Goal: Task Accomplishment & Management: Use online tool/utility

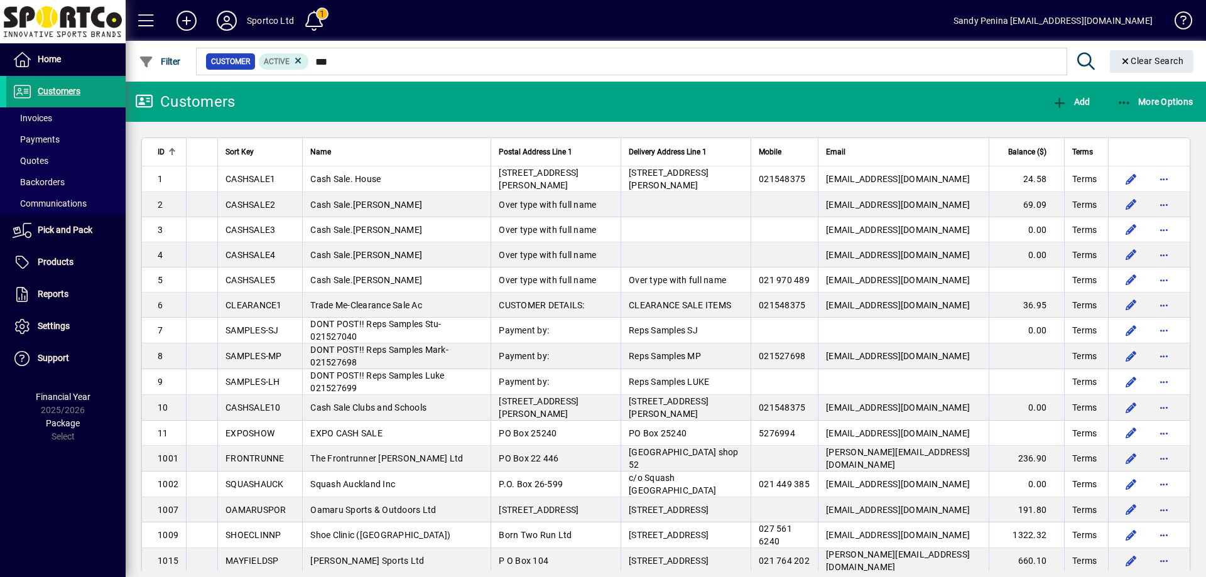
type input "****"
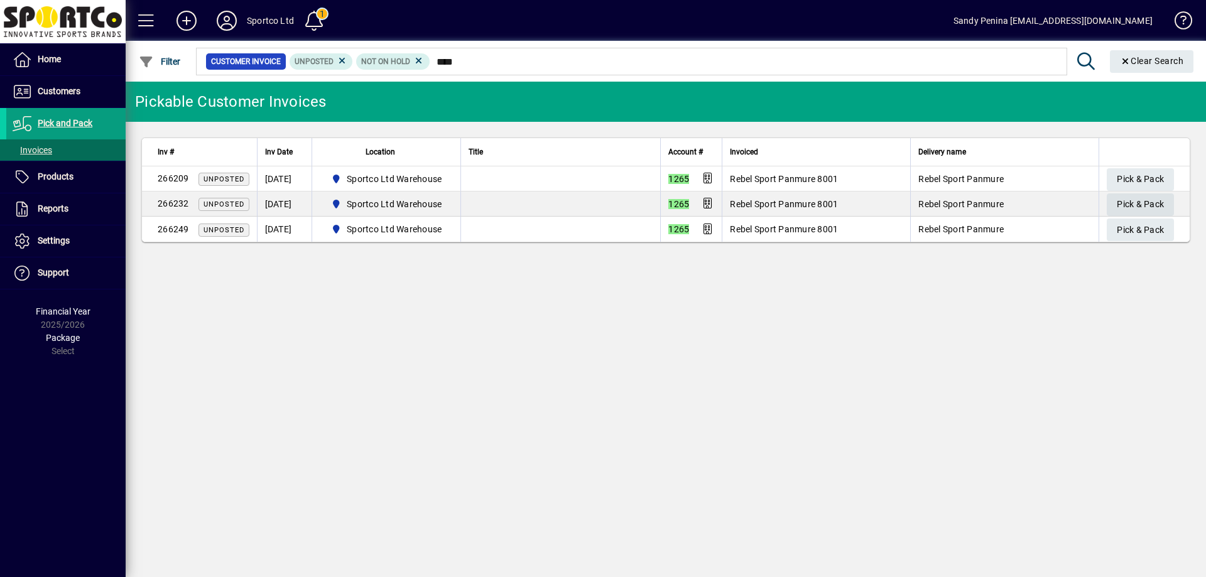
type input "****"
click at [1132, 198] on span "Pick & Pack" at bounding box center [1140, 204] width 47 height 21
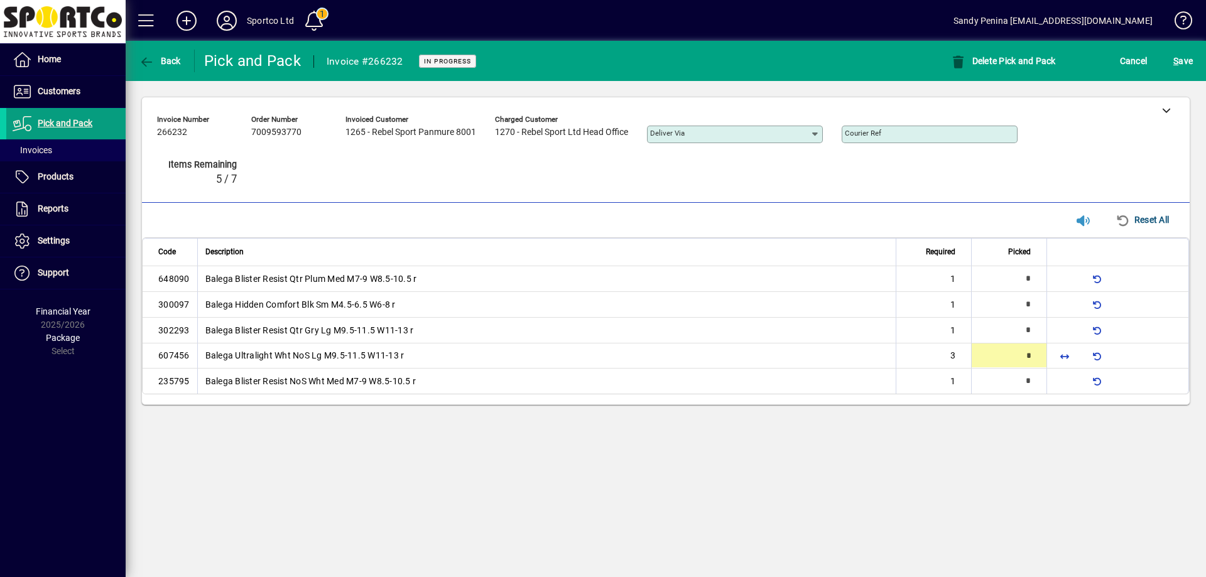
type input "*"
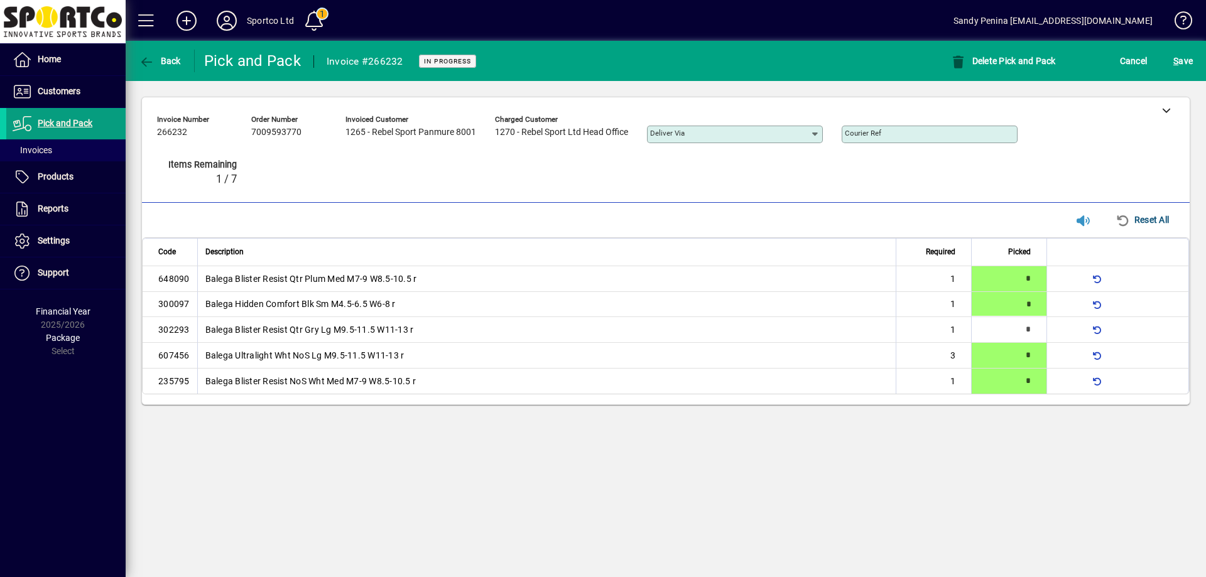
type input "*"
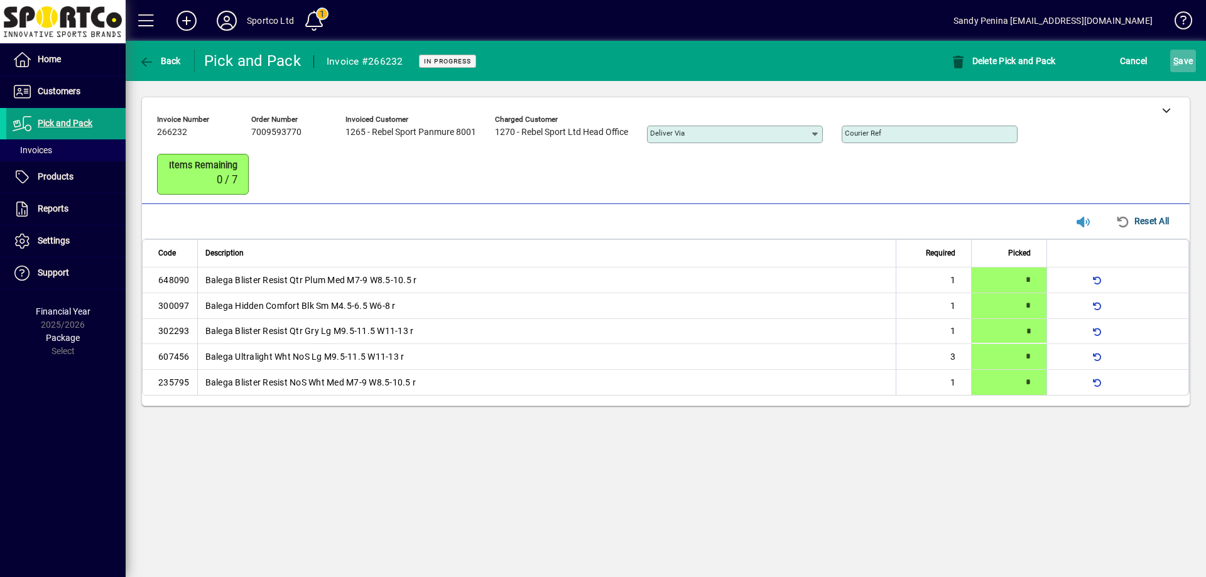
click at [1193, 60] on span "submit" at bounding box center [1183, 61] width 26 height 30
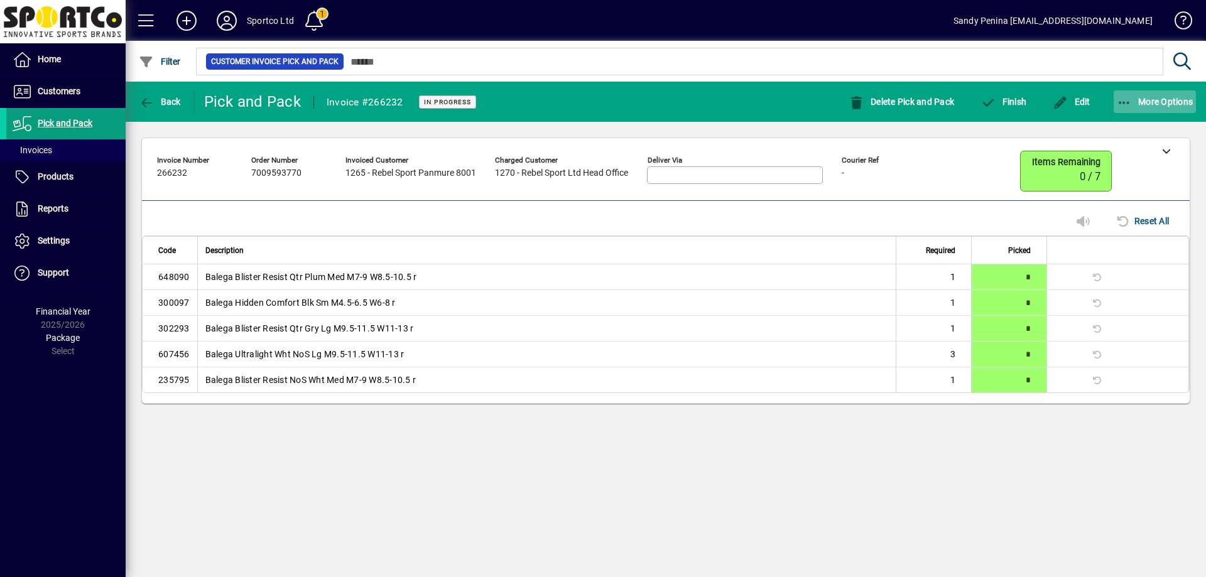
click at [1130, 102] on icon "button" at bounding box center [1125, 103] width 16 height 13
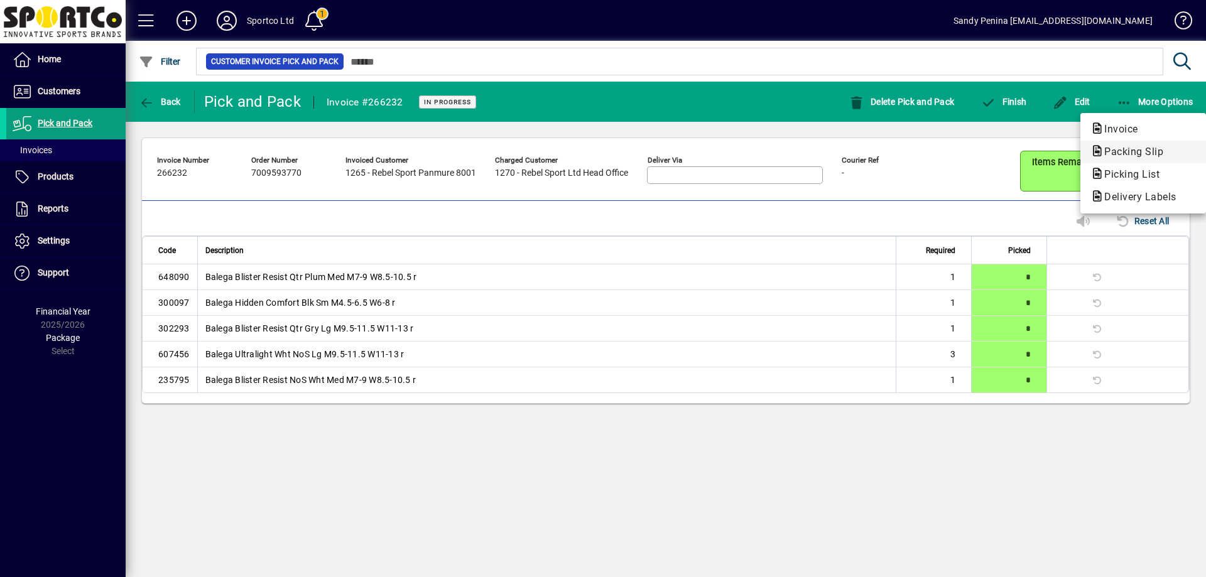
click at [1131, 152] on span "Packing Slip" at bounding box center [1129, 152] width 79 height 12
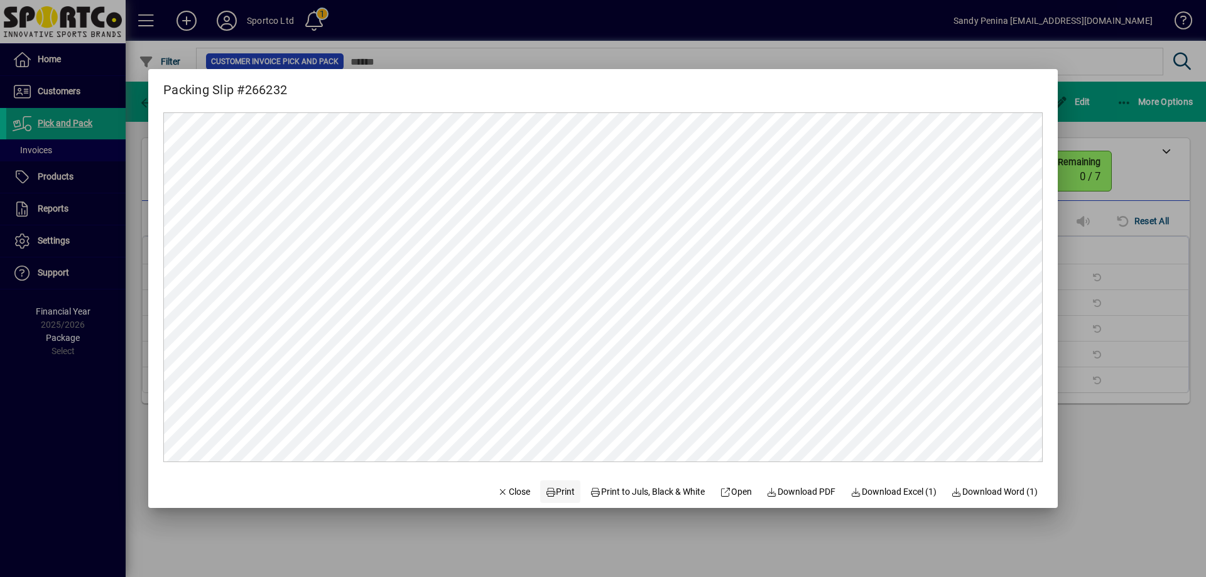
drag, startPoint x: 551, startPoint y: 490, endPoint x: 543, endPoint y: 490, distance: 8.2
click at [545, 490] on span "Print" at bounding box center [560, 491] width 30 height 13
click at [514, 491] on span "Close" at bounding box center [513, 491] width 33 height 13
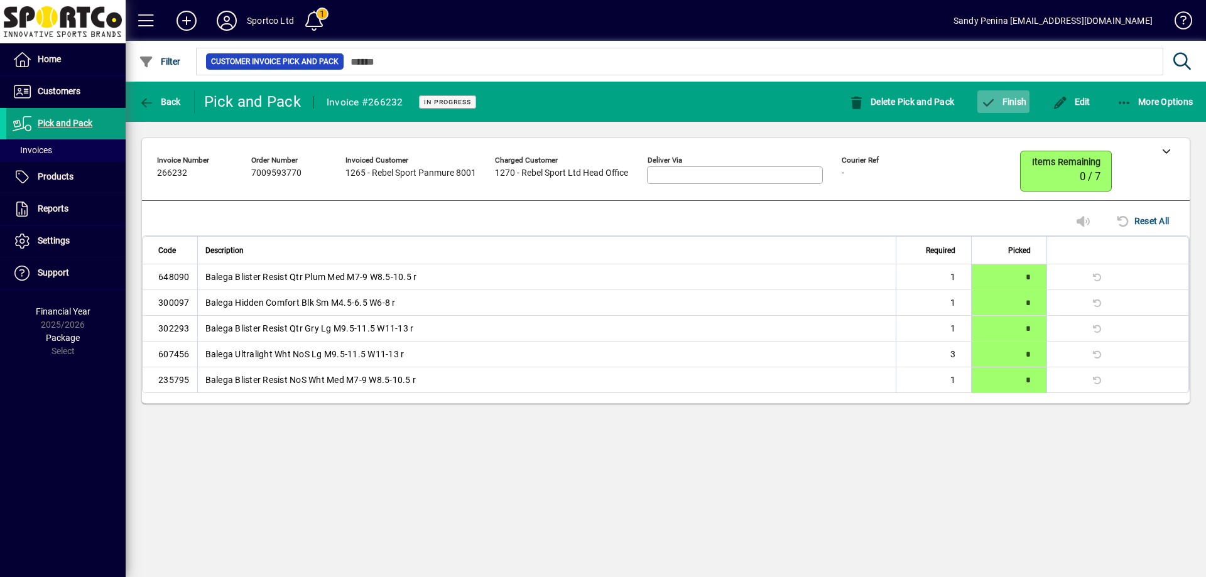
click at [1012, 103] on span "Finish" at bounding box center [1003, 102] width 46 height 10
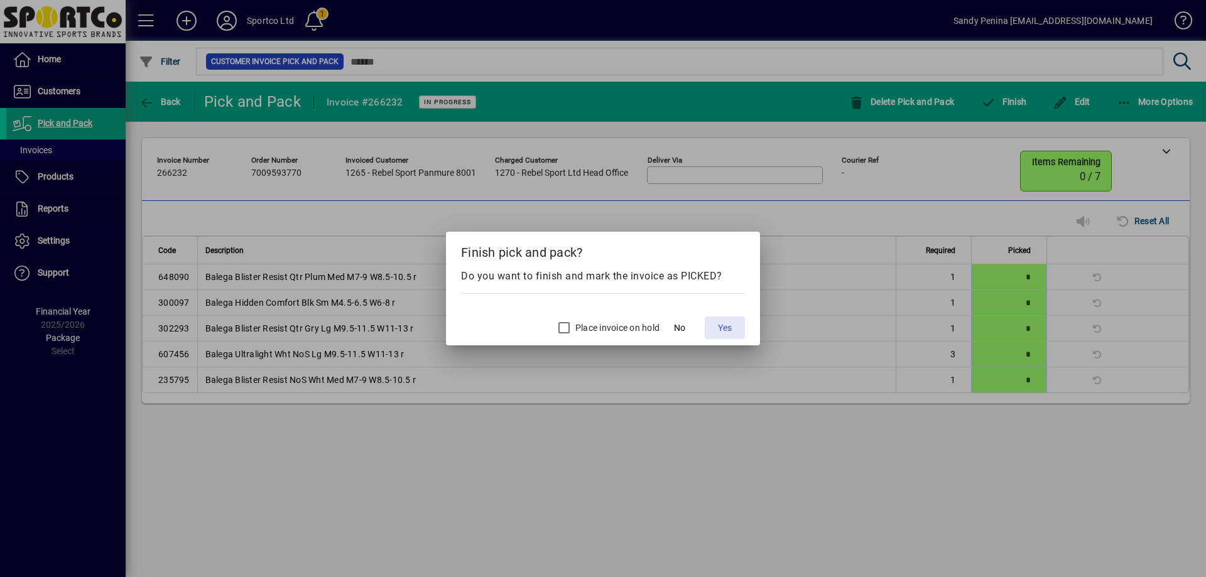
click at [725, 322] on span "Yes" at bounding box center [725, 328] width 14 height 13
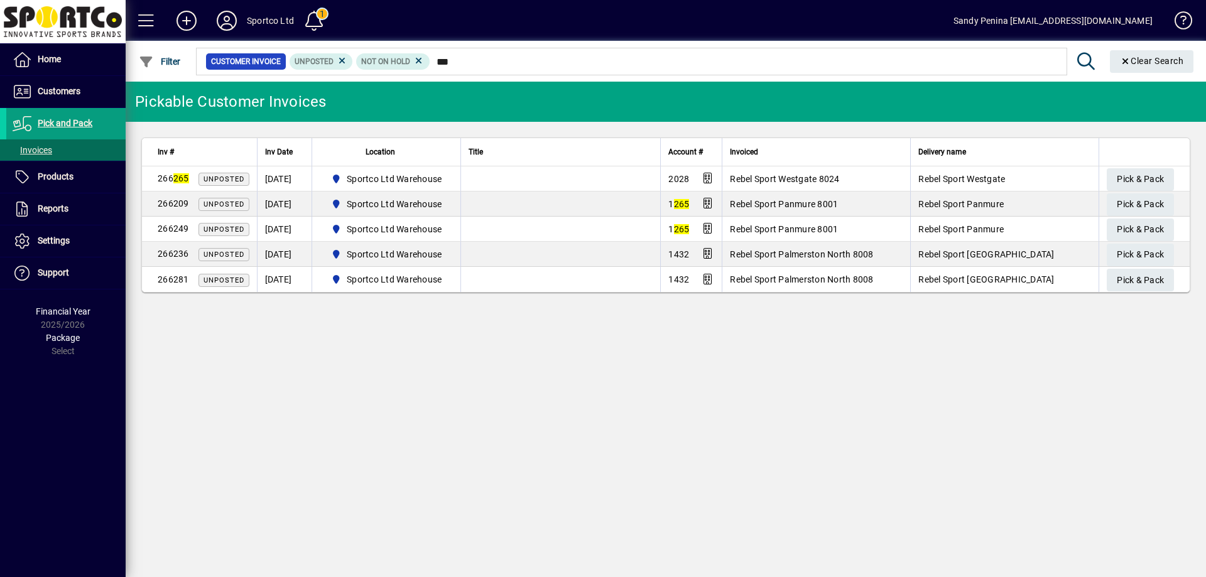
click at [433, 60] on input "***" at bounding box center [743, 62] width 627 height 18
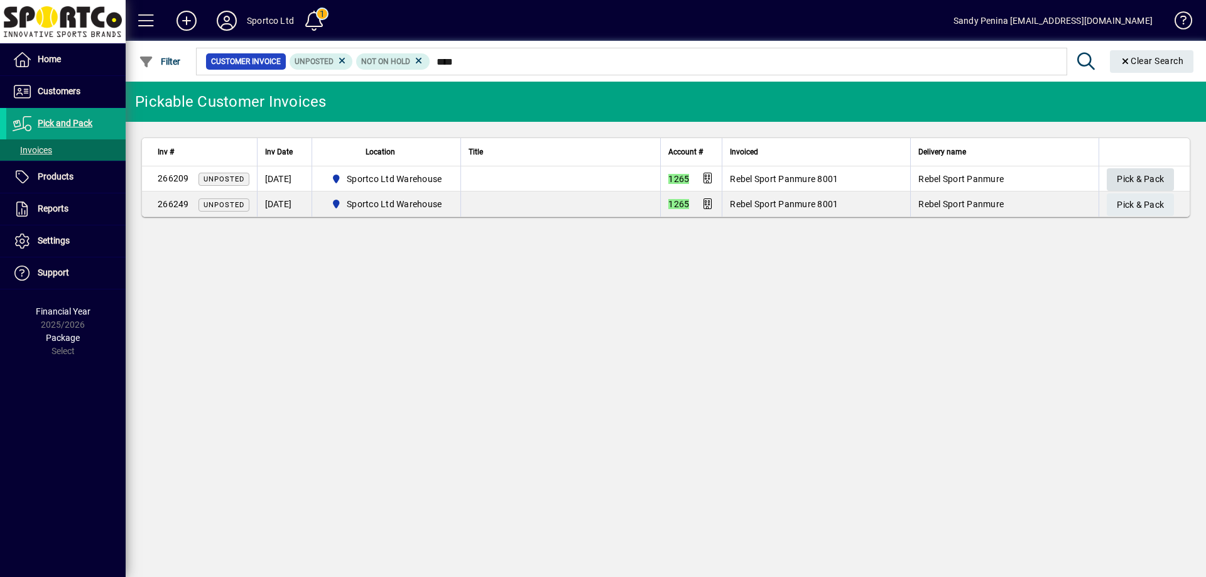
type input "****"
click at [1145, 172] on span "Pick & Pack" at bounding box center [1140, 179] width 47 height 21
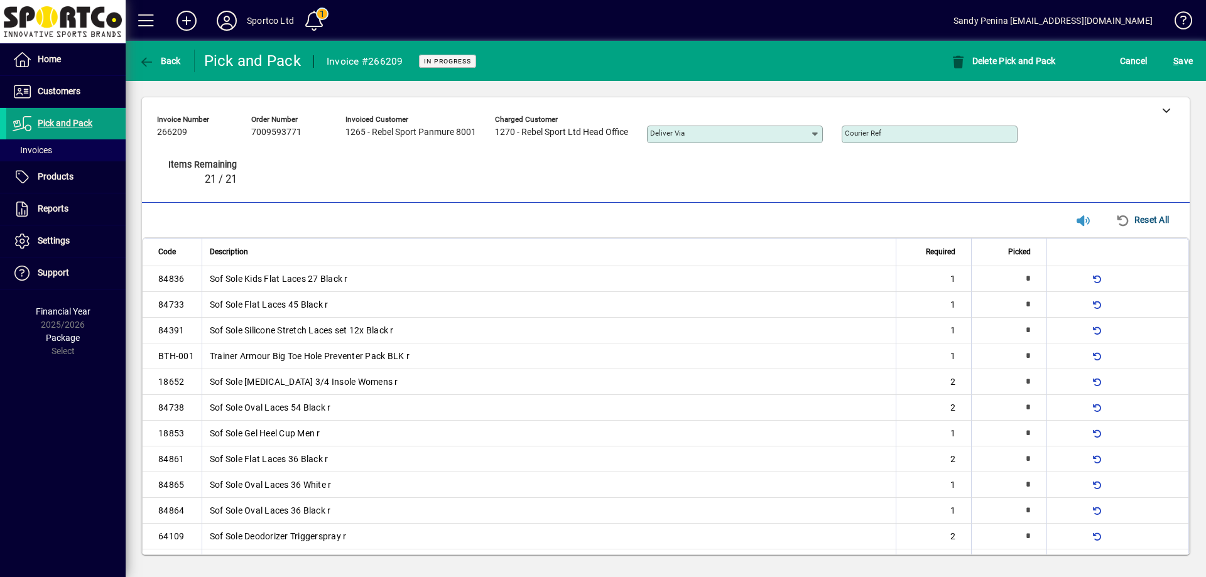
type input "*"
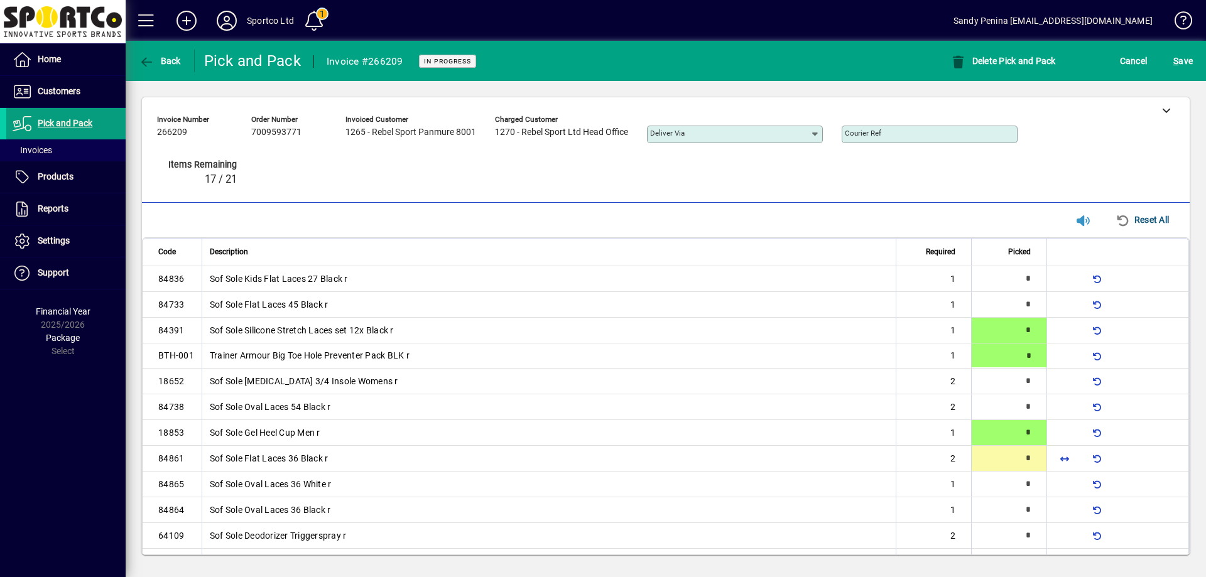
type input "*"
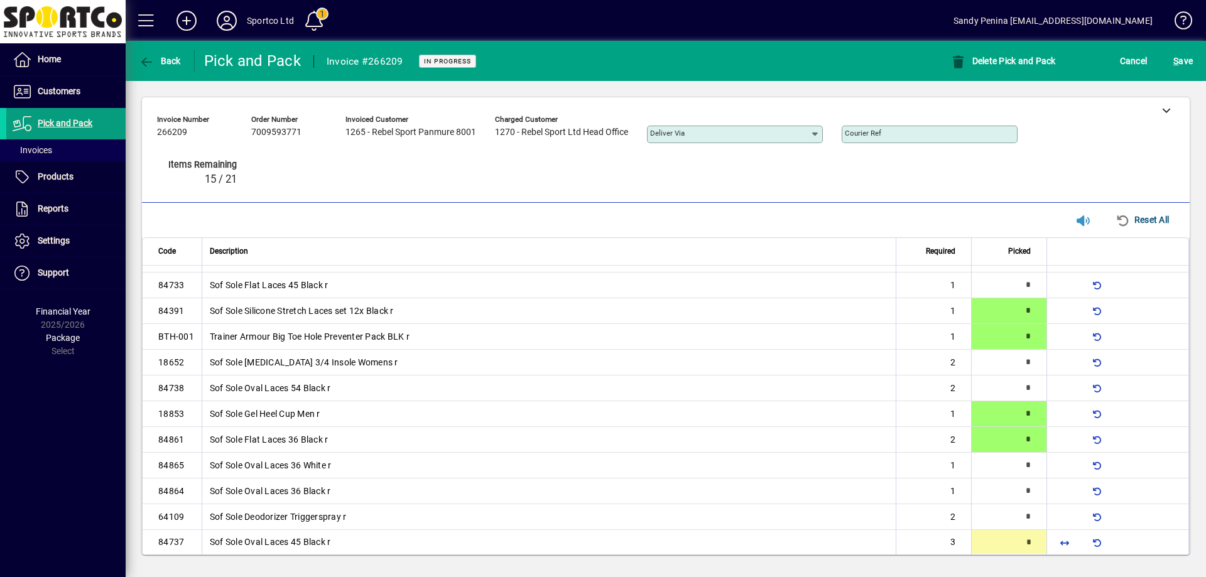
type input "*"
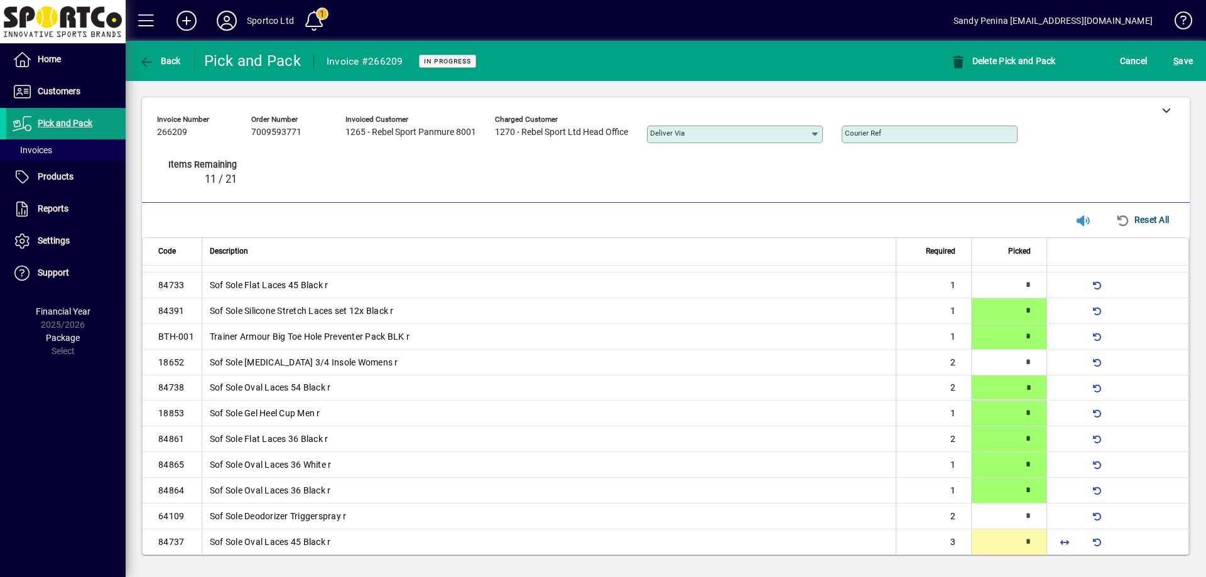
type input "*"
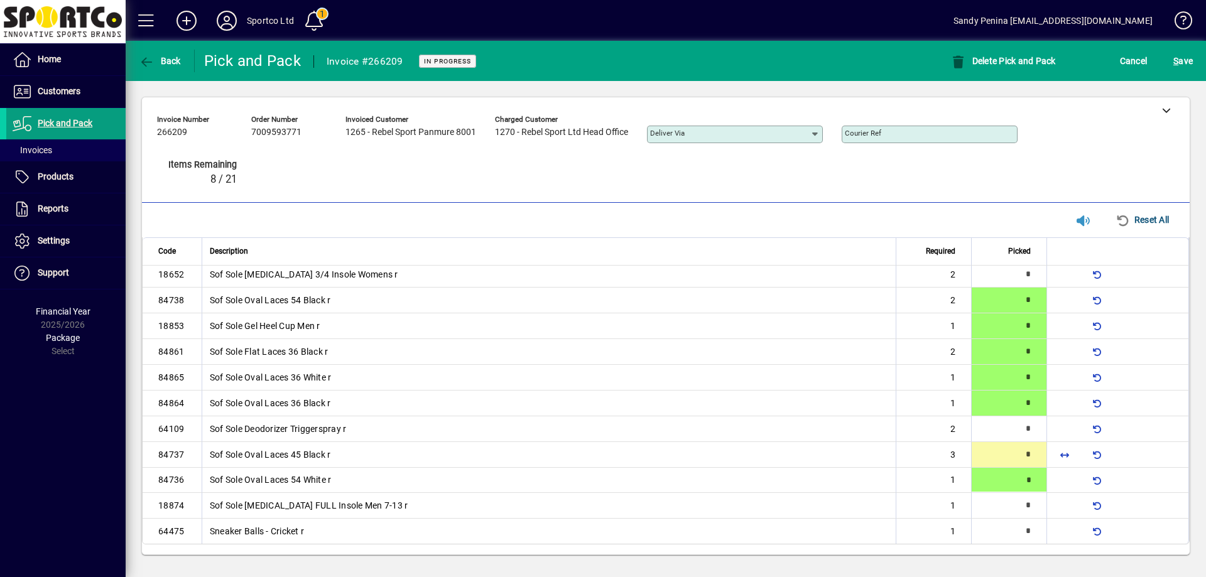
type input "*"
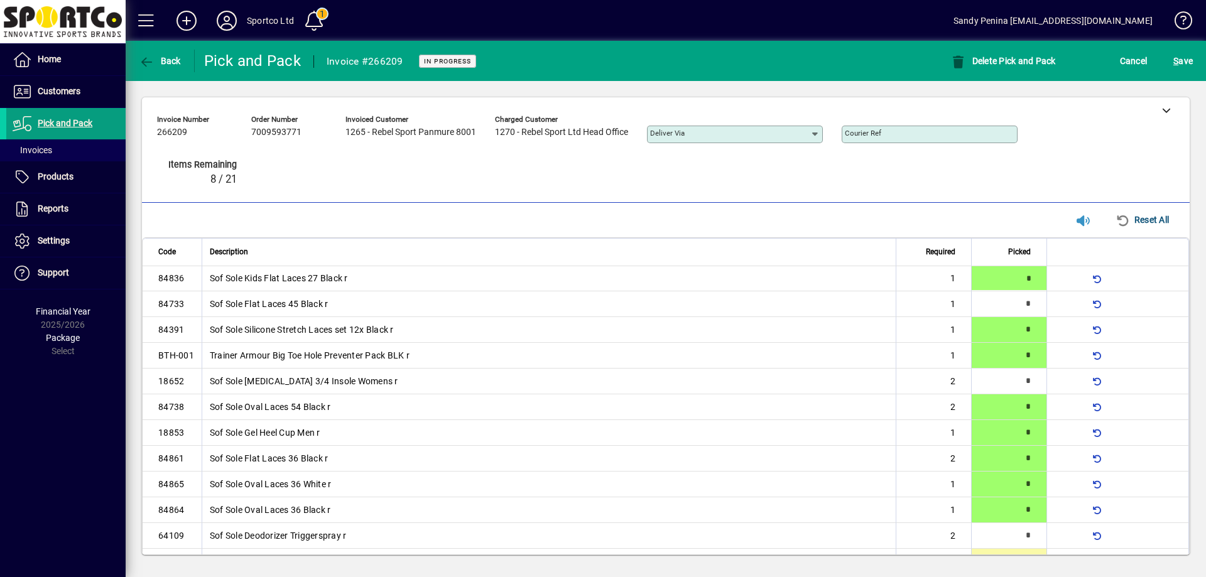
type input "*"
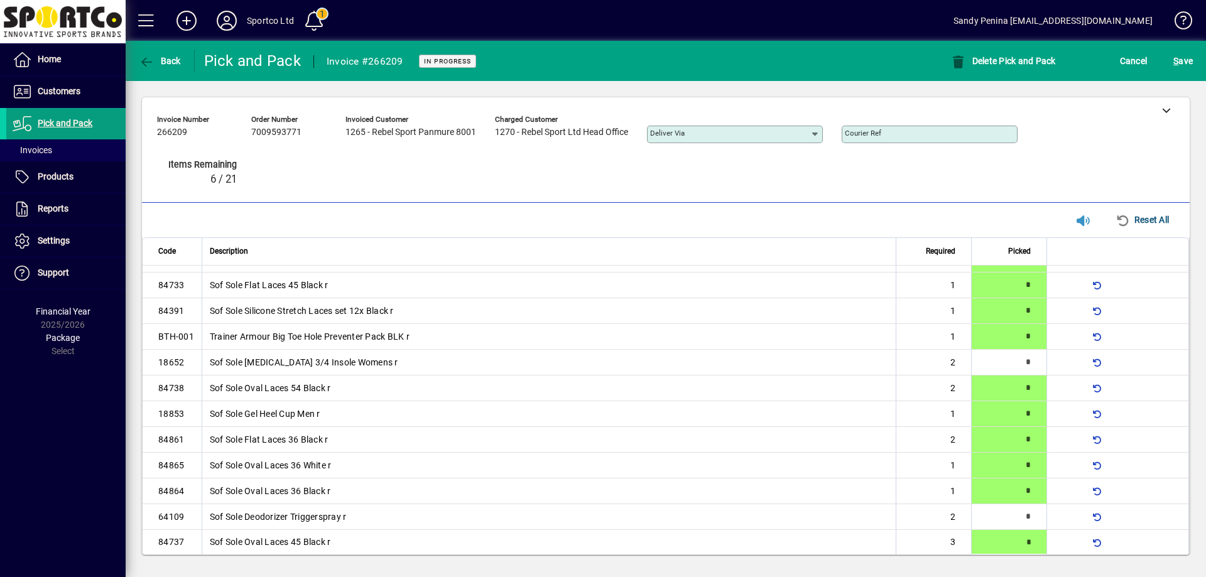
type input "*"
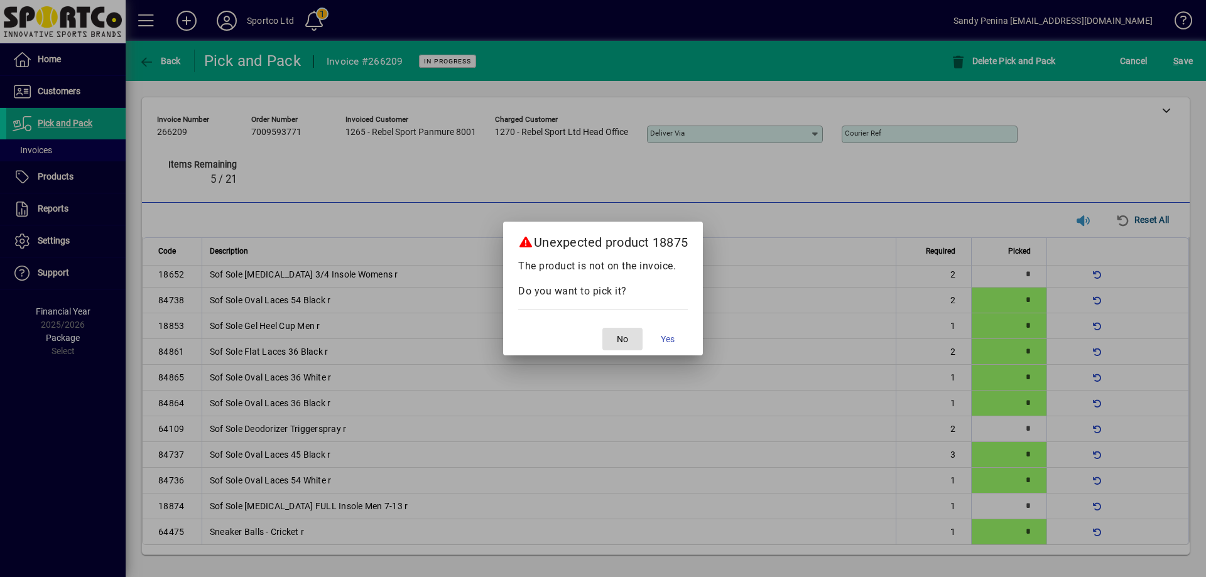
click at [602, 328] on button "No" at bounding box center [622, 339] width 40 height 23
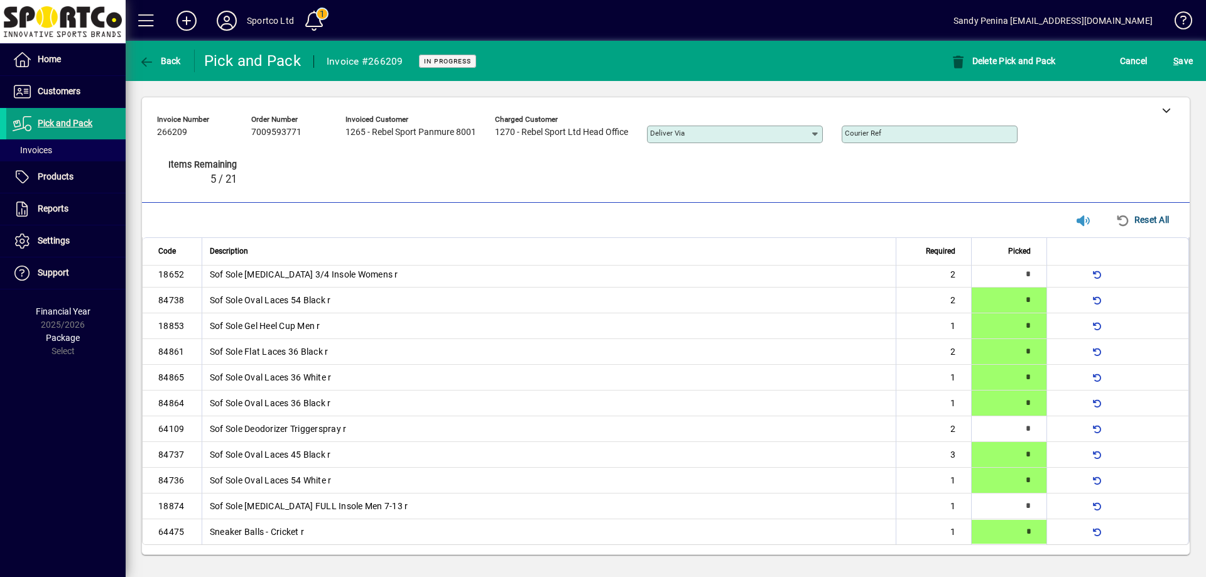
type input "*"
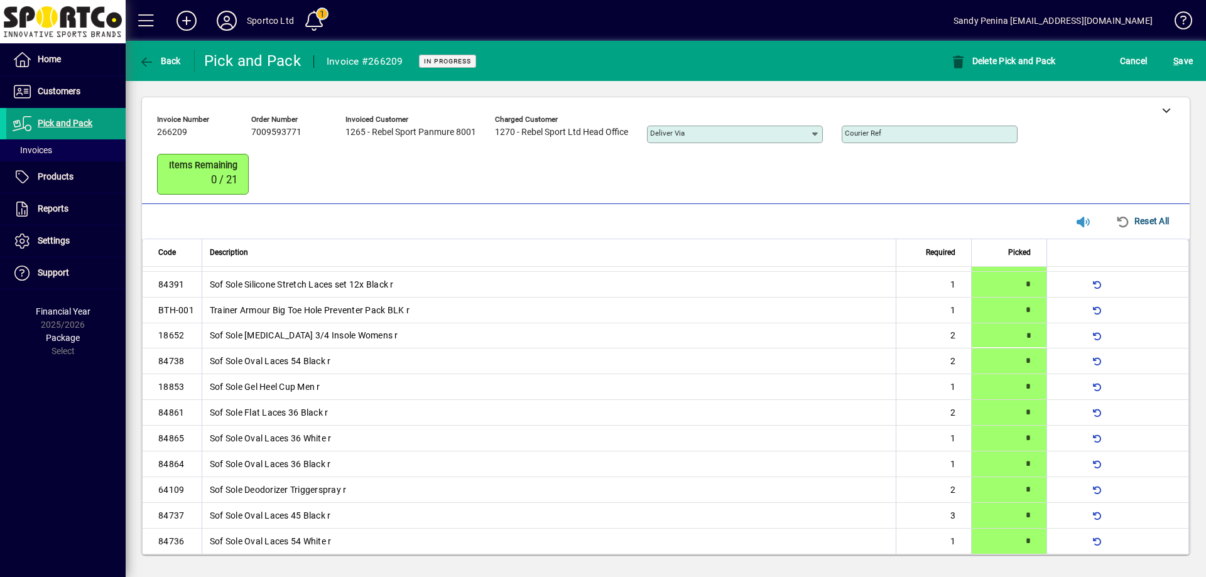
scroll to position [0, 0]
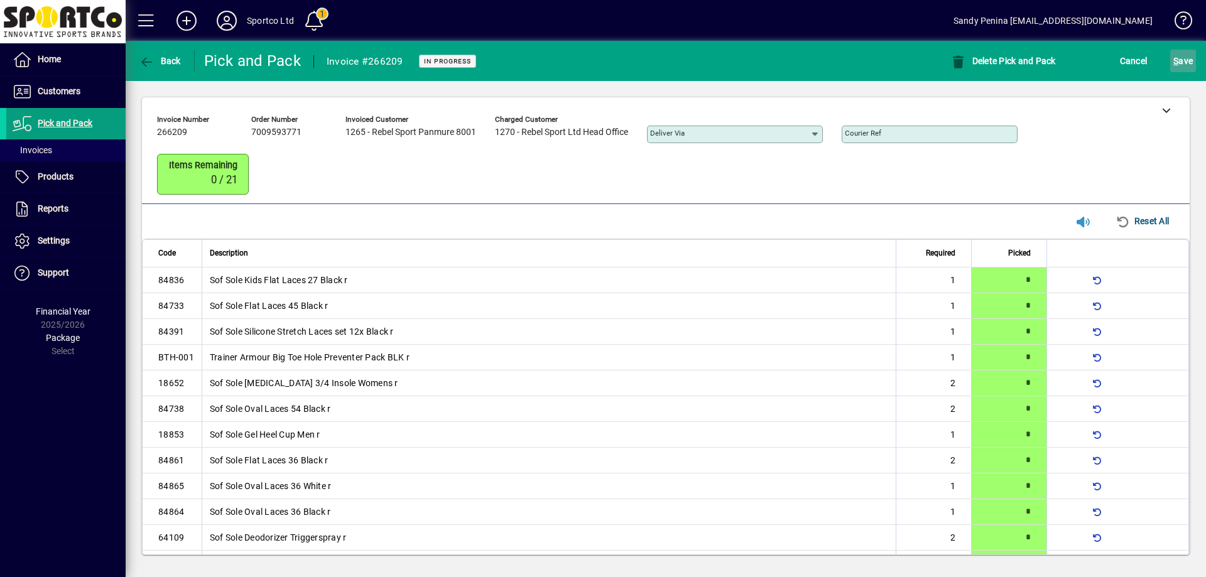
click at [1189, 53] on span "S ave" at bounding box center [1182, 61] width 19 height 20
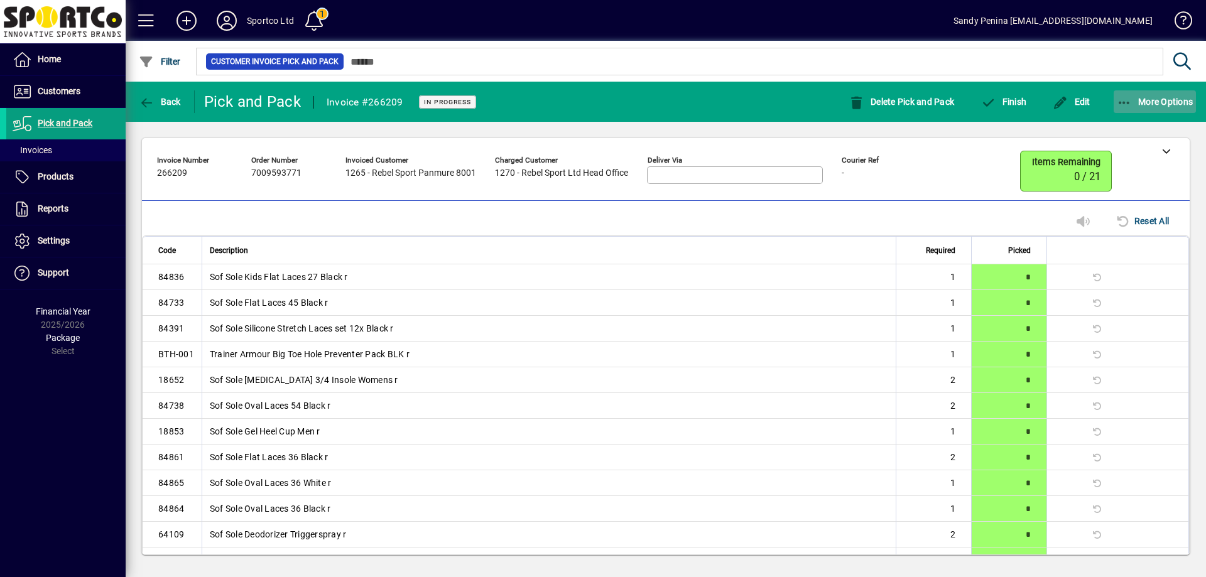
click at [1127, 112] on span "button" at bounding box center [1155, 102] width 83 height 30
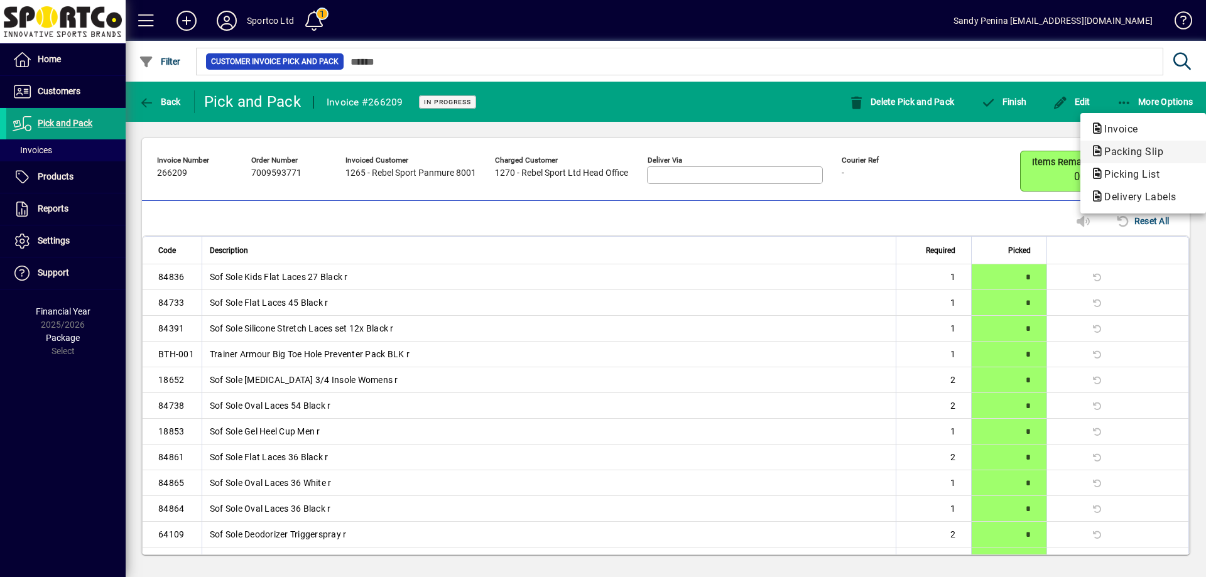
click at [1119, 151] on span "Packing Slip" at bounding box center [1129, 152] width 79 height 12
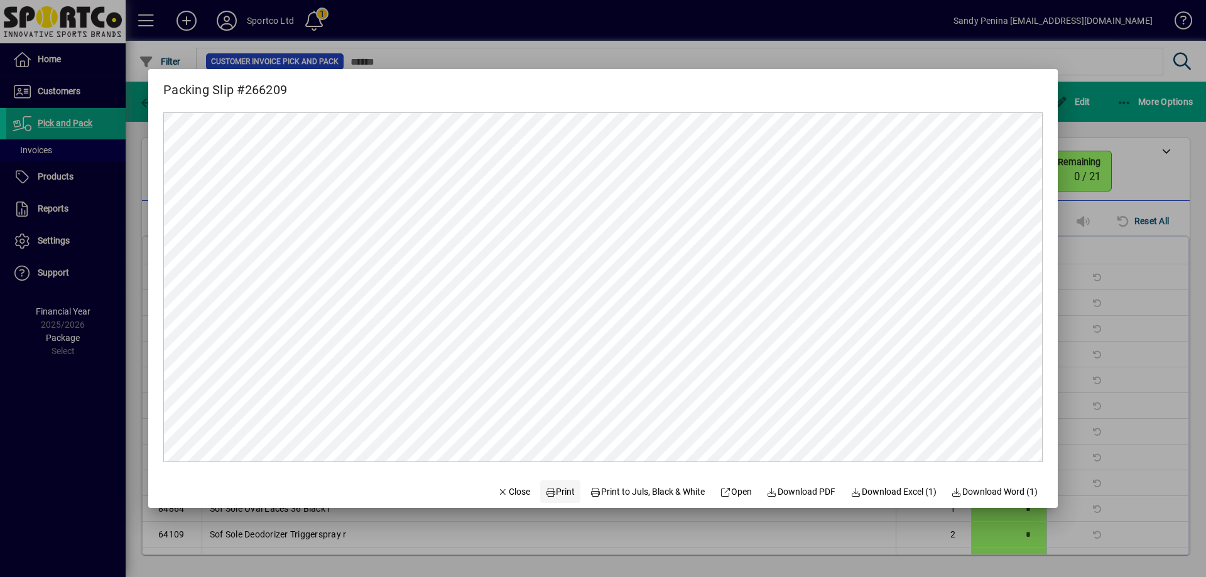
click at [564, 492] on span at bounding box center [560, 492] width 40 height 30
click at [497, 496] on span "Close" at bounding box center [513, 491] width 33 height 13
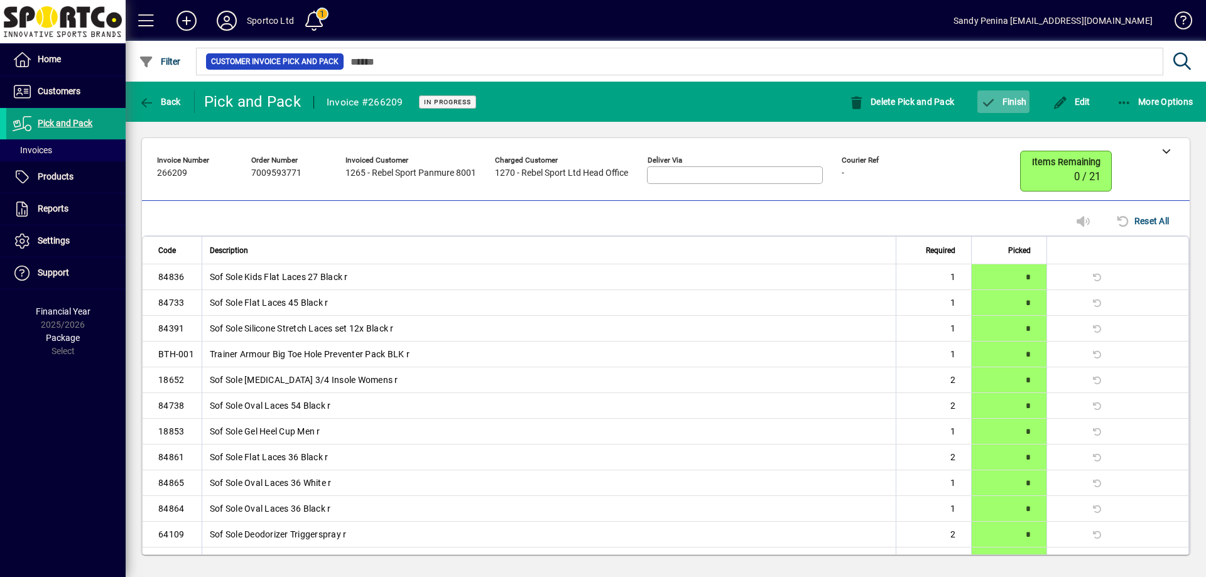
drag, startPoint x: 1003, startPoint y: 117, endPoint x: 1006, endPoint y: 111, distance: 7.0
click at [1003, 116] on mat-toolbar-row "Back Pick and Pack Invoice #266209 In Progress Delete Pick and Pack Finish Edit…" at bounding box center [666, 102] width 1080 height 40
click at [1010, 102] on span "Finish" at bounding box center [1003, 102] width 46 height 10
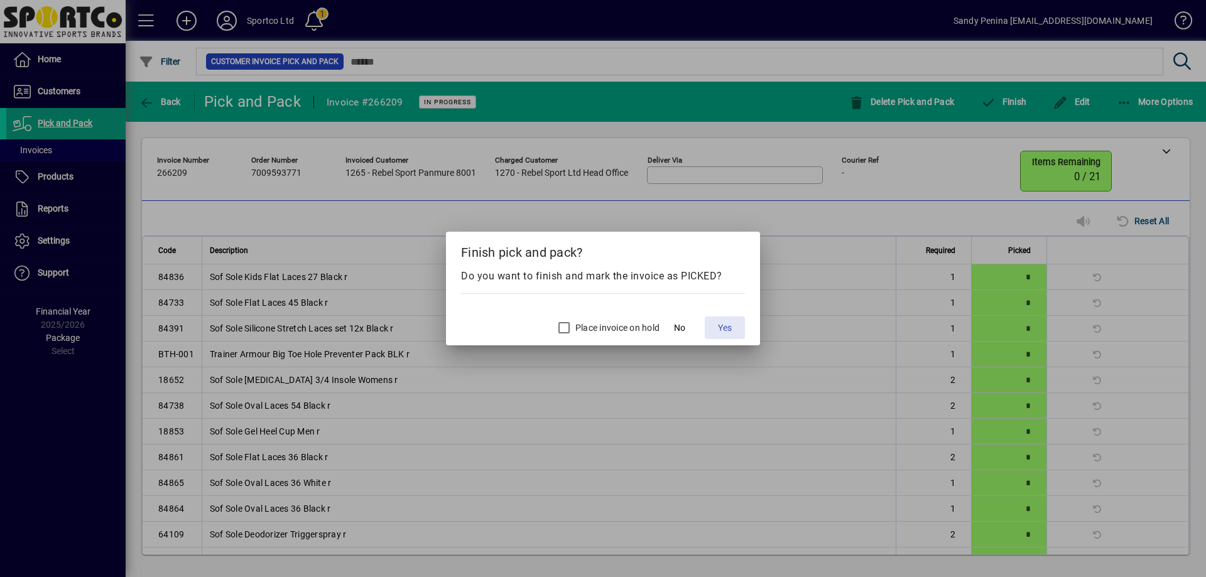
click at [740, 322] on span at bounding box center [725, 328] width 40 height 30
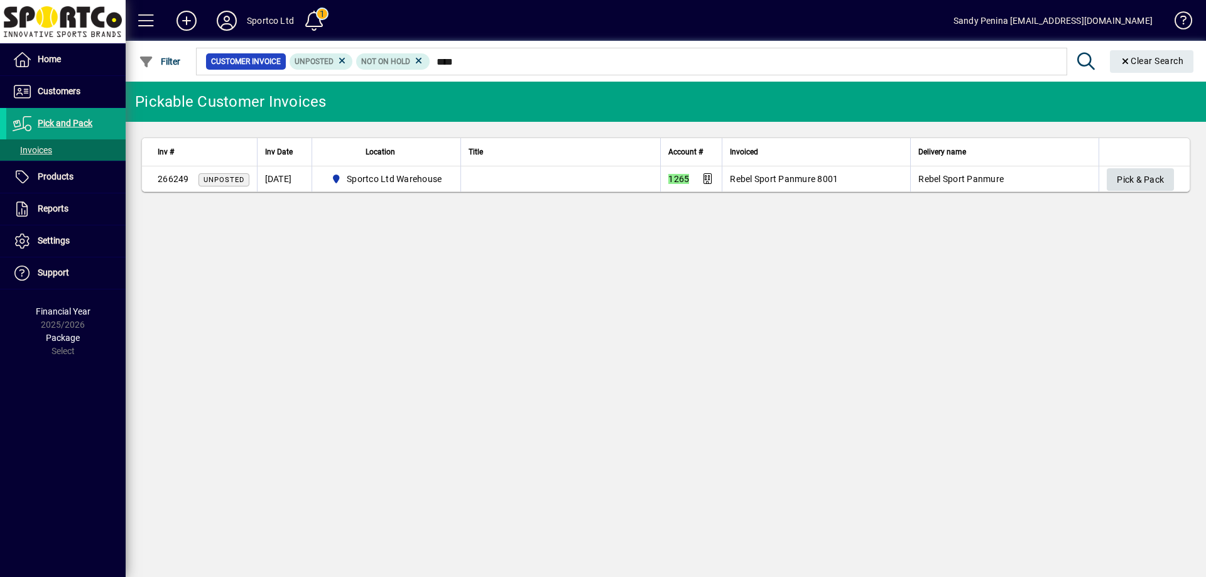
type input "****"
click at [1144, 177] on span "Pick & Pack" at bounding box center [1140, 180] width 47 height 21
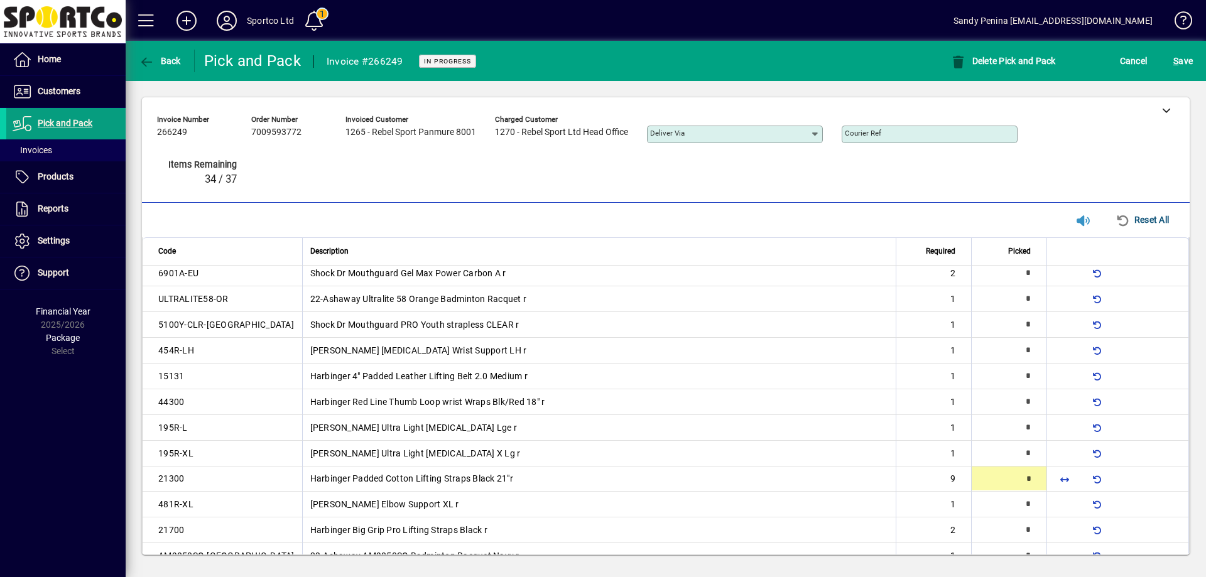
scroll to position [167, 0]
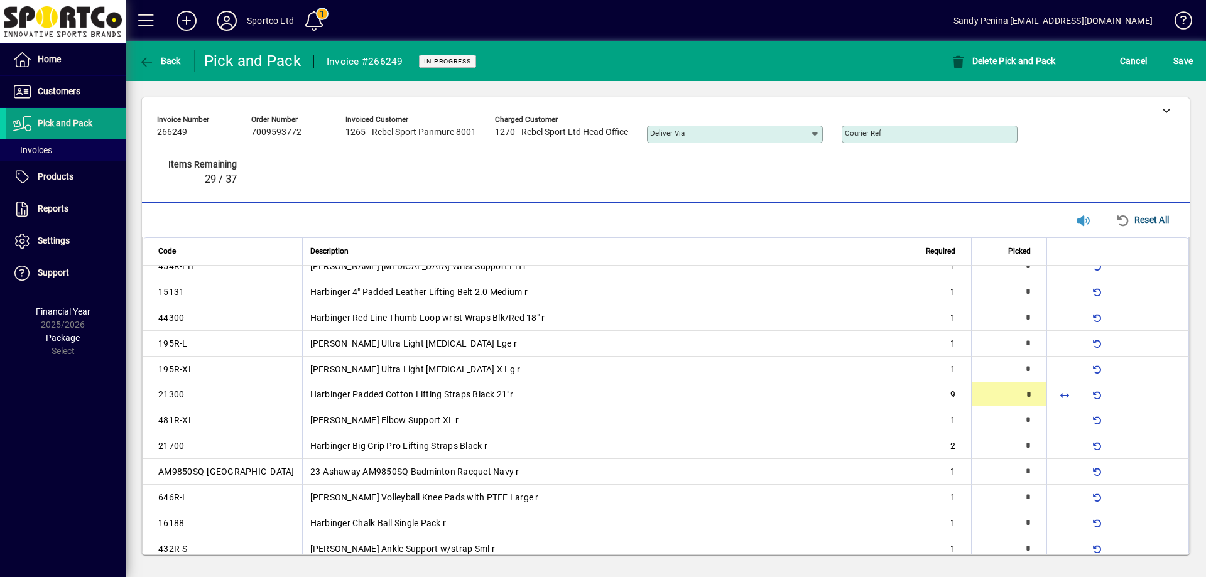
type input "*"
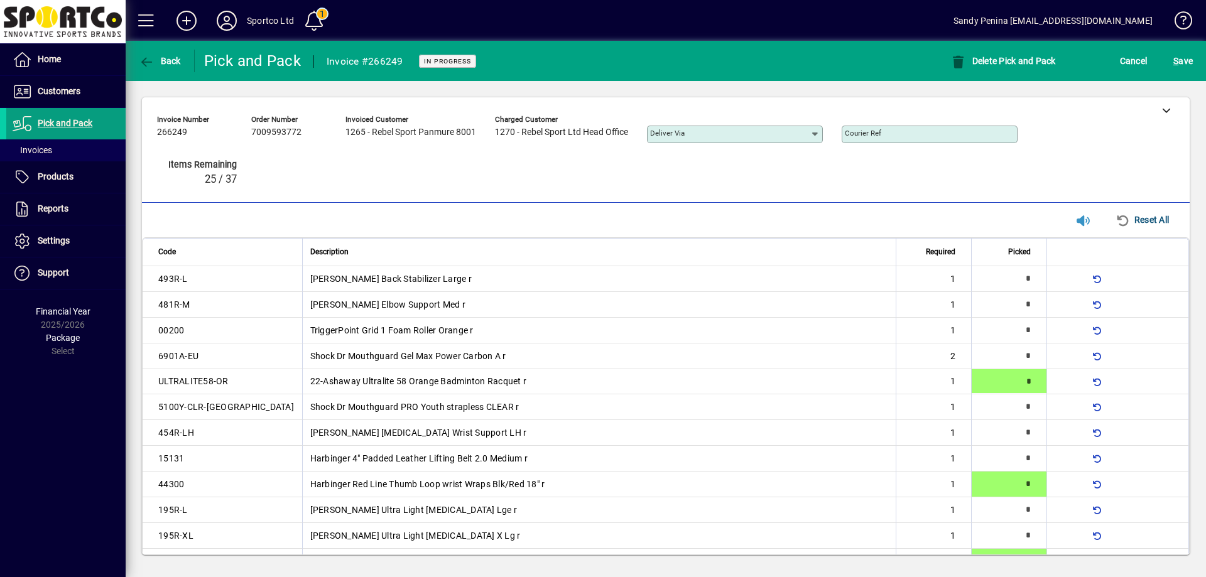
type input "*"
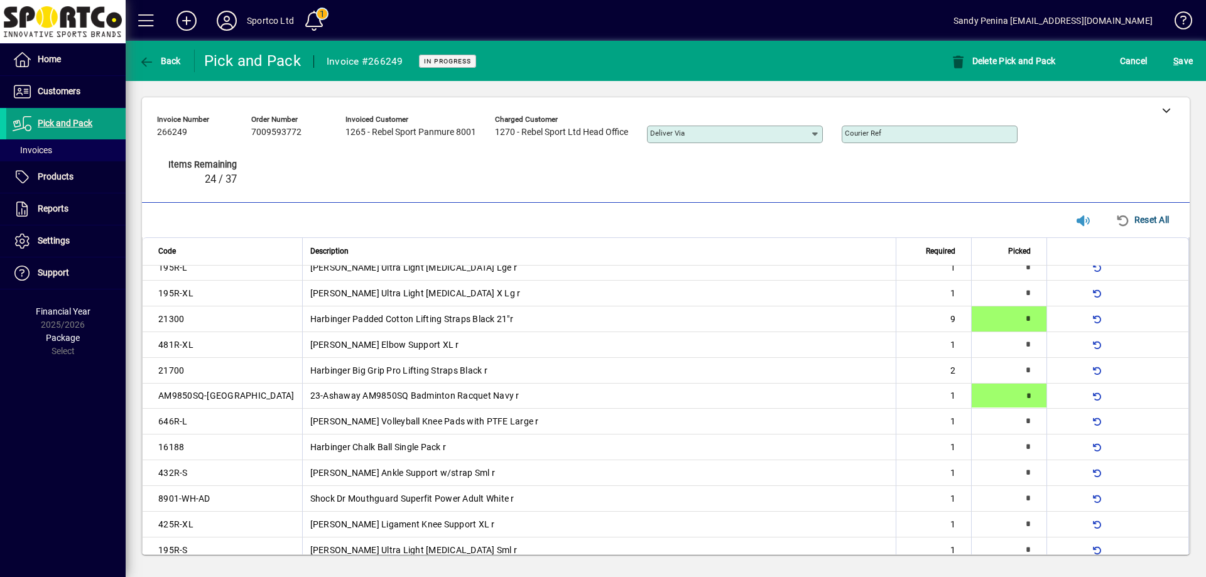
type input "*"
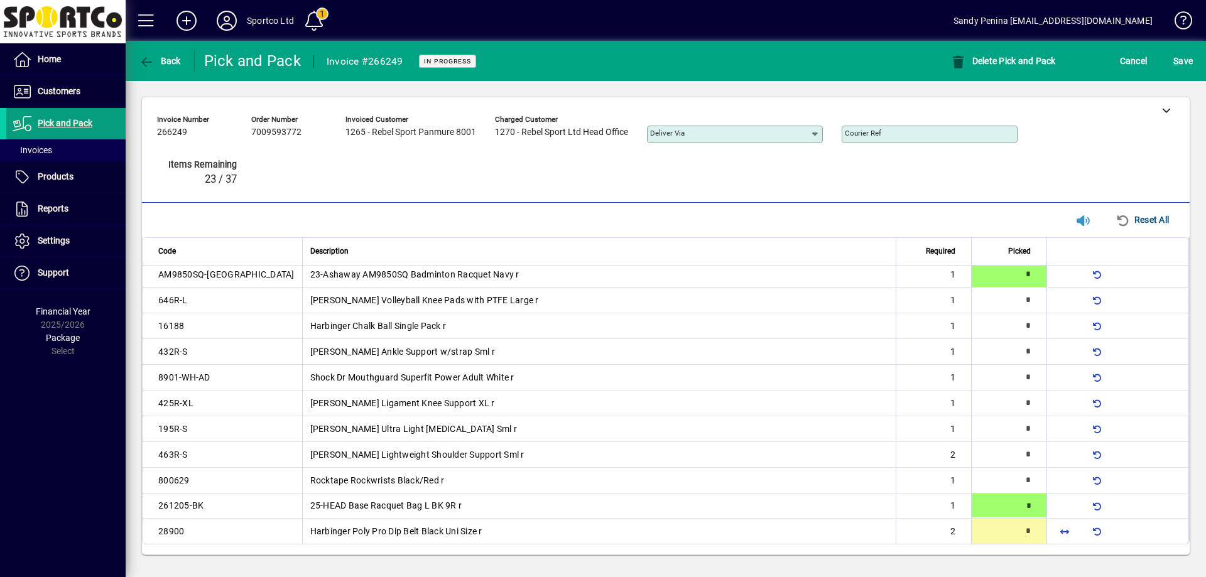
type input "*"
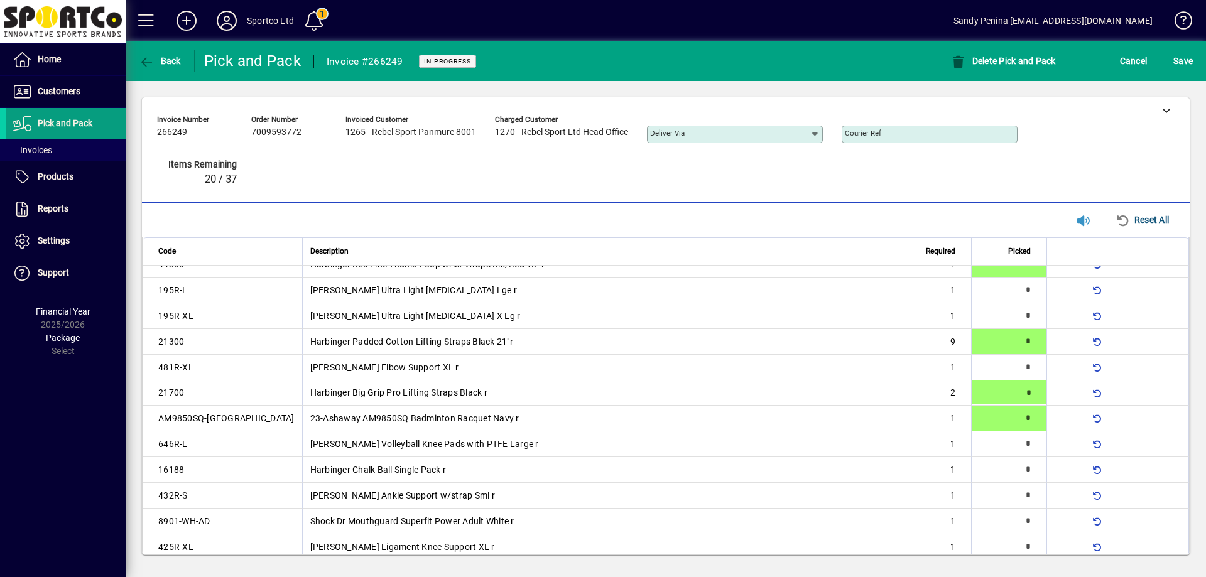
scroll to position [219, 0]
type input "*"
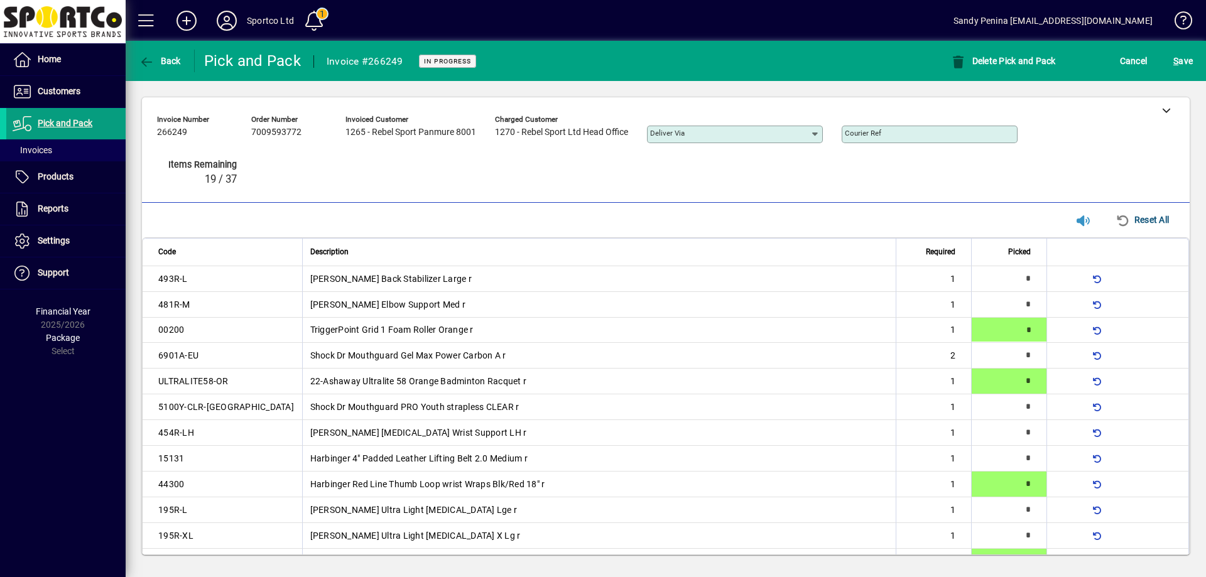
type input "*"
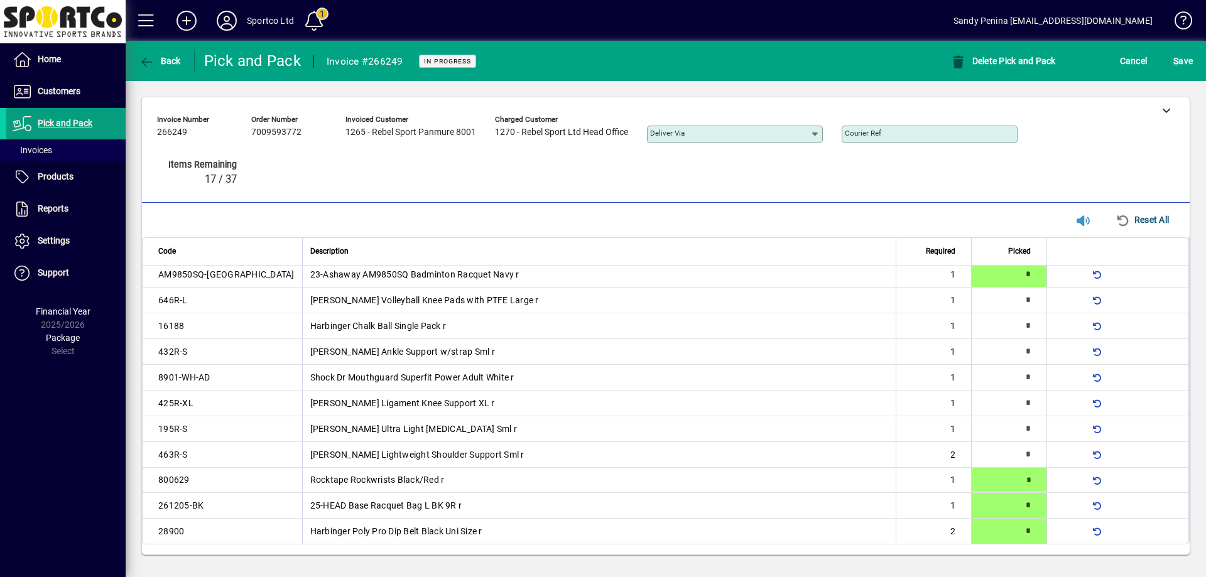
type input "*"
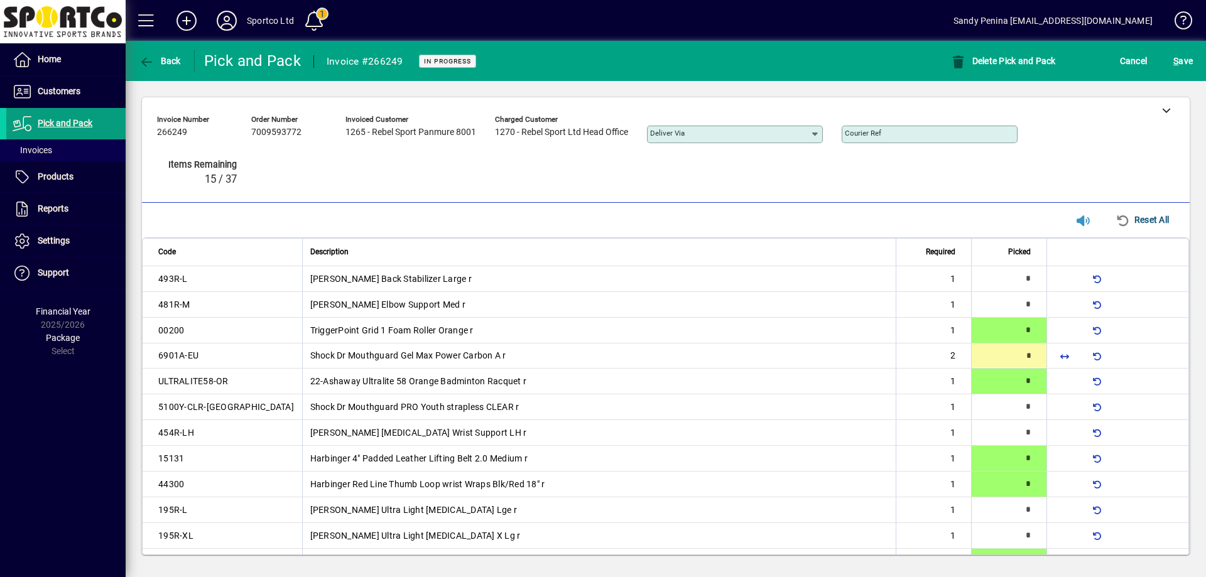
type input "*"
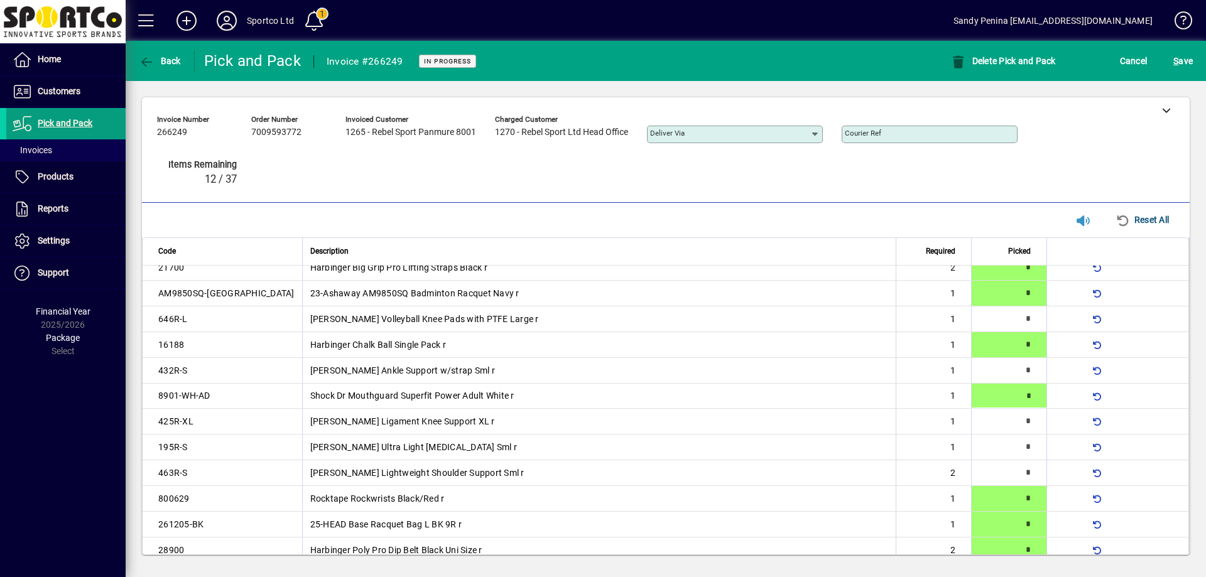
type input "*"
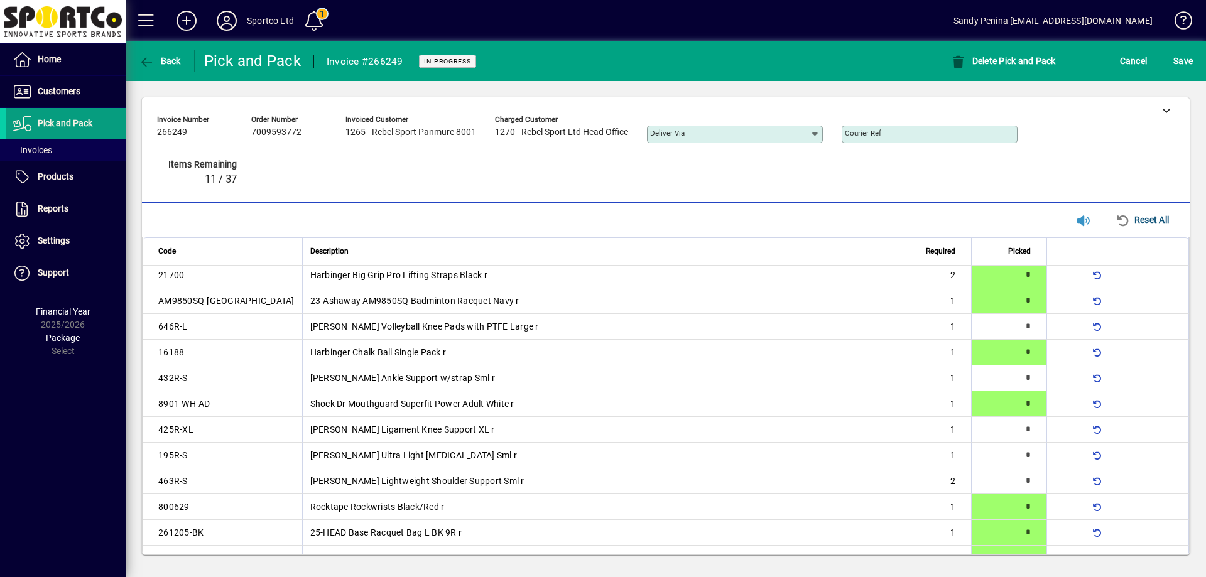
type input "*"
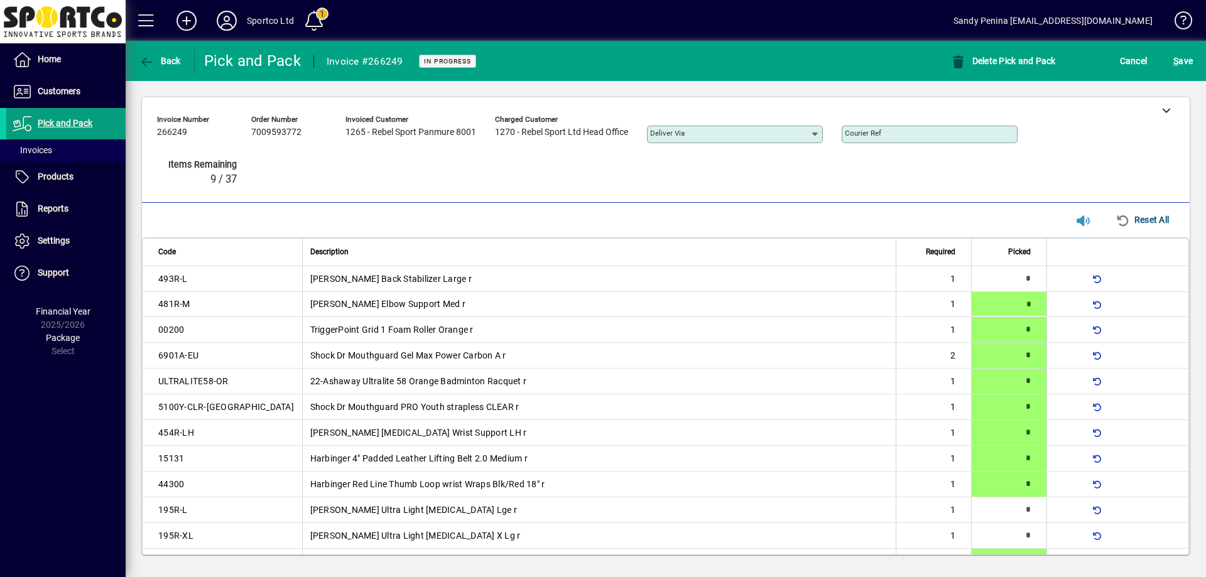
type input "*"
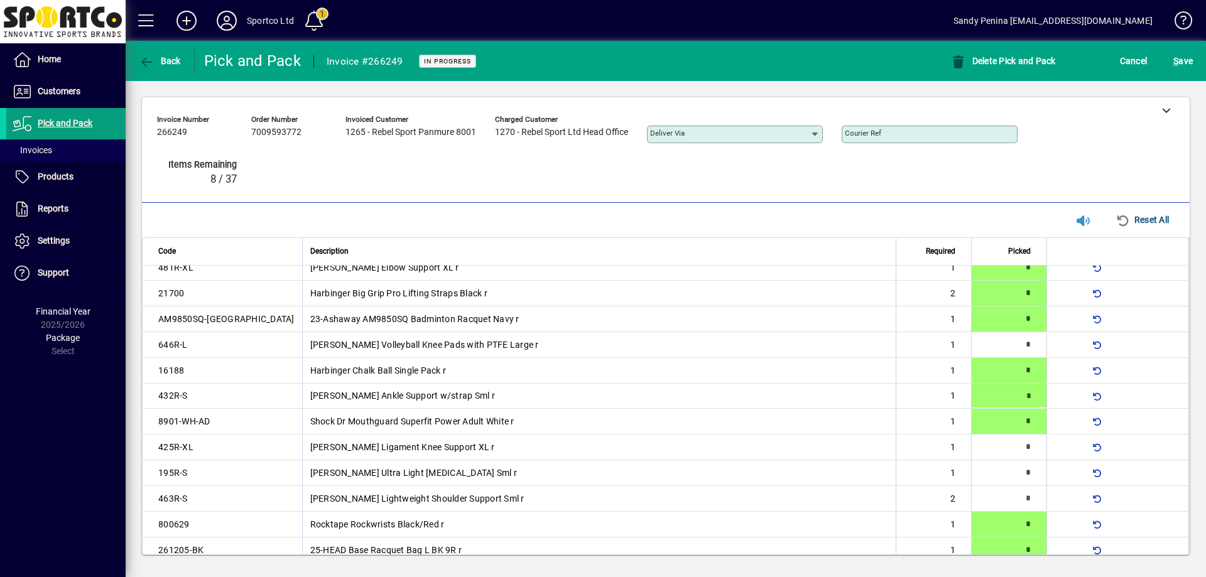
type input "*"
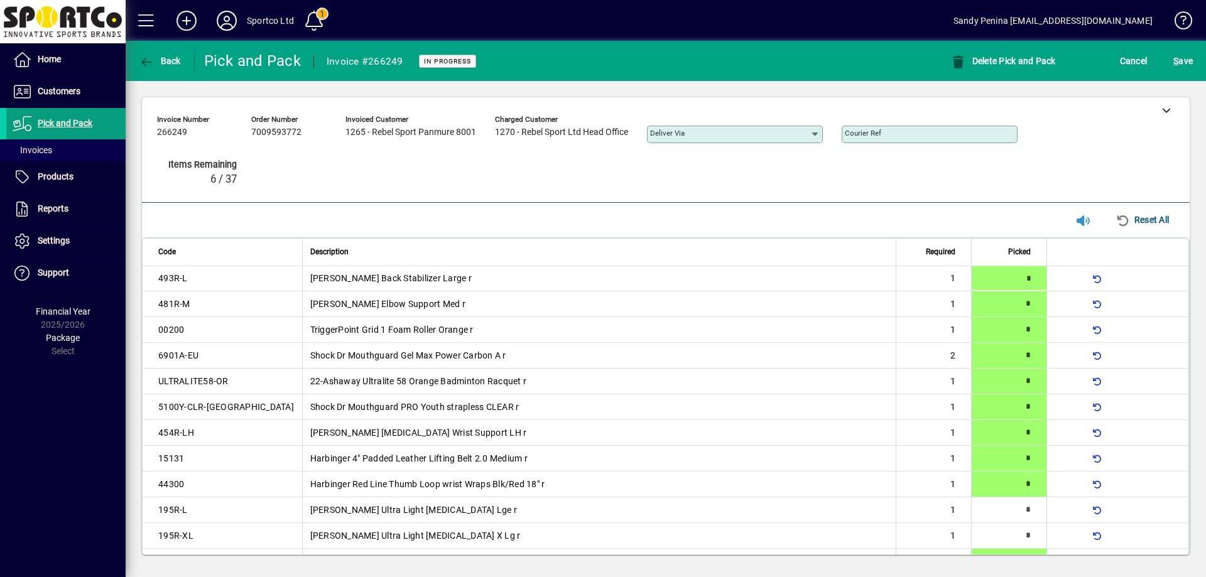
type input "*"
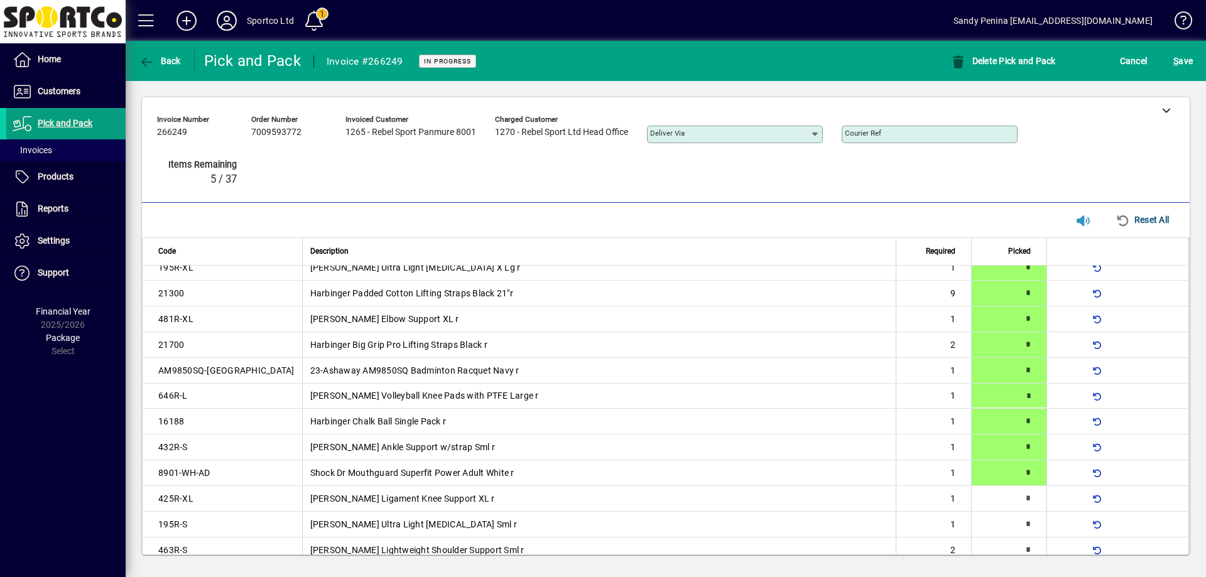
type input "*"
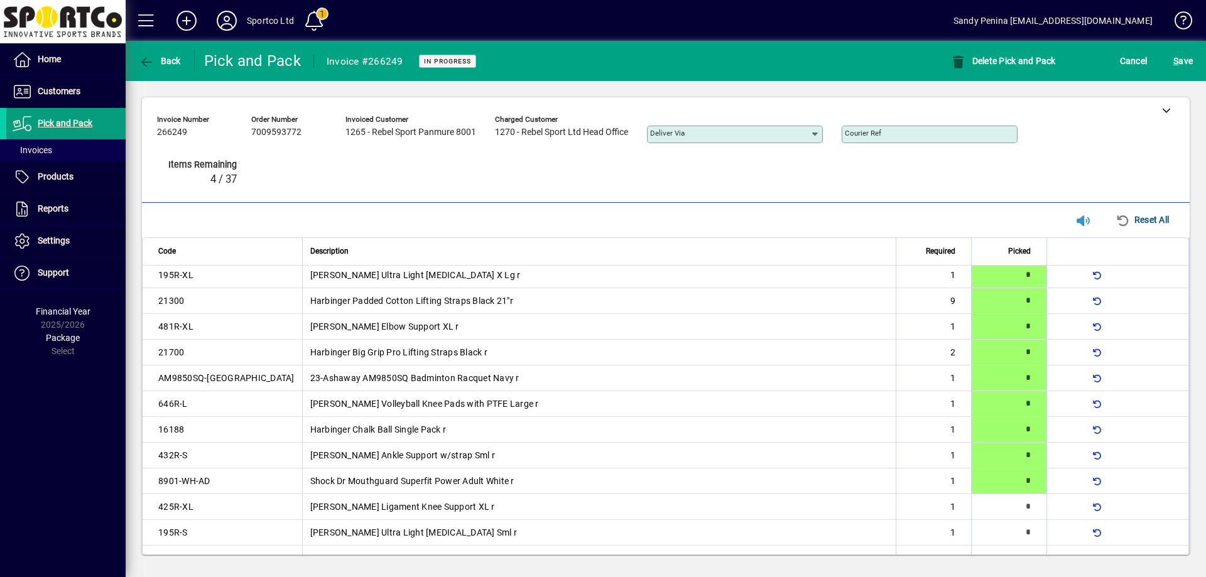
type input "*"
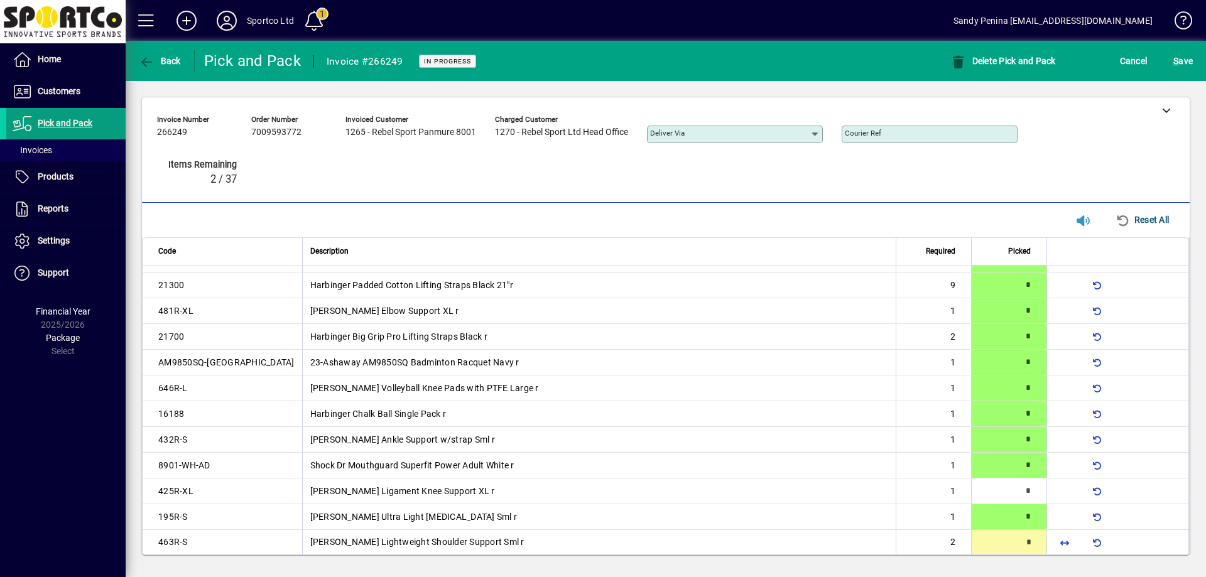
type input "*"
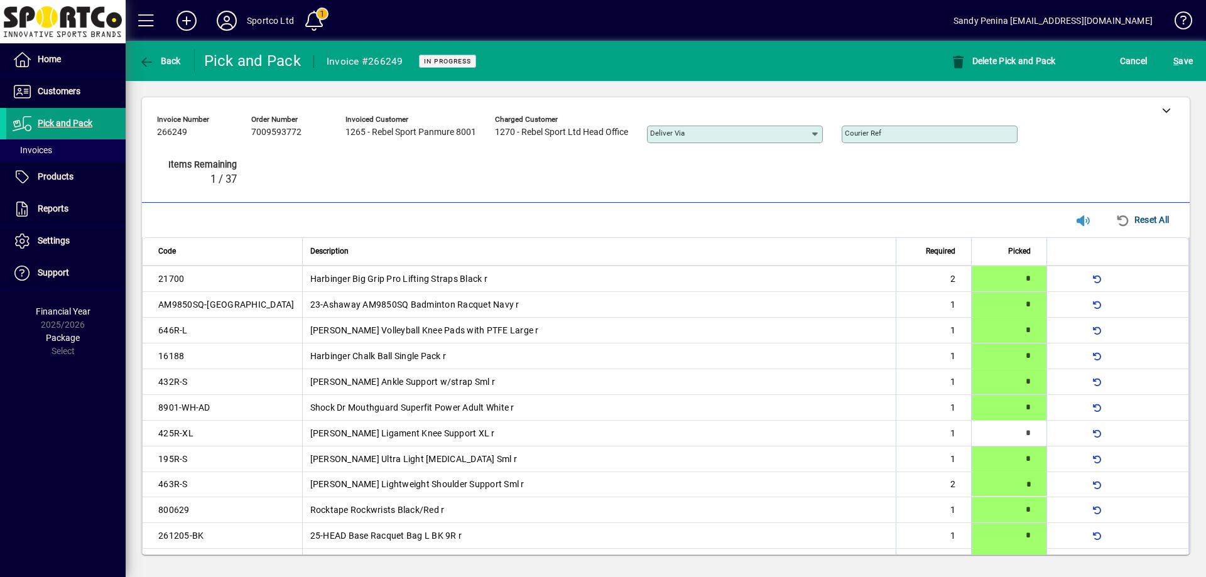
scroll to position [365, 0]
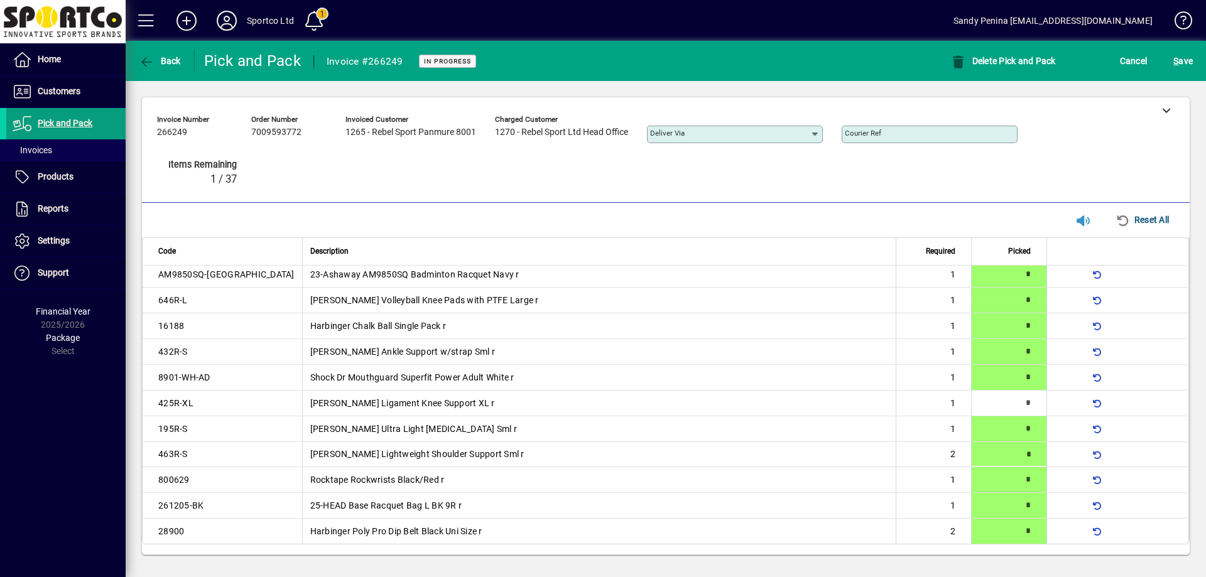
type input "*"
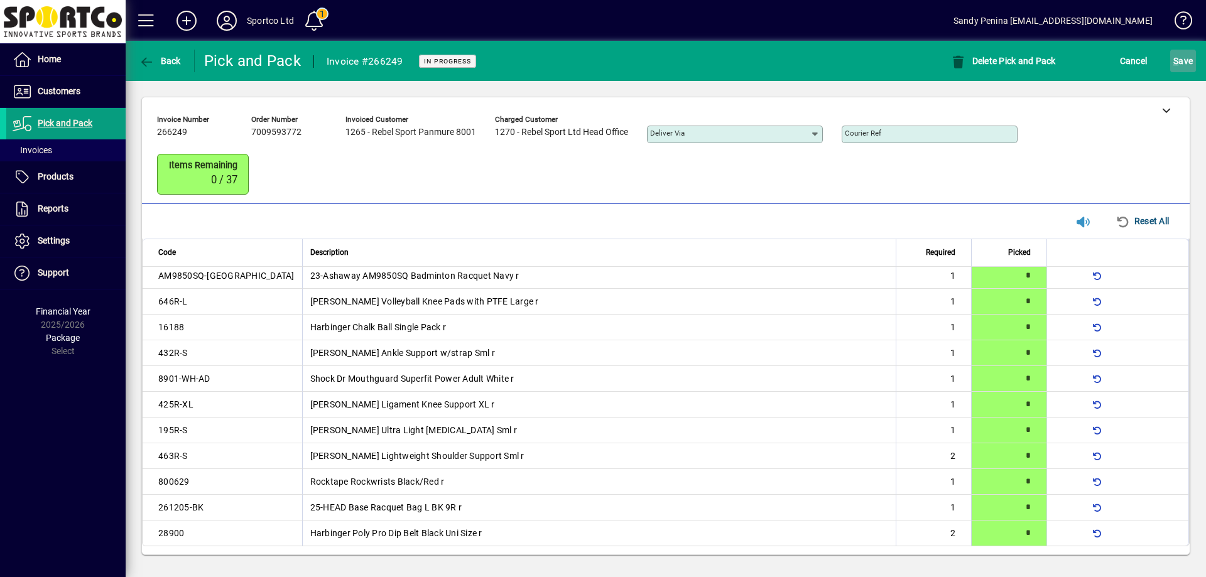
click at [1189, 60] on span "S ave" at bounding box center [1182, 61] width 19 height 20
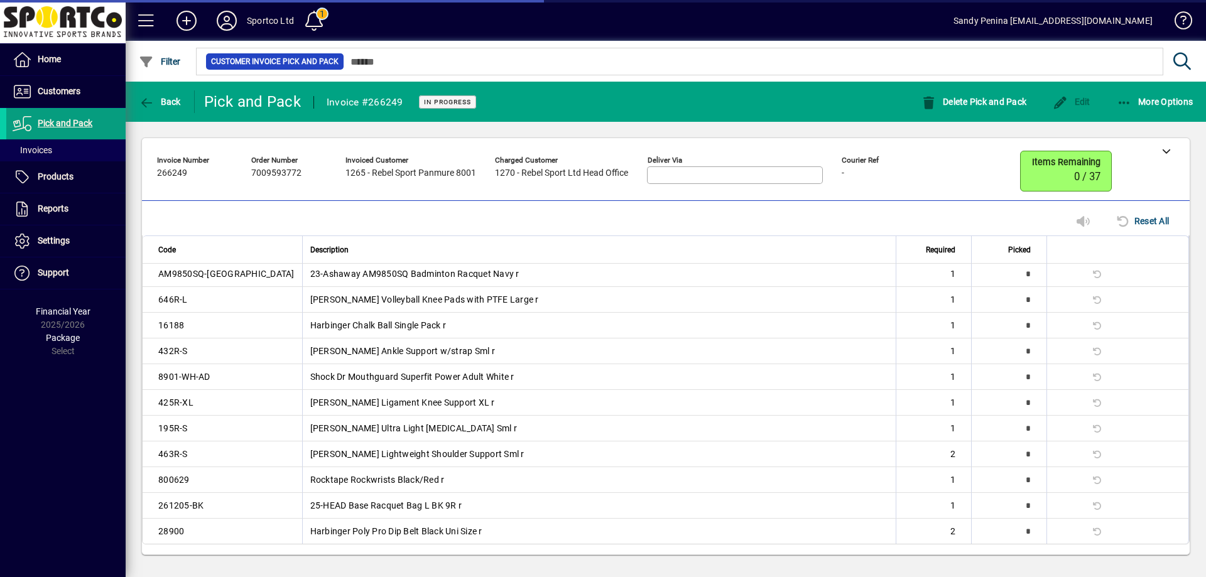
scroll to position [335, 0]
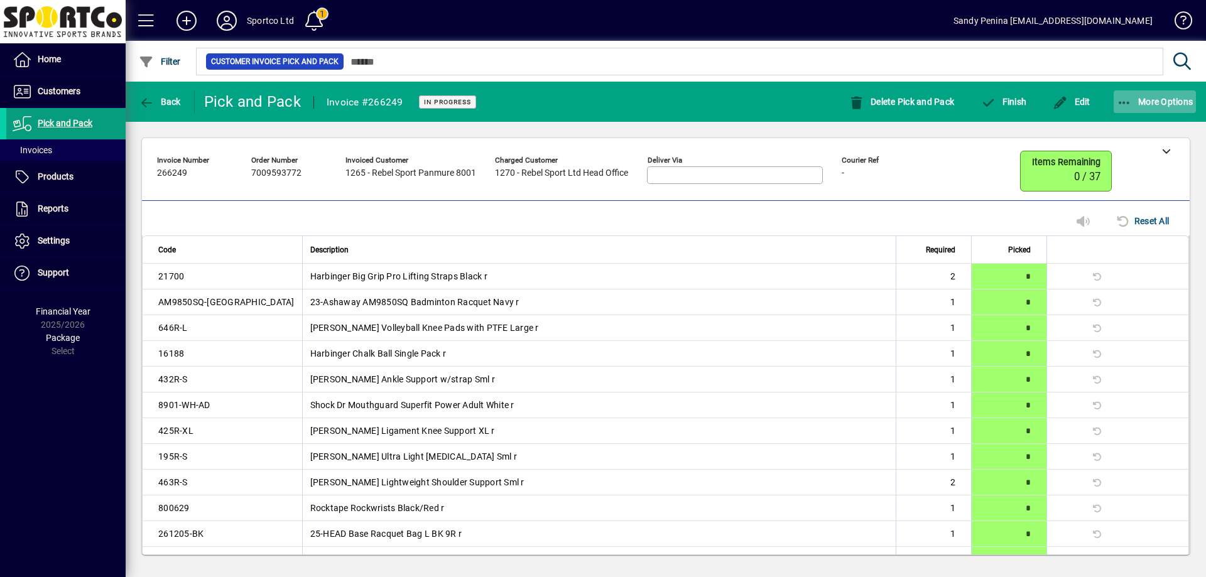
click at [1128, 114] on span "button" at bounding box center [1155, 102] width 83 height 30
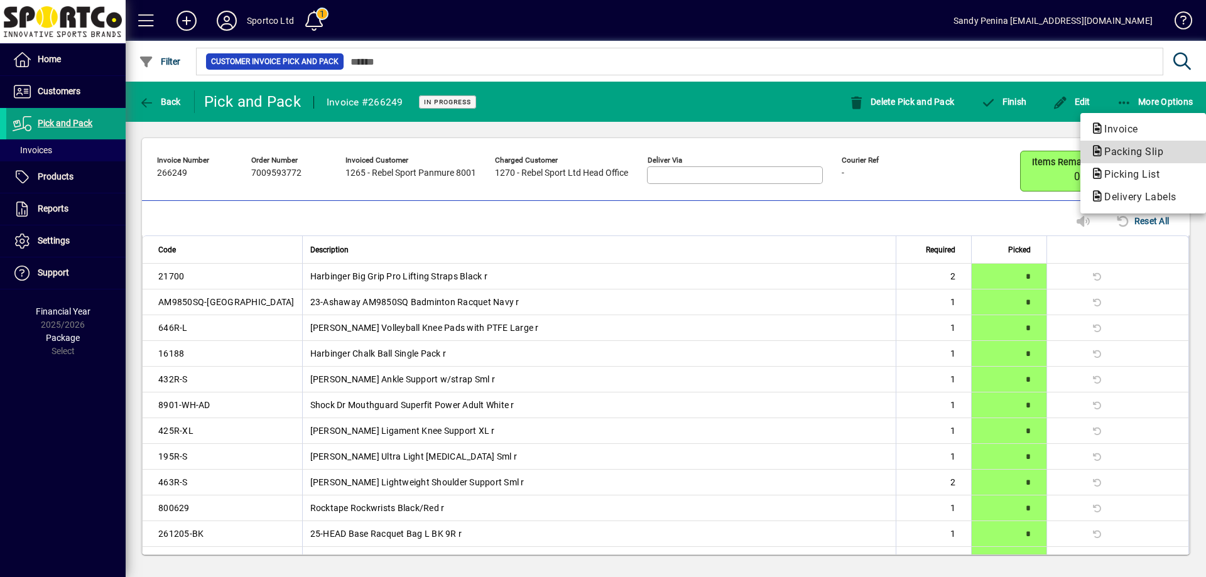
click at [1103, 153] on icon "button" at bounding box center [1097, 151] width 14 height 11
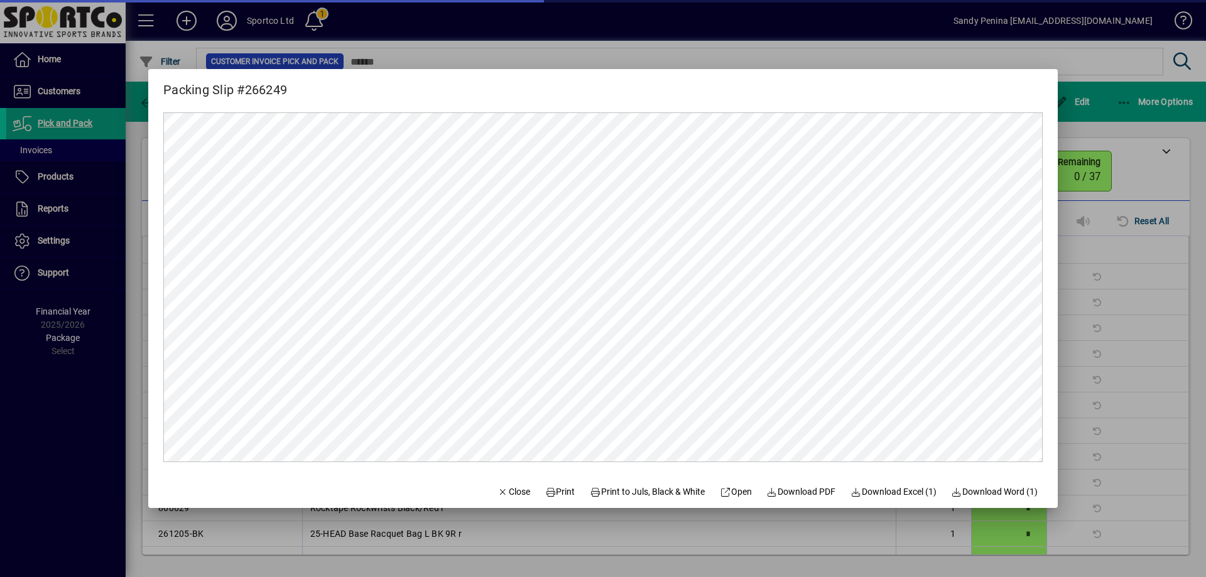
scroll to position [0, 0]
click at [543, 501] on span at bounding box center [560, 492] width 40 height 30
click at [513, 487] on span "Close" at bounding box center [513, 491] width 33 height 13
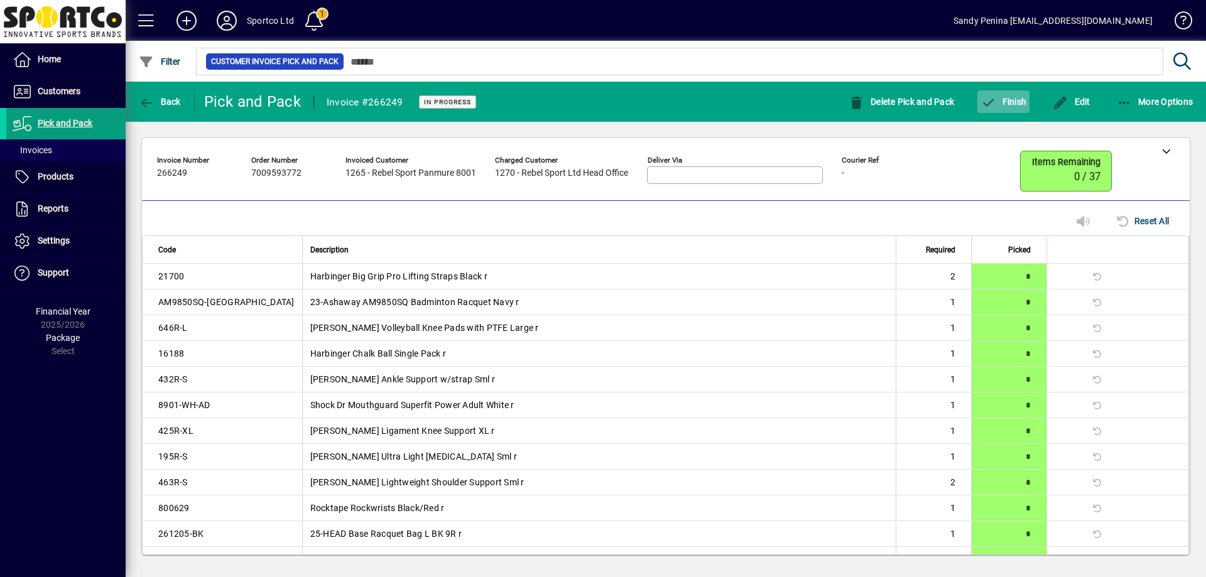
click at [1014, 101] on span "Finish" at bounding box center [1003, 102] width 46 height 10
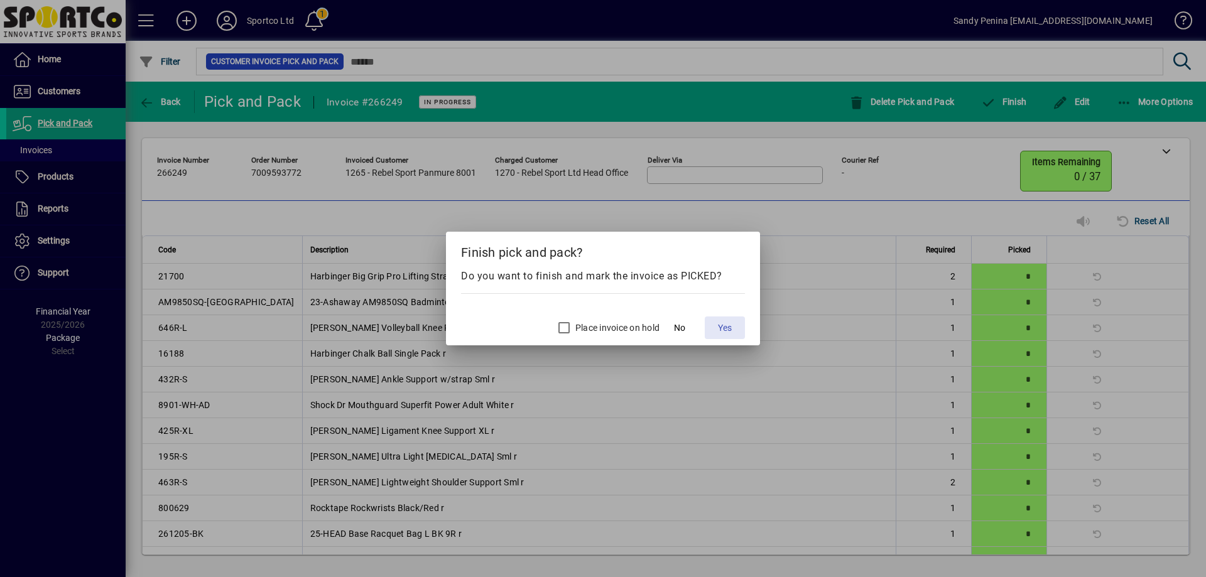
click at [730, 326] on span "Yes" at bounding box center [725, 328] width 14 height 13
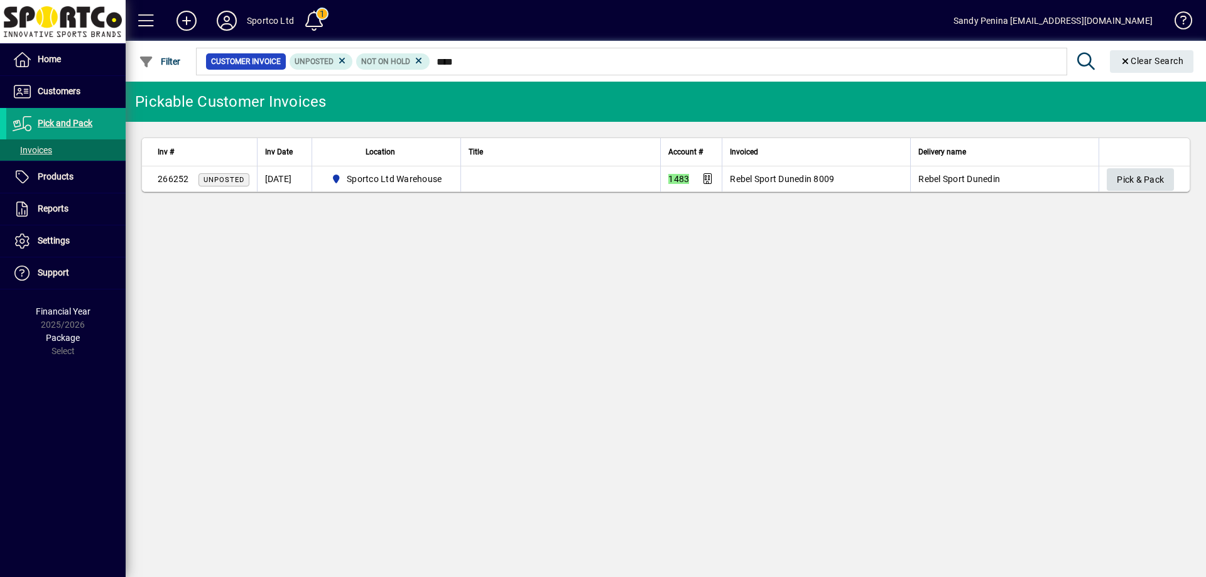
type input "****"
click at [1141, 176] on span "Pick & Pack" at bounding box center [1140, 180] width 47 height 21
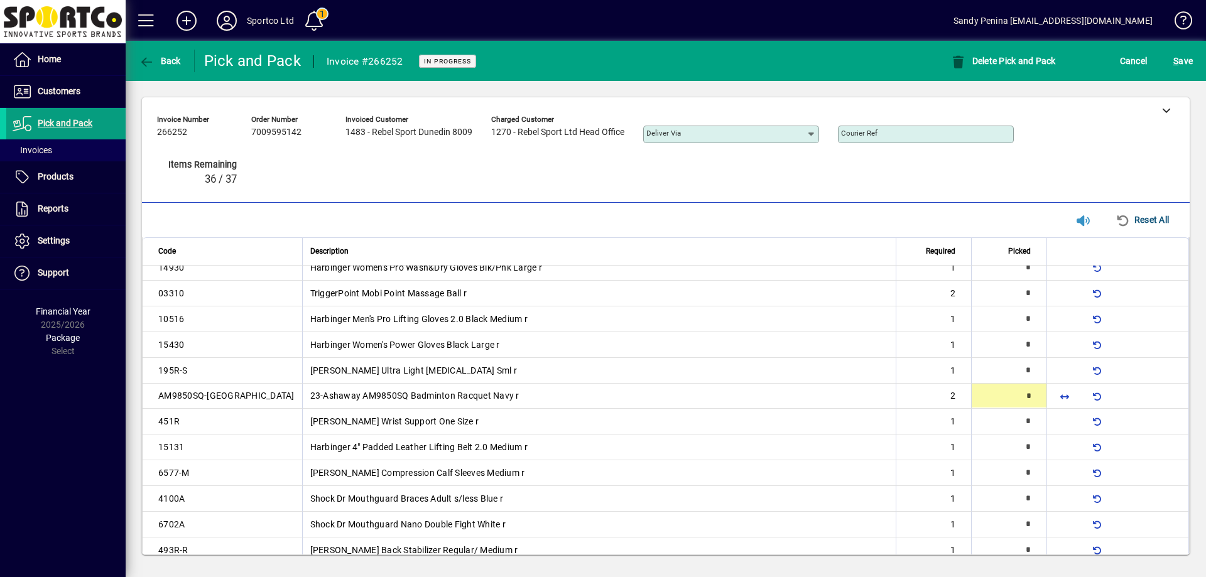
type input "*"
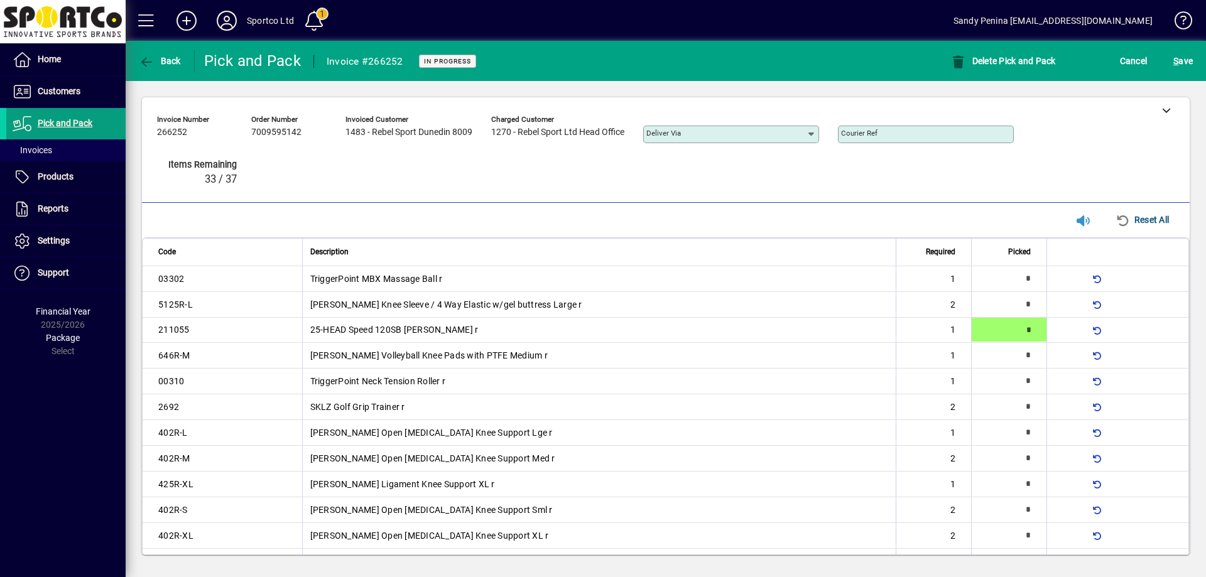
type input "*"
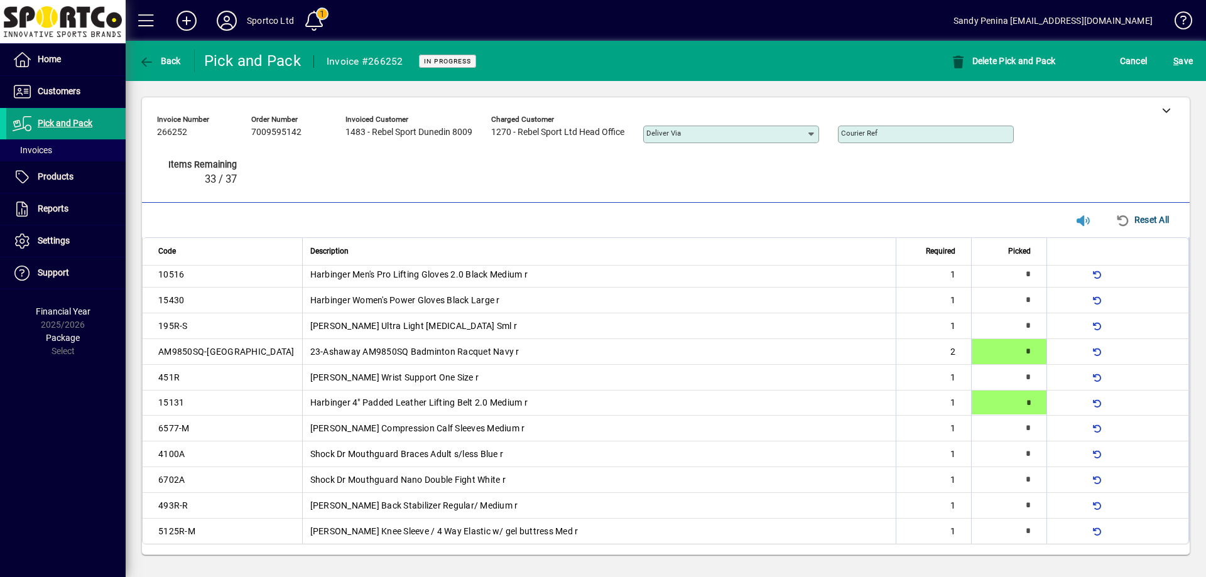
type input "*"
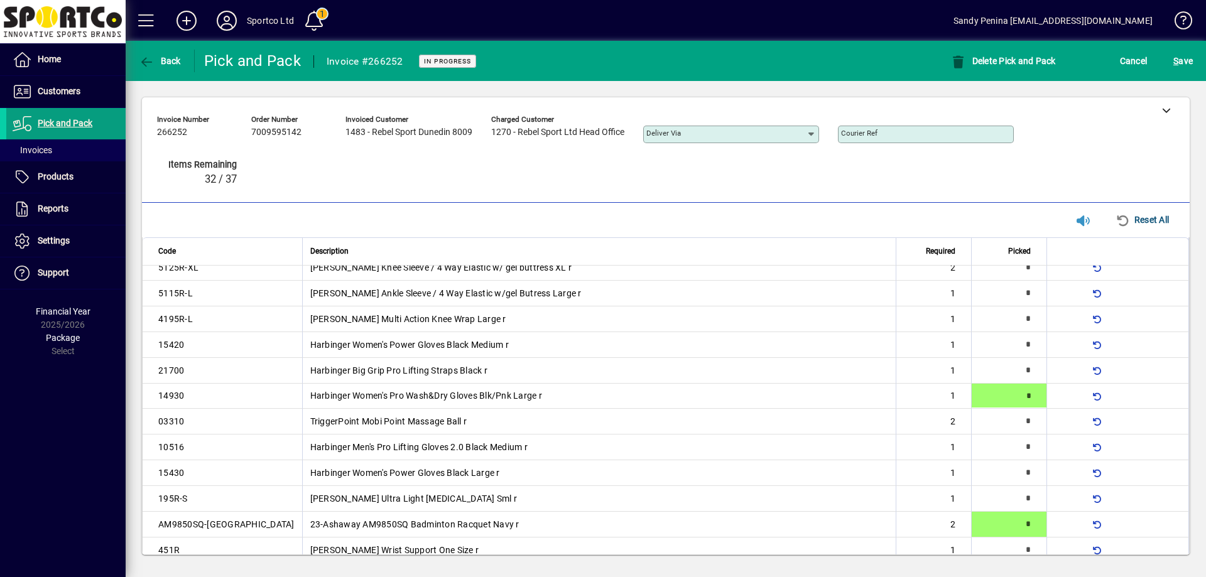
type input "*"
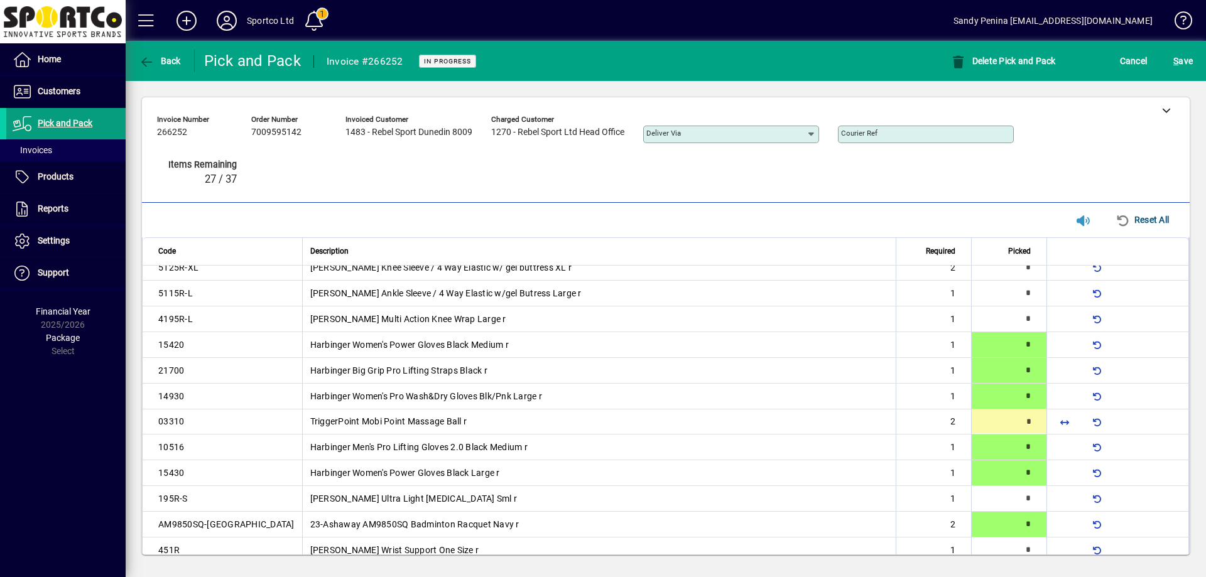
type input "*"
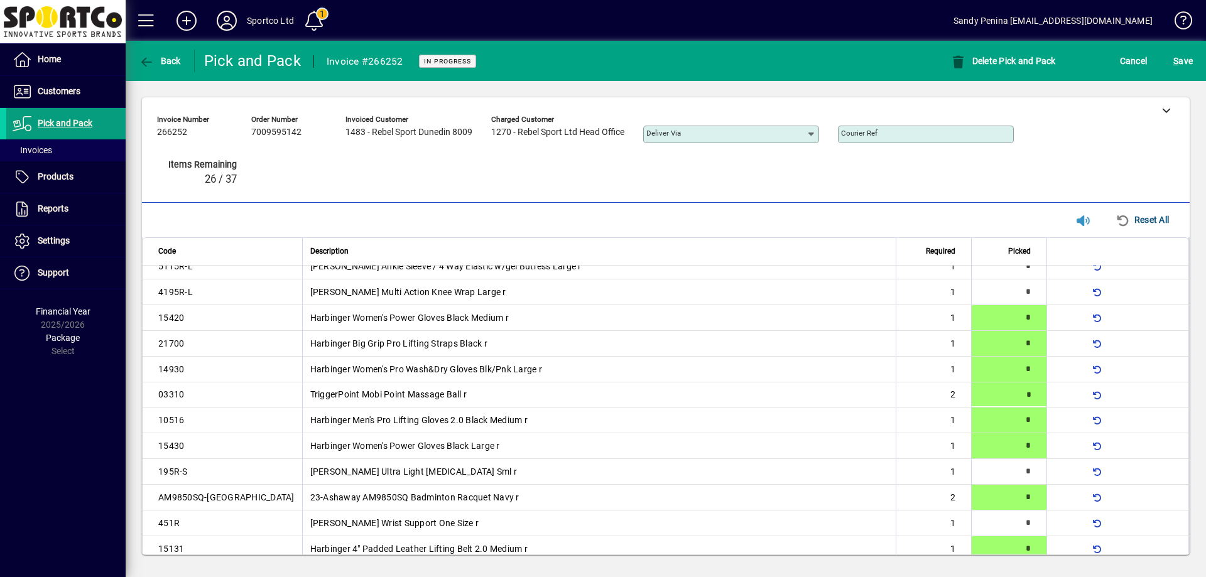
type input "*"
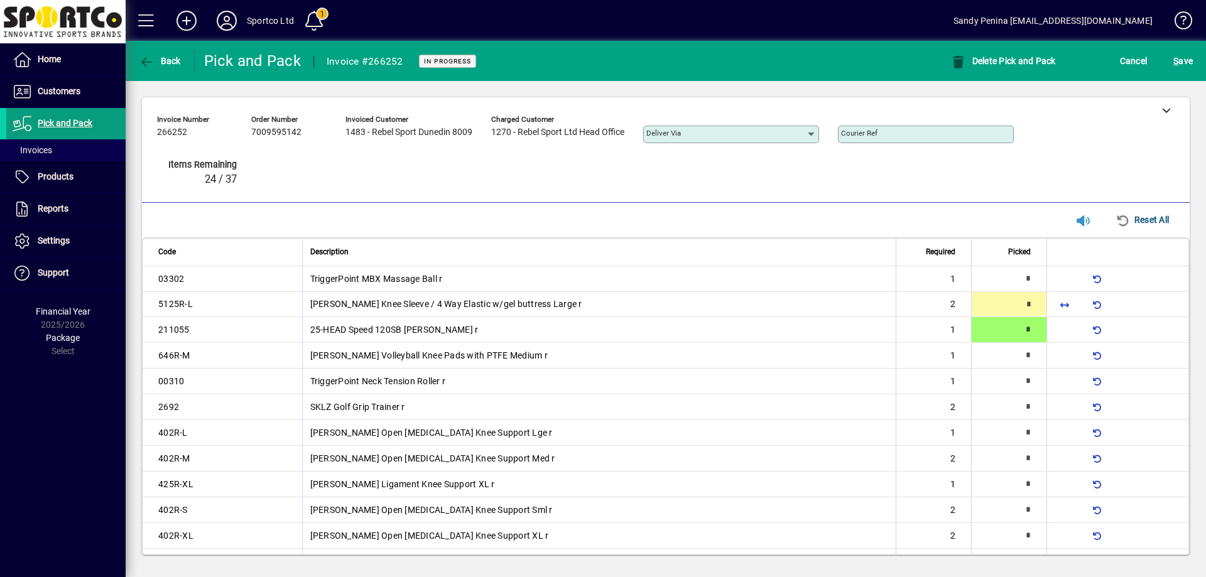
type input "*"
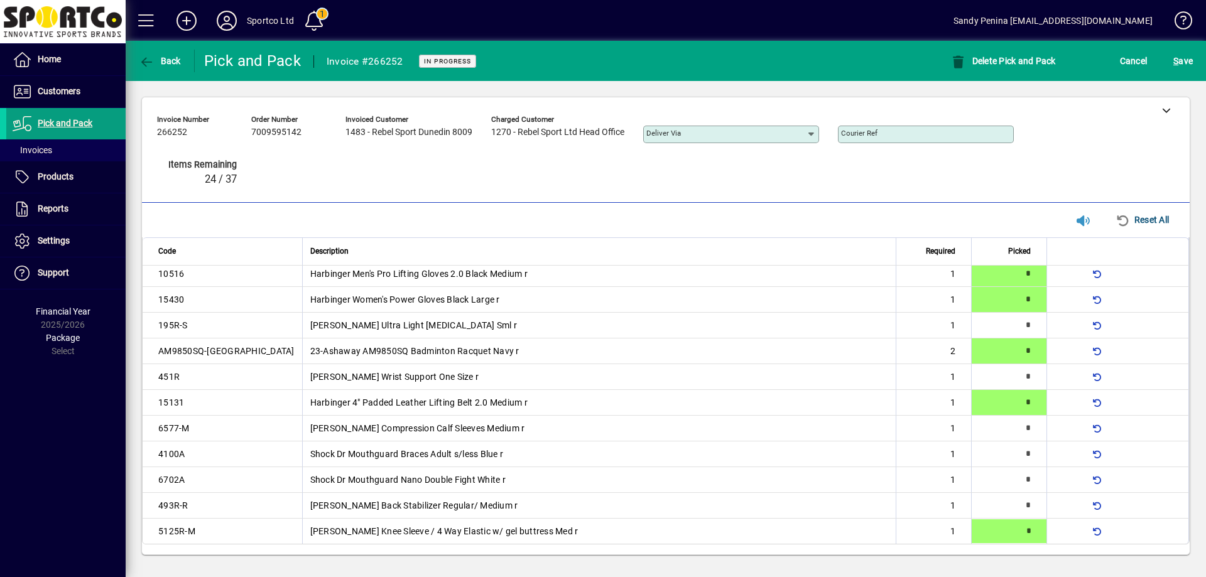
type input "*"
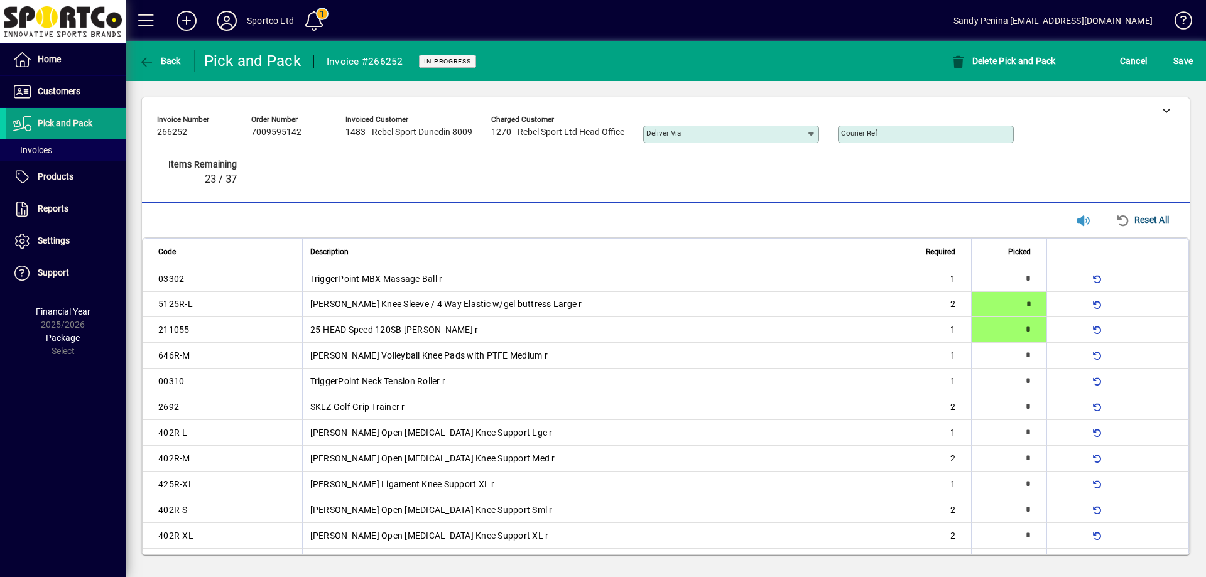
type input "*"
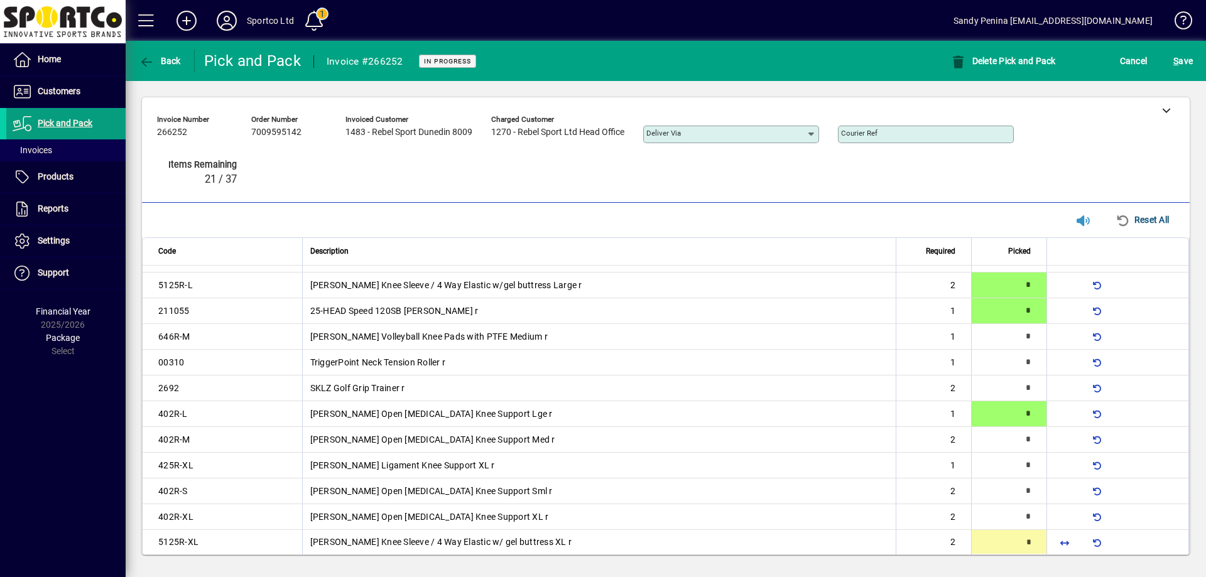
type input "*"
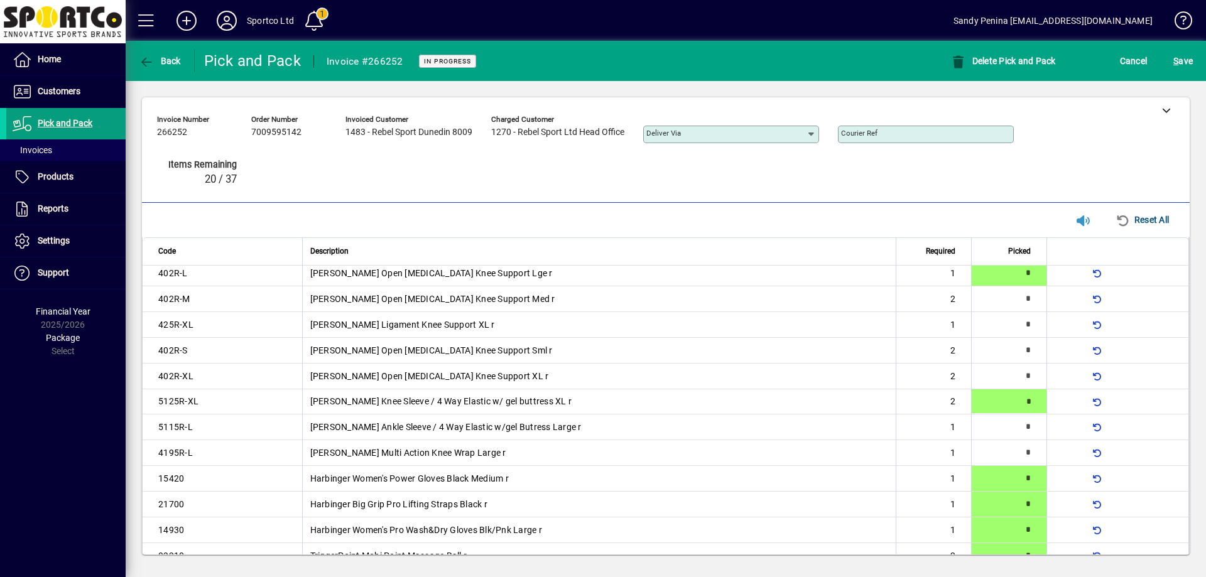
scroll to position [167, 0]
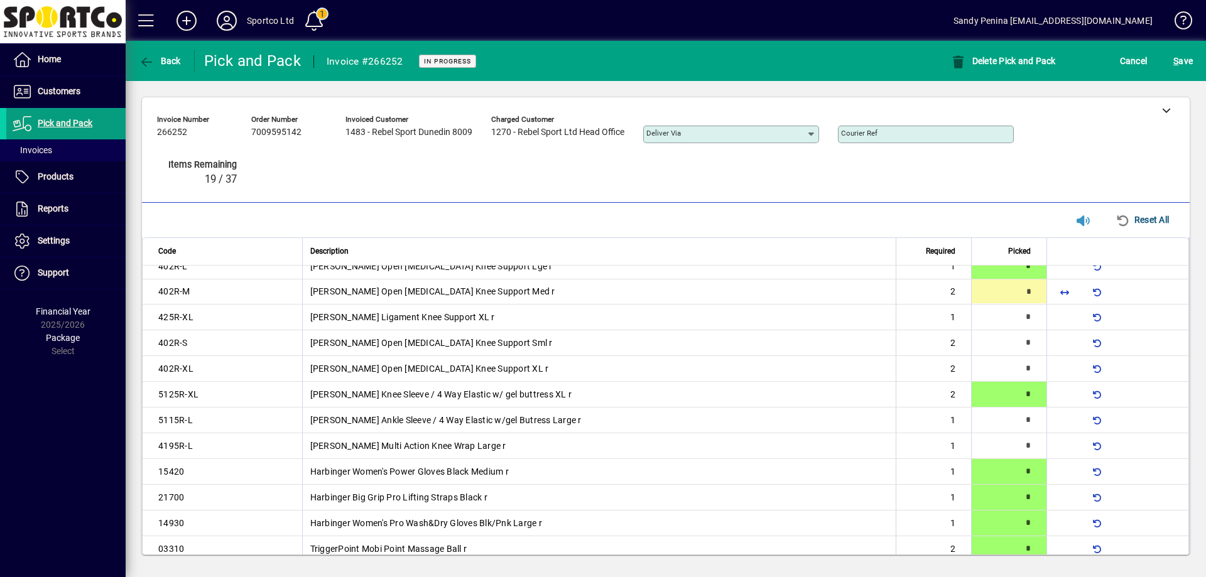
type input "*"
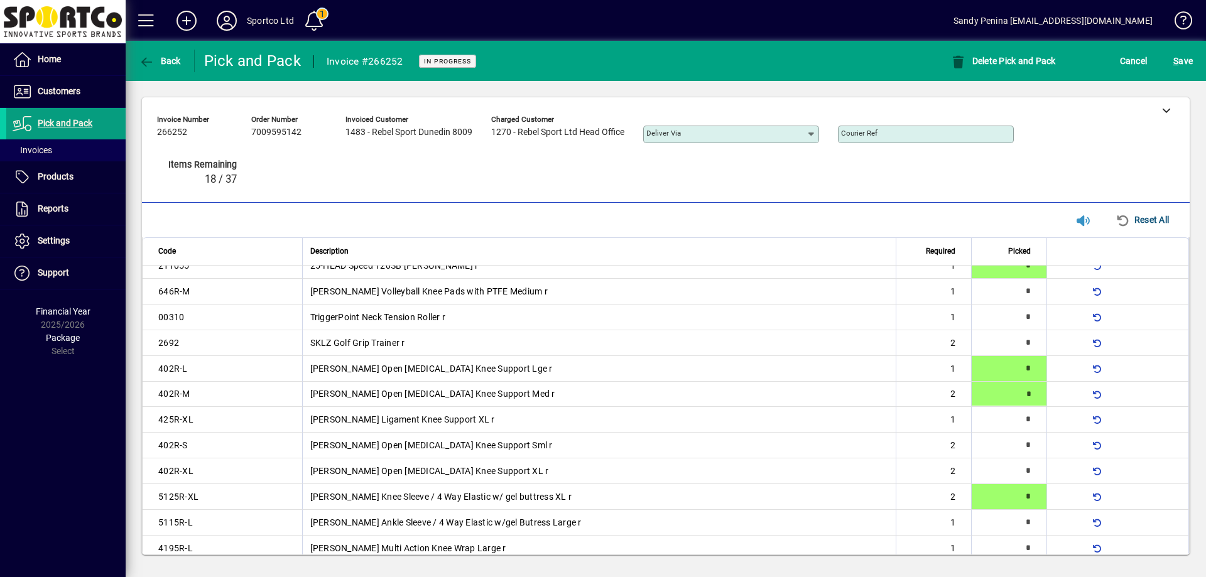
scroll to position [64, 0]
type input "*"
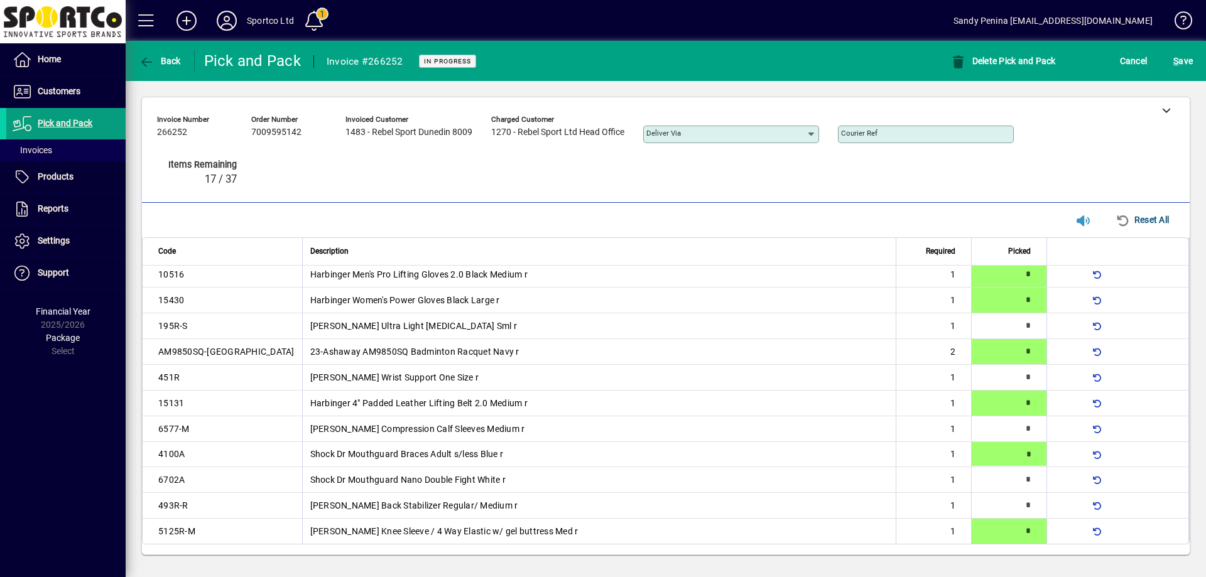
type input "*"
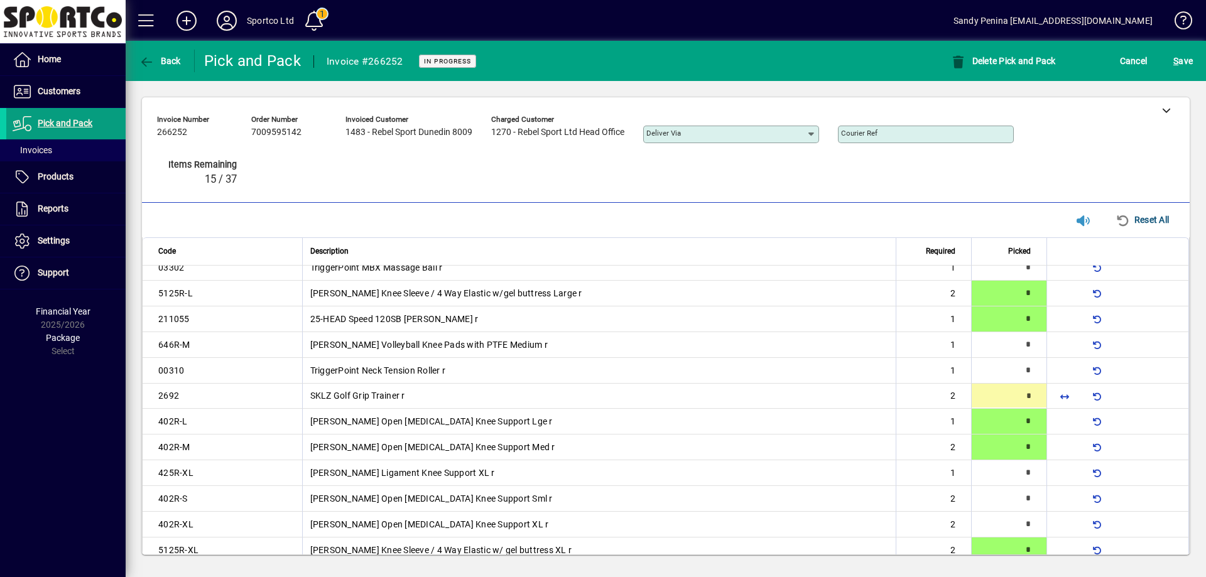
type input "*"
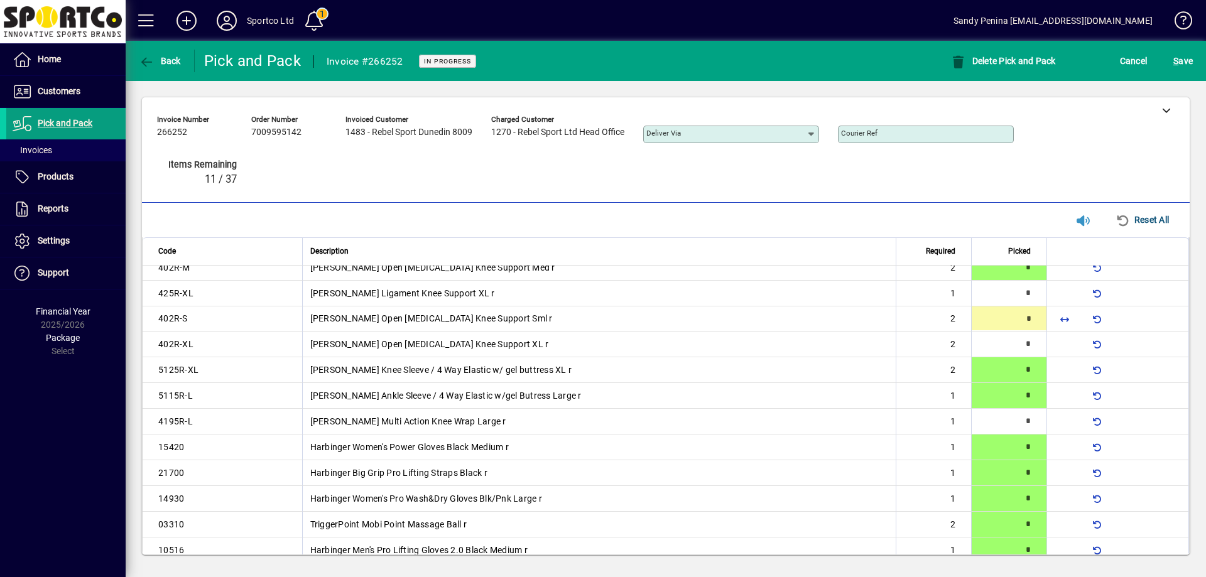
type input "*"
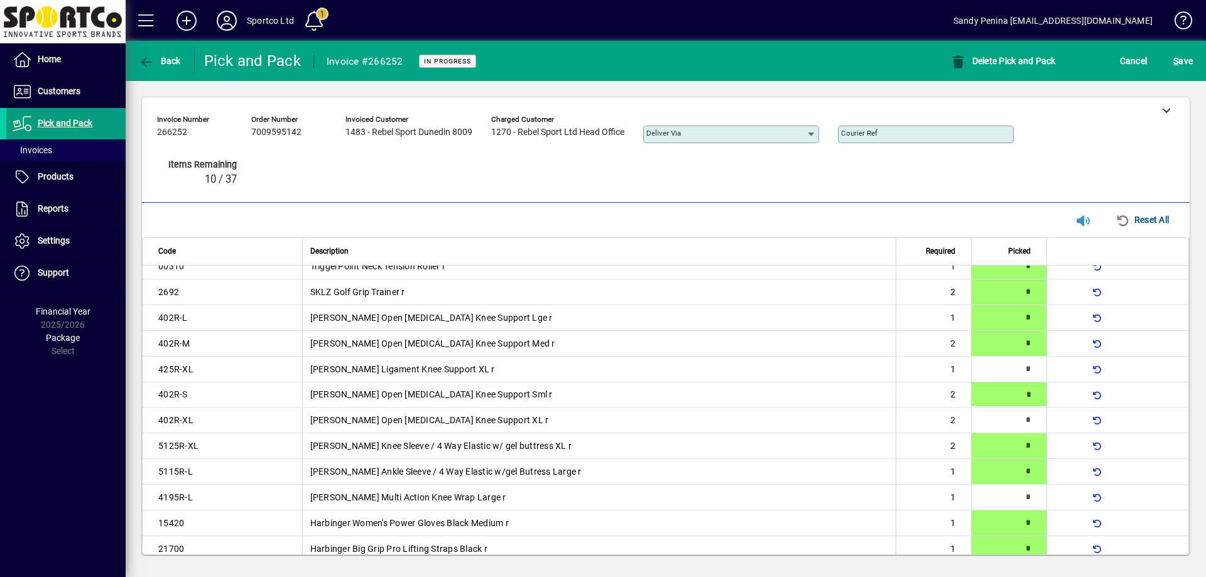
type input "*"
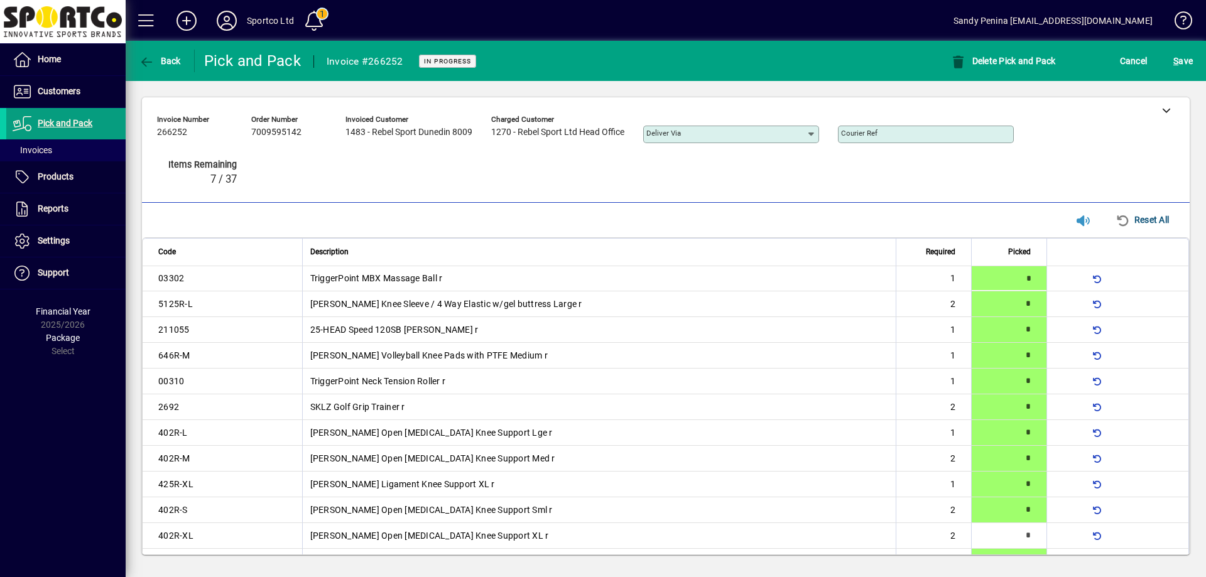
type input "*"
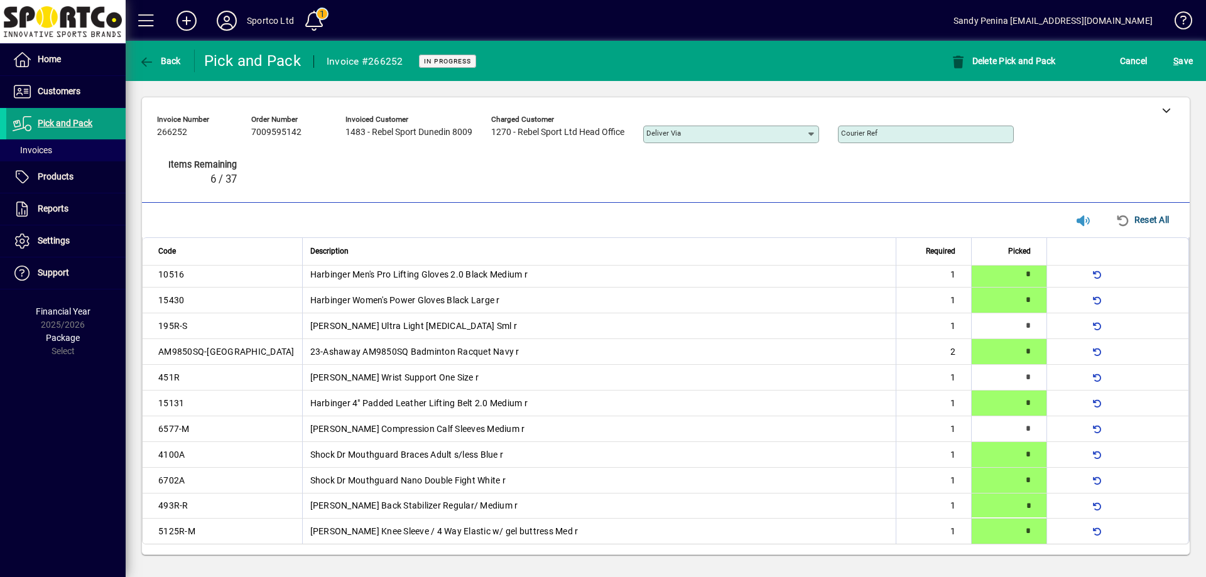
type input "*"
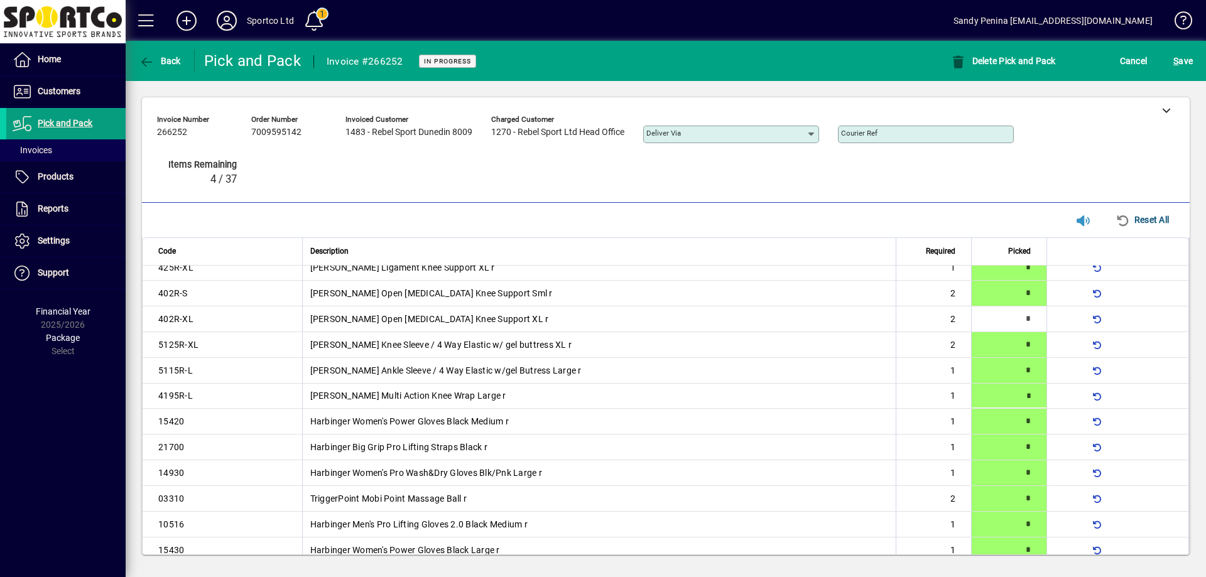
type input "*"
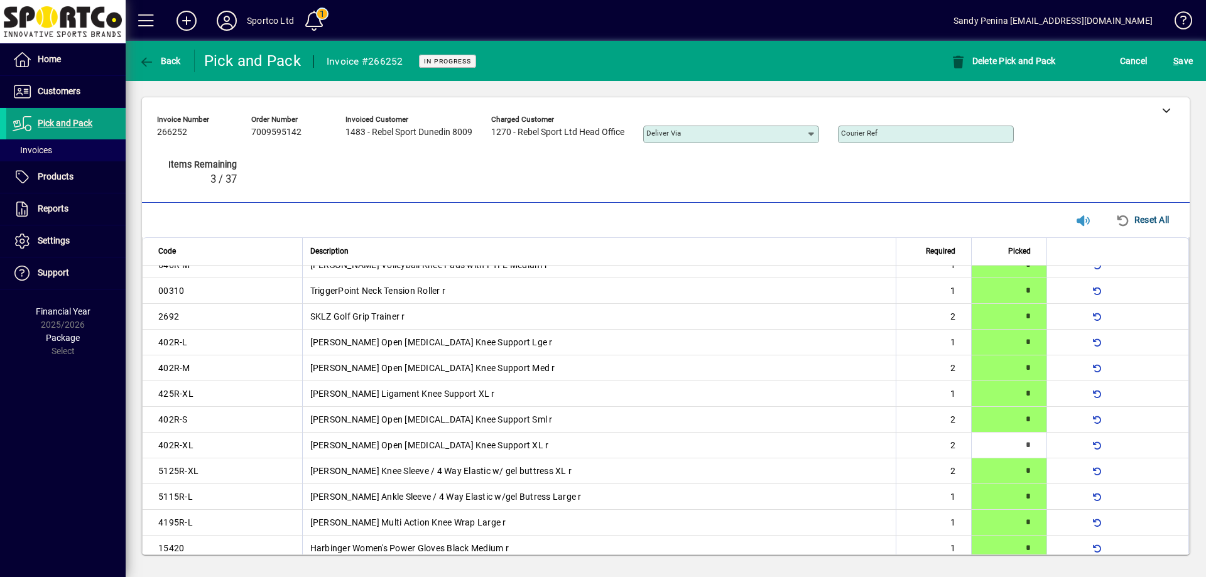
scroll to position [0, 0]
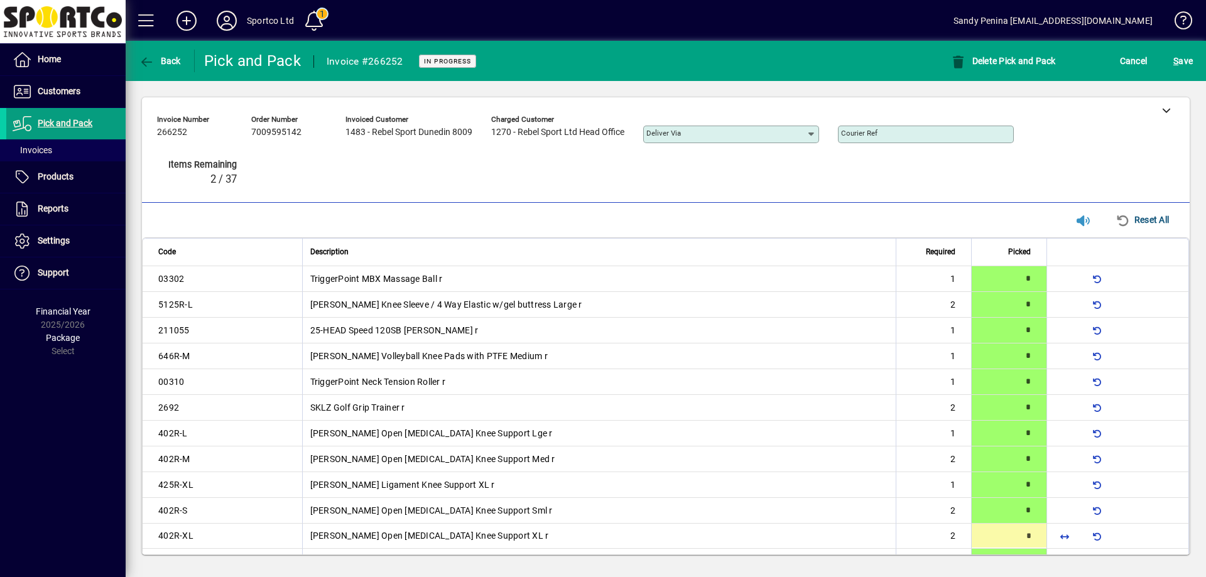
type input "*"
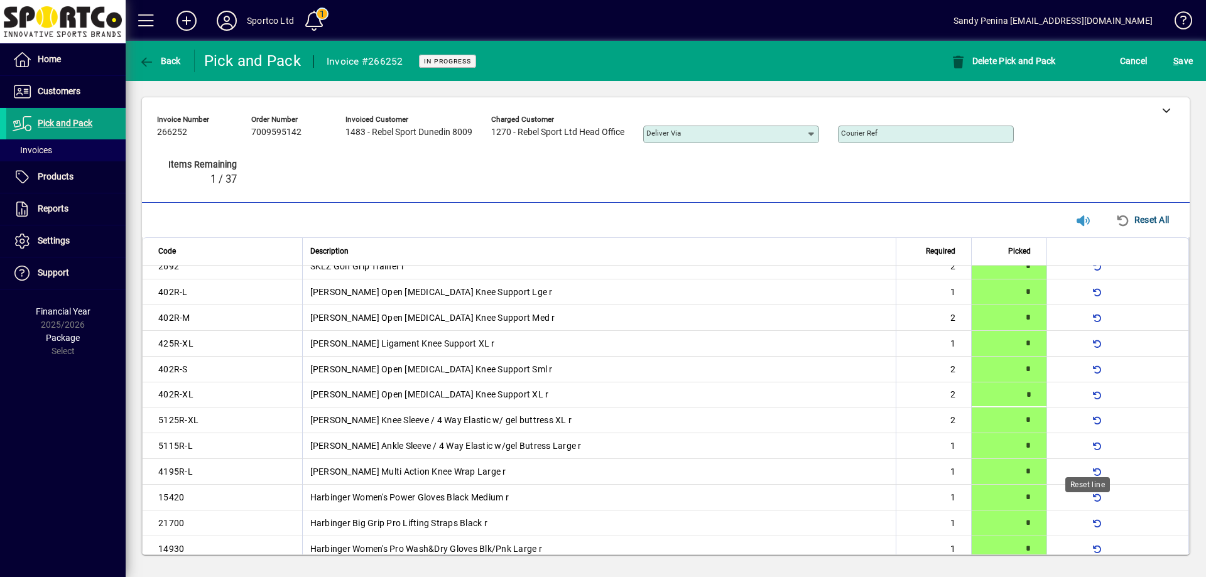
scroll to position [468, 0]
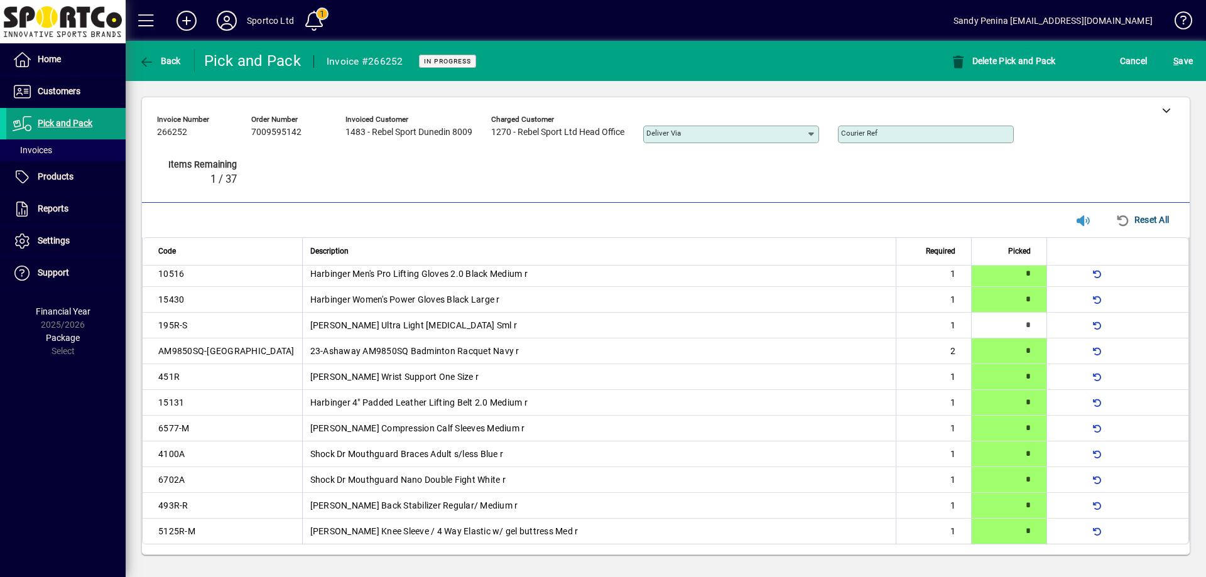
type input "*"
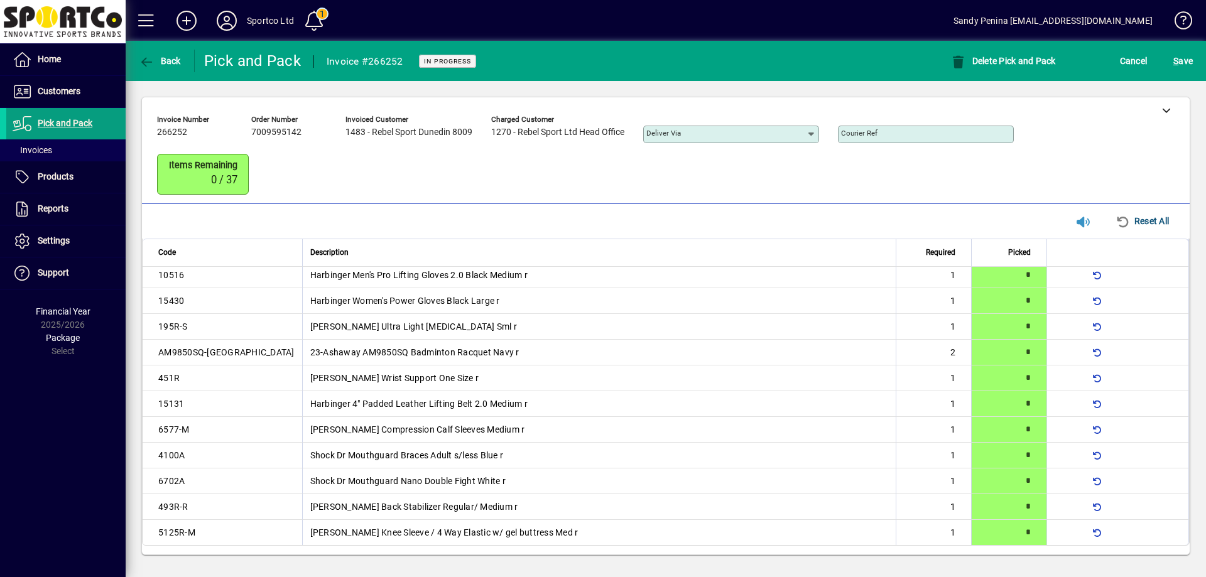
scroll to position [469, 0]
click at [1177, 64] on span "S" at bounding box center [1175, 61] width 5 height 10
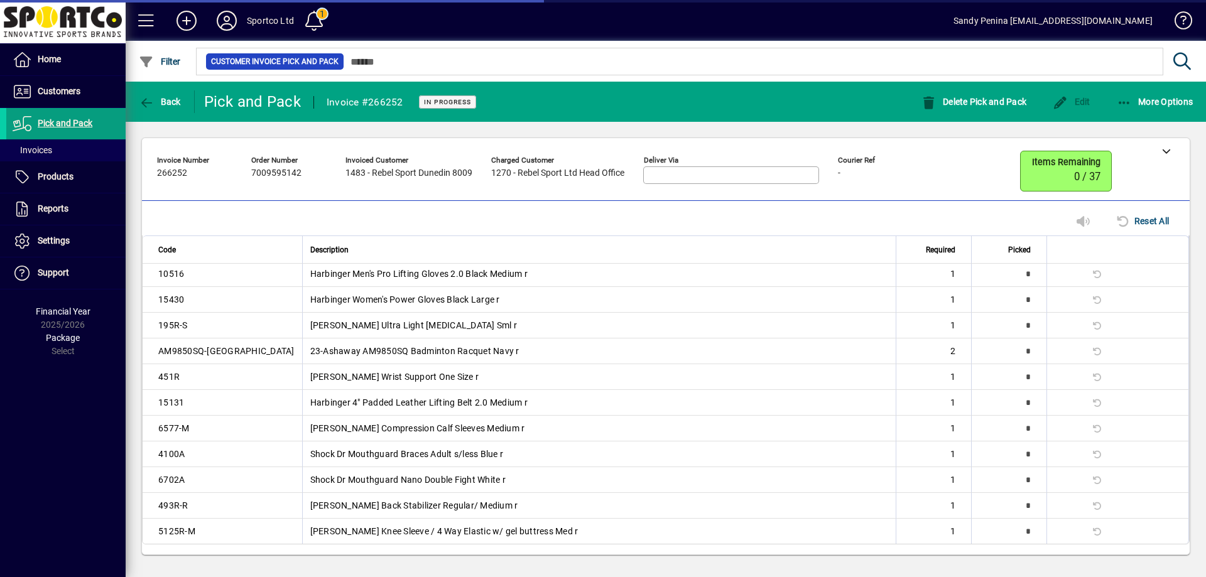
scroll to position [447, 0]
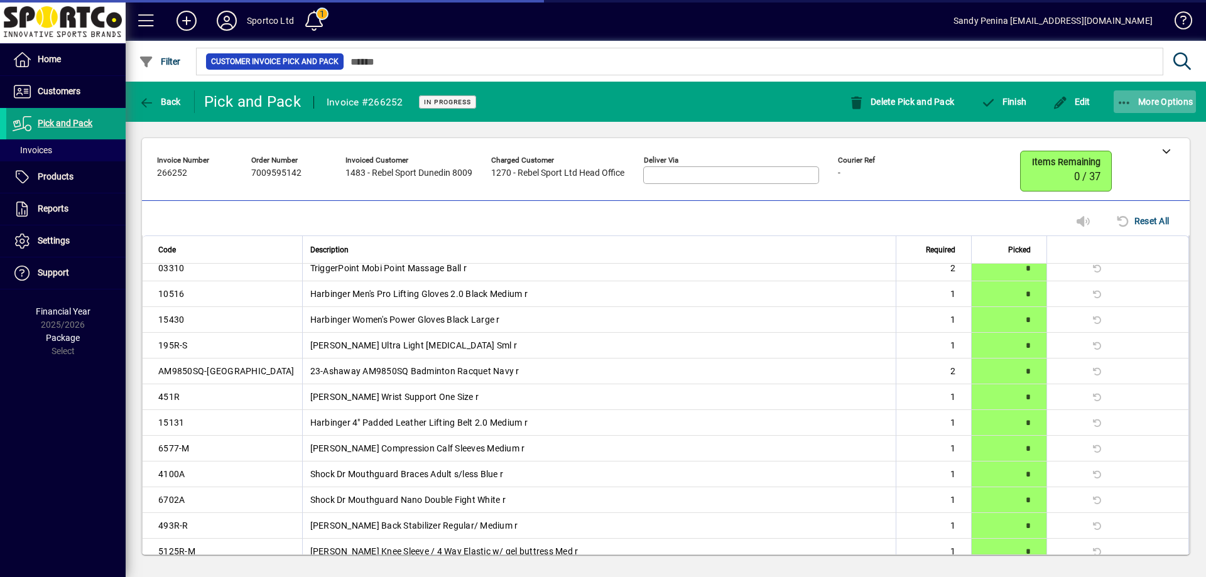
click at [1117, 94] on span "button" at bounding box center [1155, 102] width 83 height 30
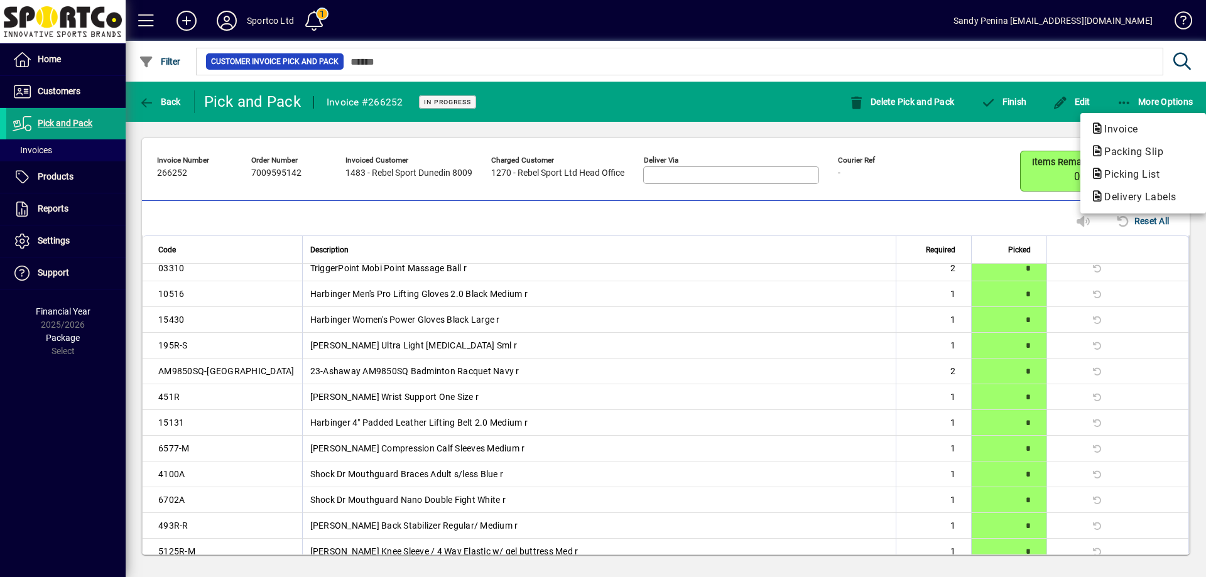
click at [1115, 153] on span "Packing Slip" at bounding box center [1129, 152] width 79 height 12
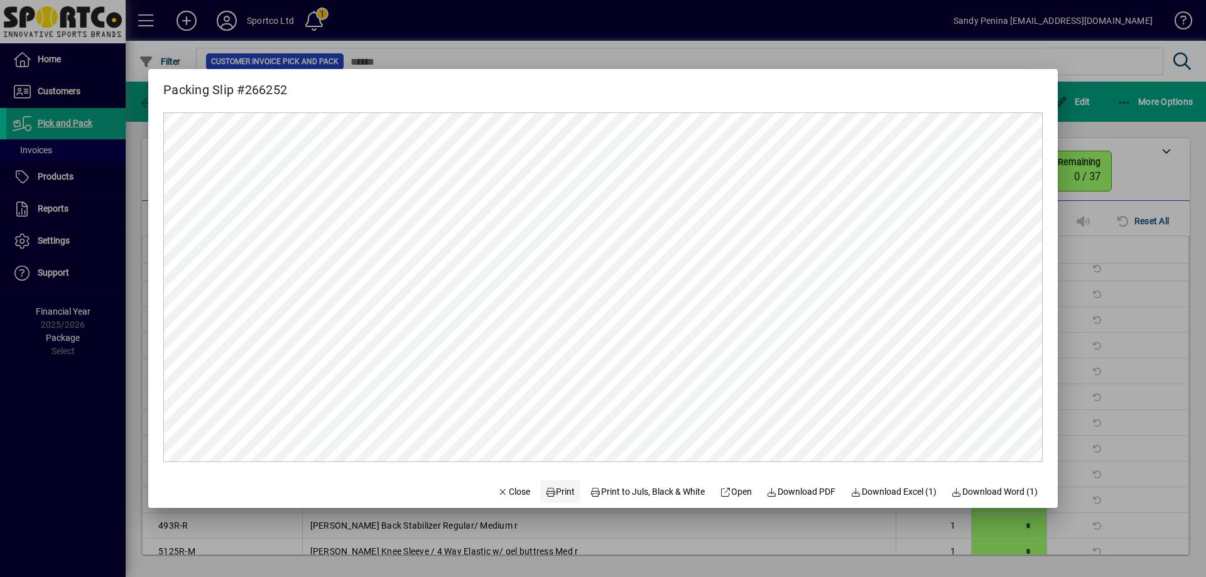
scroll to position [0, 0]
click at [549, 495] on span "Print" at bounding box center [560, 491] width 30 height 13
click at [501, 495] on span "Close" at bounding box center [513, 491] width 33 height 13
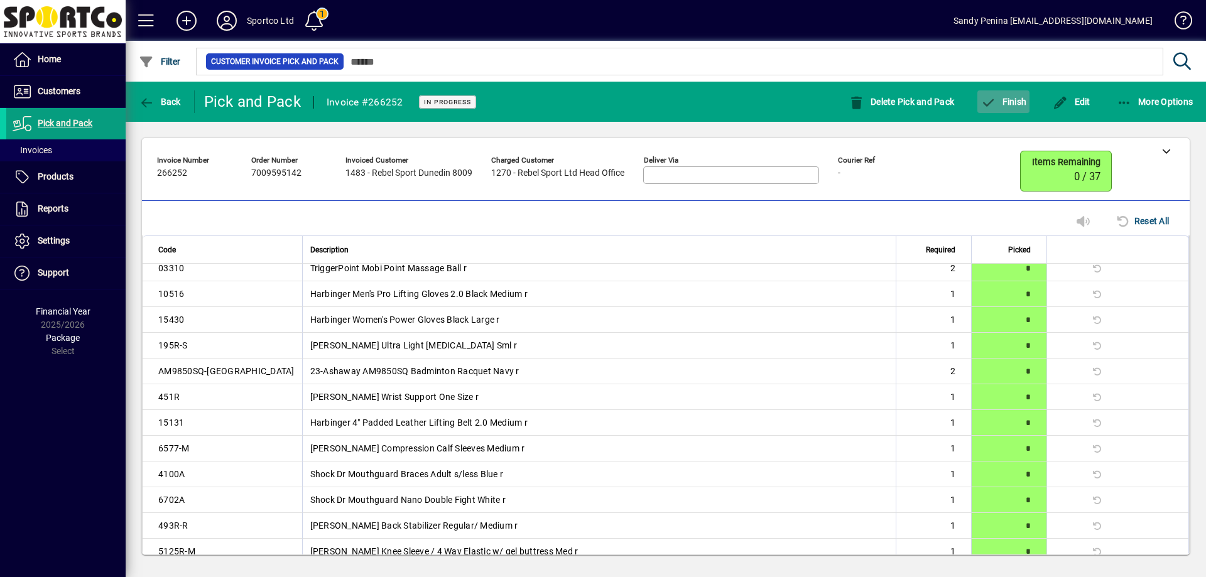
click at [1004, 101] on span "Finish" at bounding box center [1003, 102] width 46 height 10
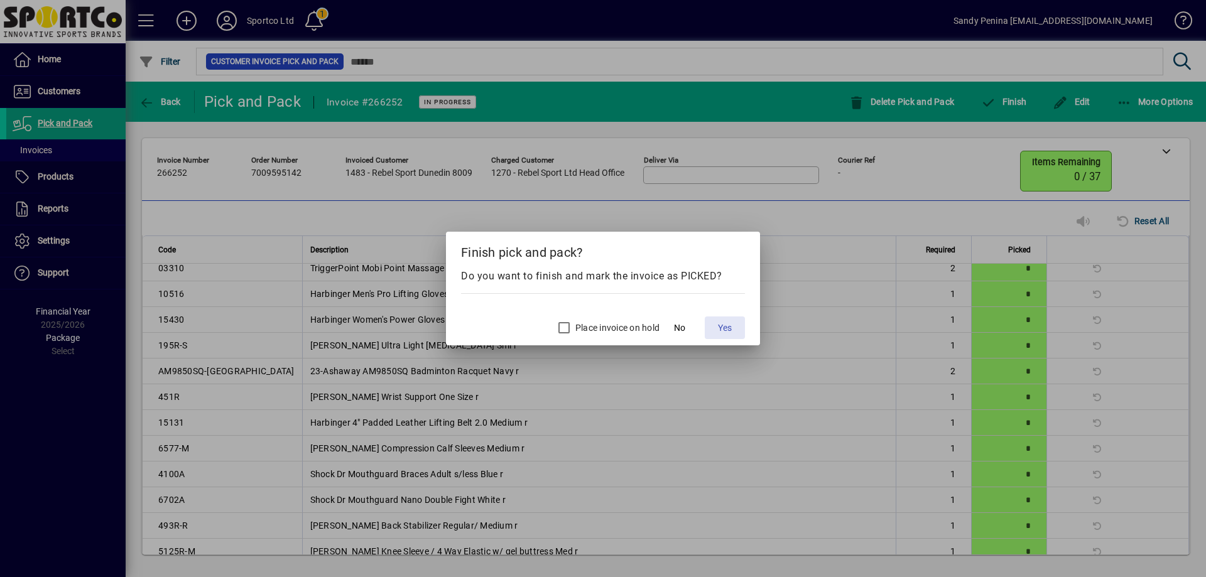
click at [723, 327] on span "Yes" at bounding box center [725, 328] width 14 height 13
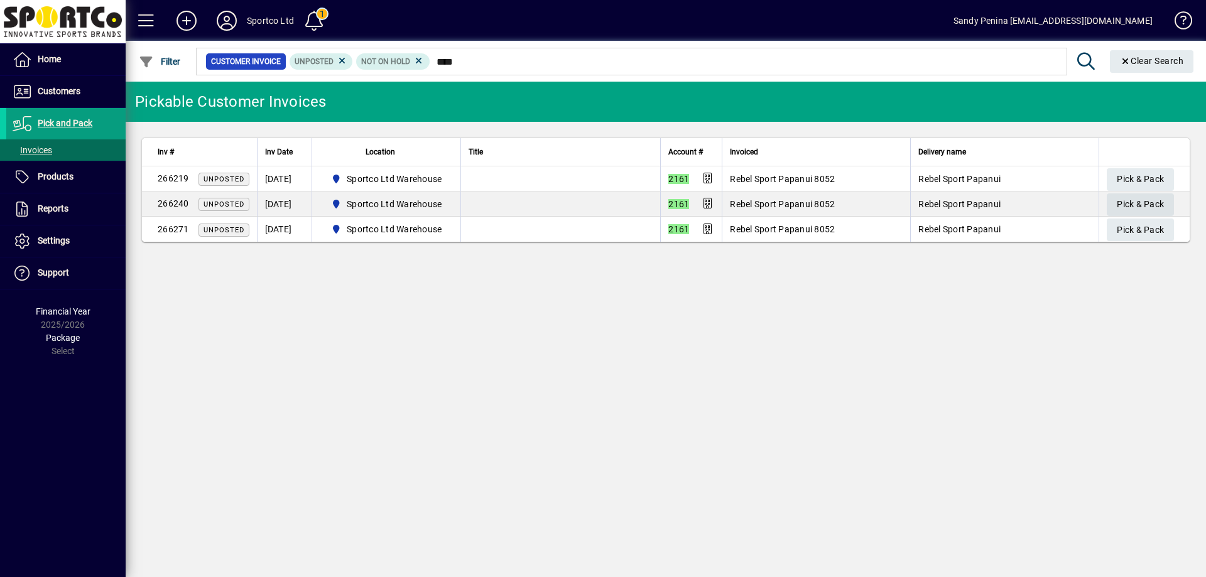
type input "****"
click at [1140, 202] on span "Pick & Pack" at bounding box center [1140, 204] width 47 height 21
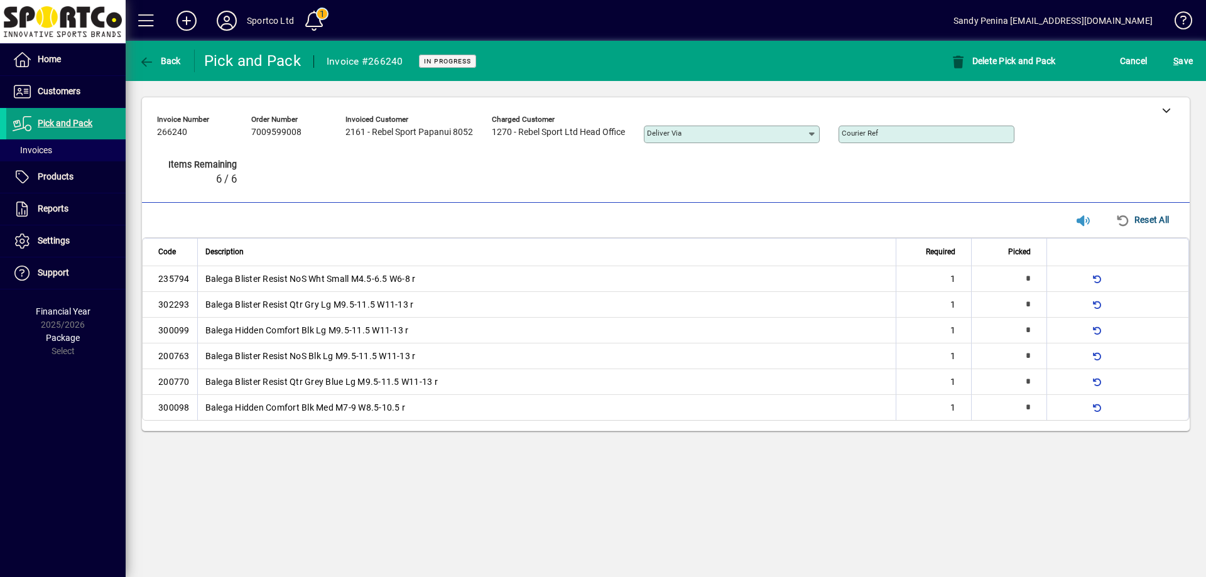
type input "*"
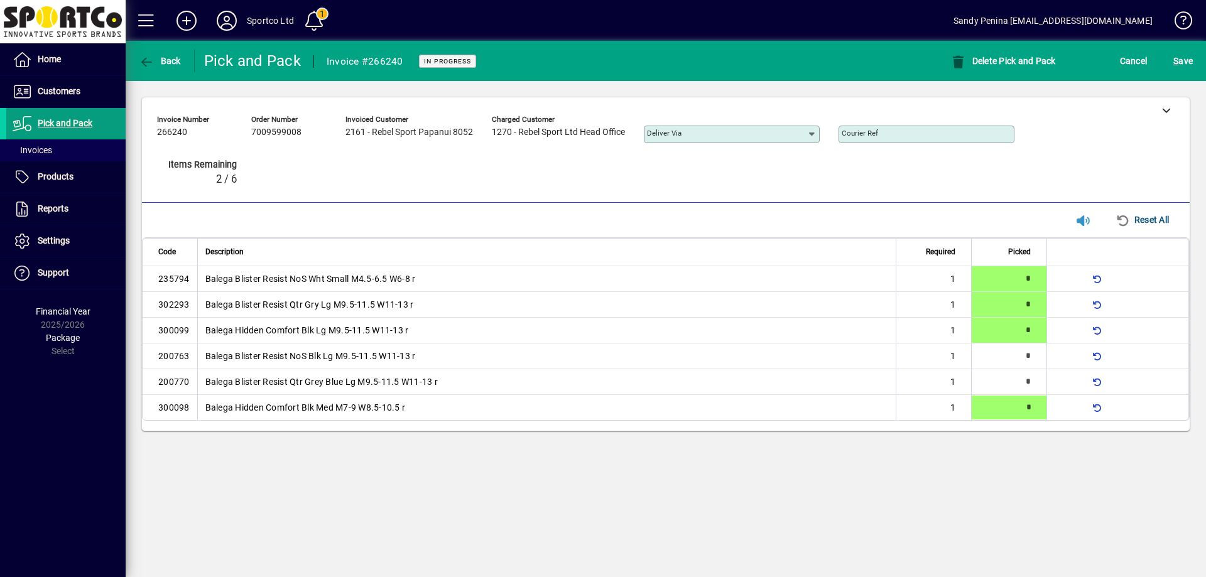
type input "*"
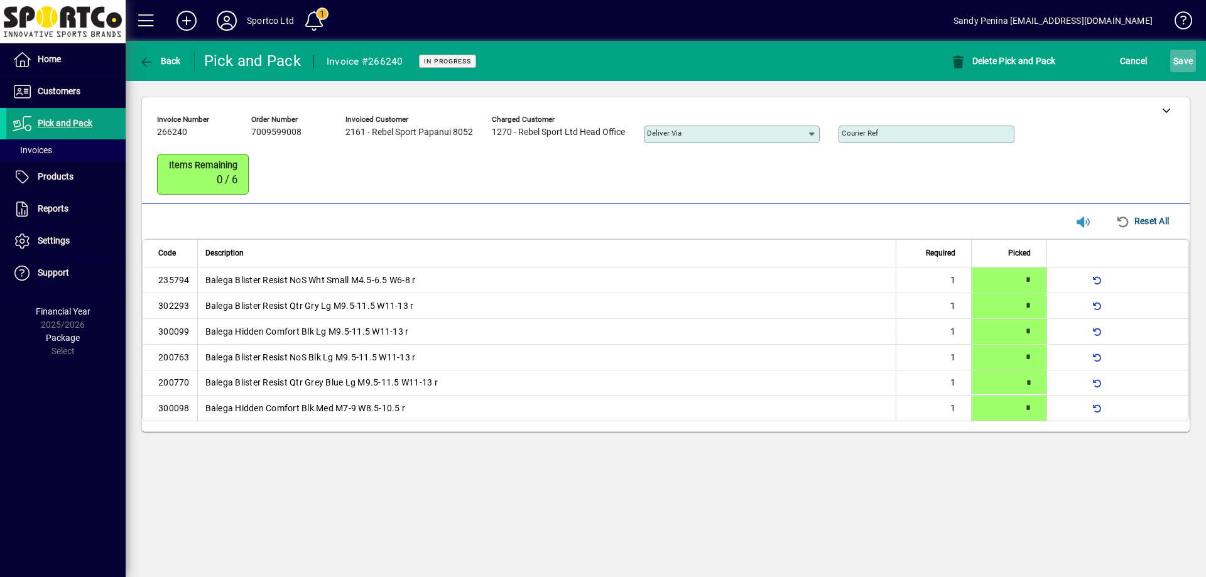
click at [1178, 70] on span "S ave" at bounding box center [1182, 61] width 19 height 20
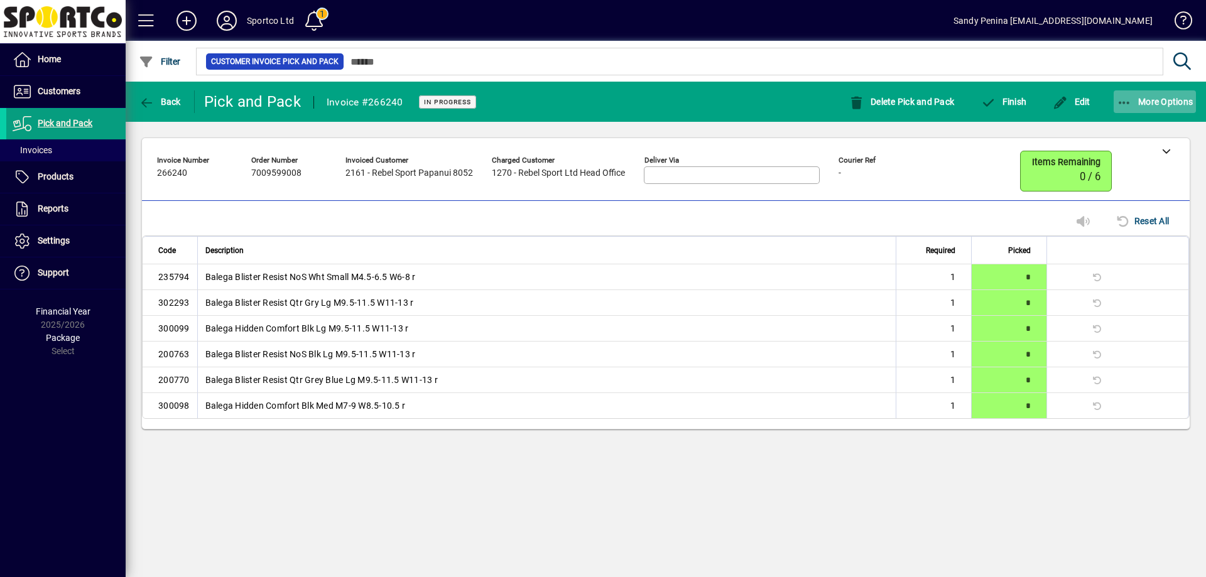
drag, startPoint x: 1121, startPoint y: 103, endPoint x: 1119, endPoint y: 109, distance: 6.8
click at [1121, 105] on icon "button" at bounding box center [1125, 103] width 16 height 13
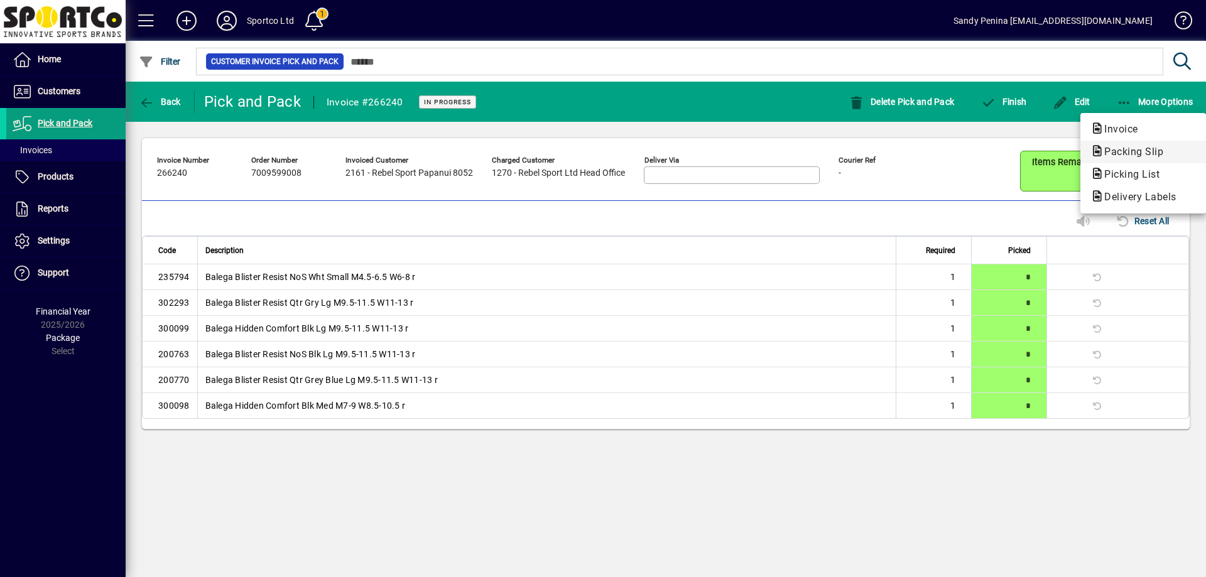
click at [1115, 151] on span "Packing Slip" at bounding box center [1129, 152] width 79 height 12
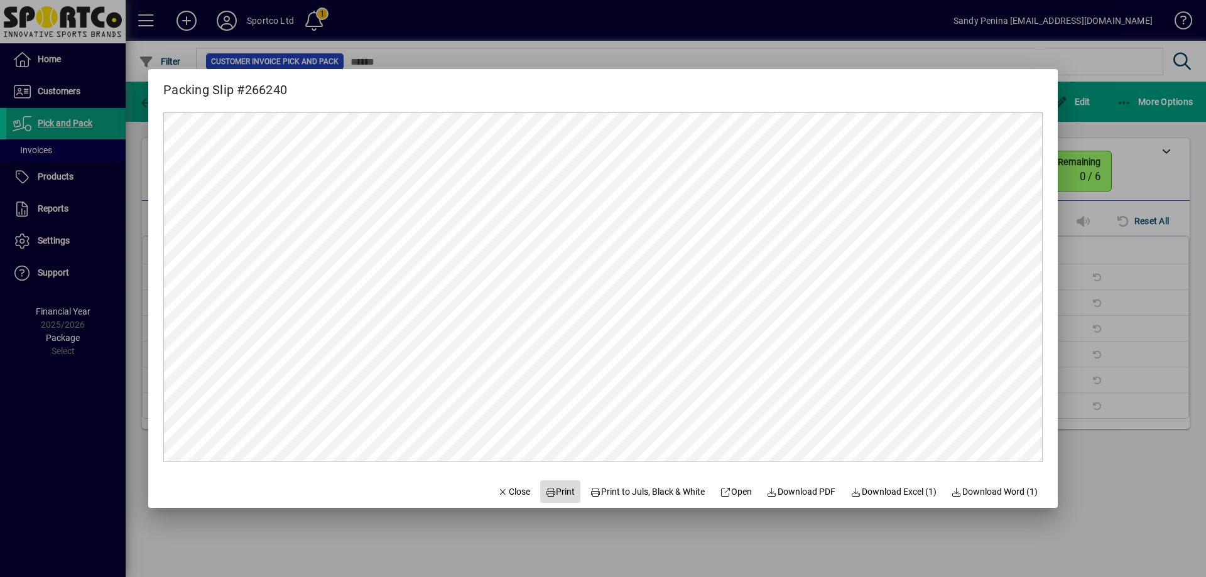
click at [548, 497] on span "Print" at bounding box center [560, 491] width 30 height 13
click at [511, 490] on span "Close" at bounding box center [513, 491] width 33 height 13
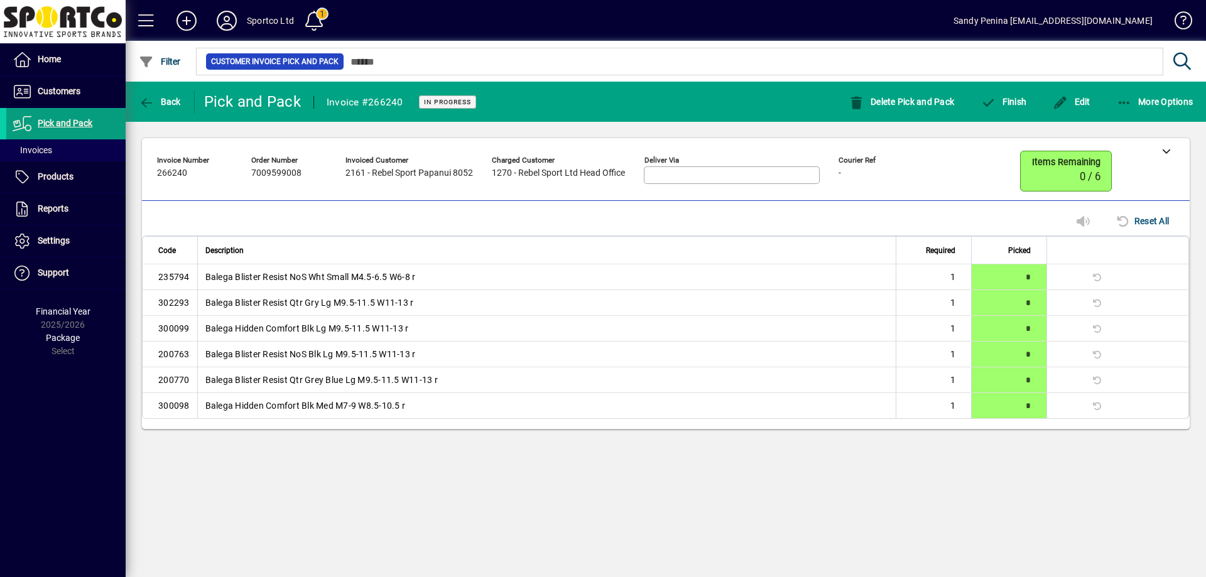
click at [1037, 102] on div "Delete Pick and Pack Finish Edit More Options" at bounding box center [1021, 101] width 371 height 23
click at [989, 111] on span "button" at bounding box center [1003, 102] width 52 height 30
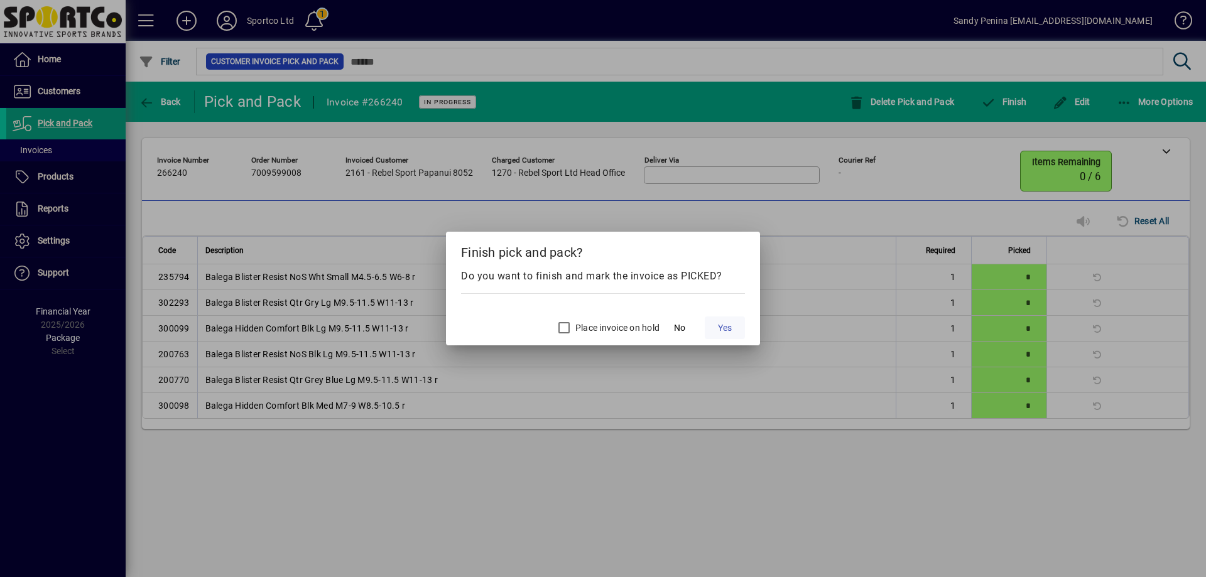
click at [722, 318] on span at bounding box center [725, 328] width 40 height 30
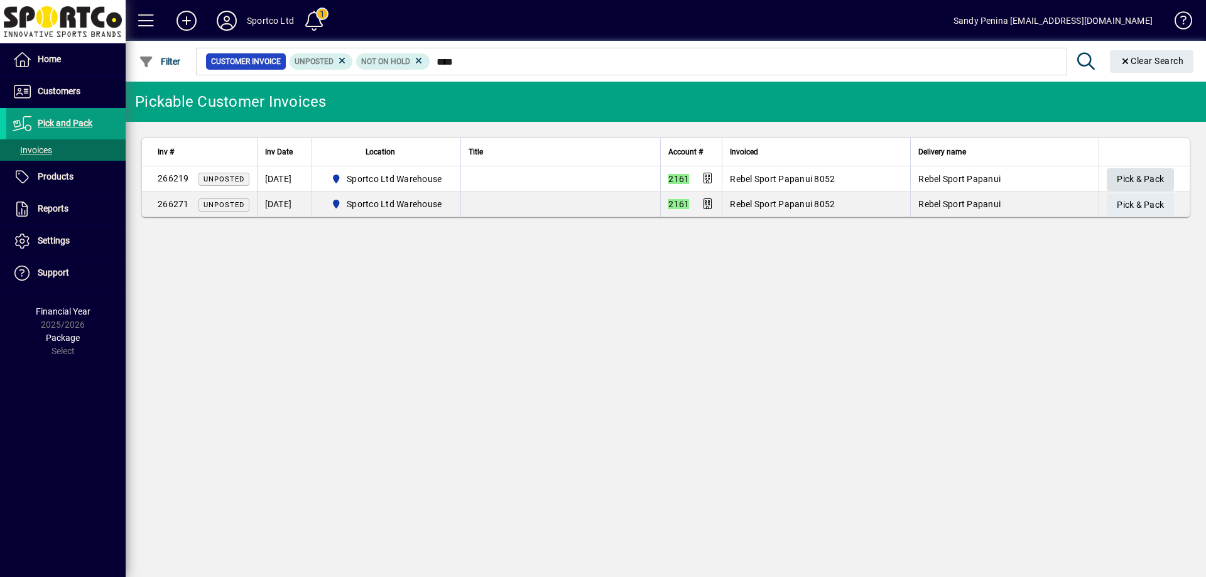
type input "****"
click at [1120, 176] on span "Pick & Pack" at bounding box center [1140, 179] width 47 height 21
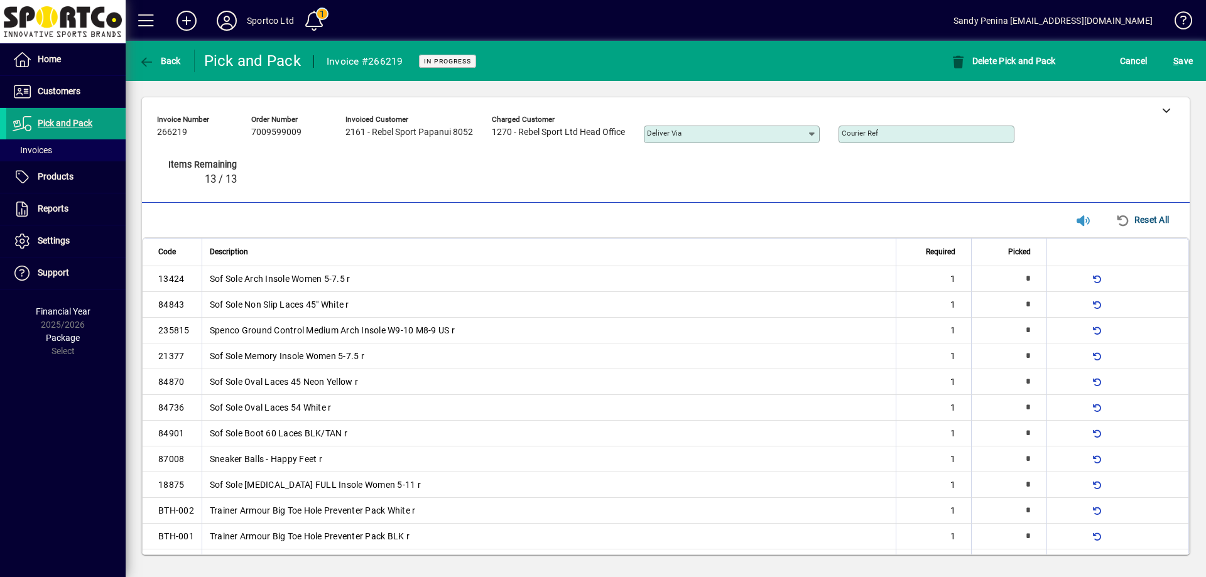
type input "*"
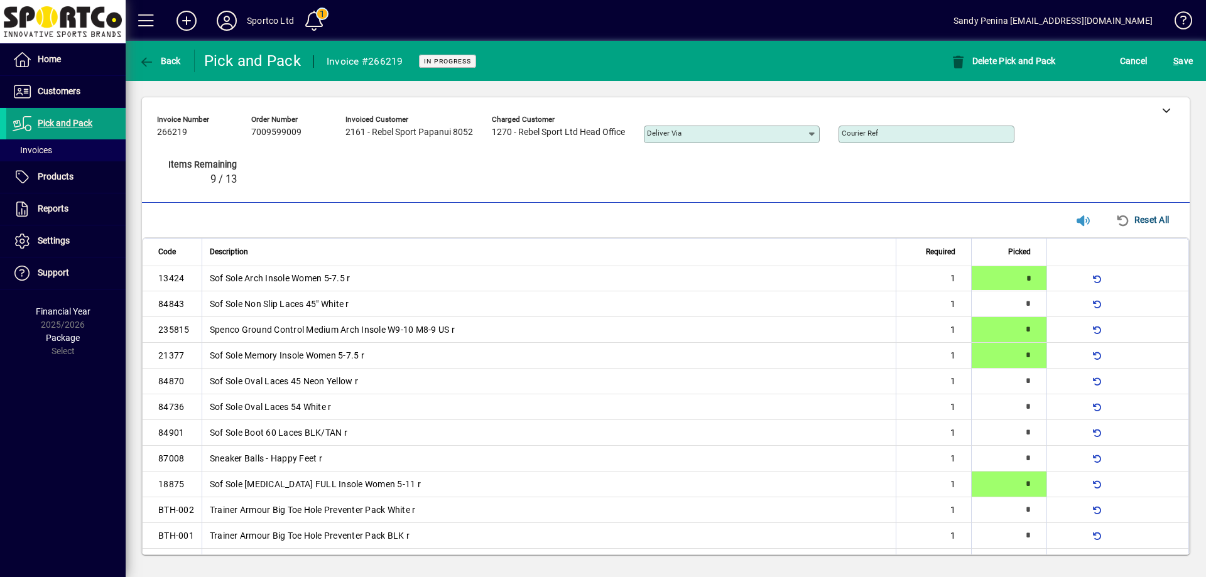
type input "*"
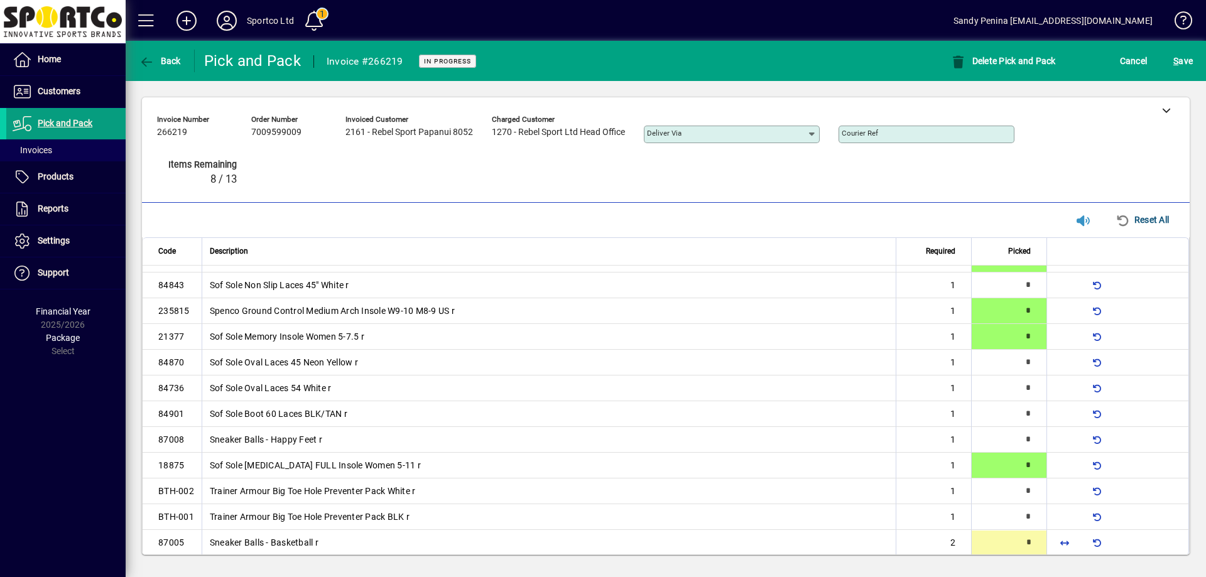
type input "*"
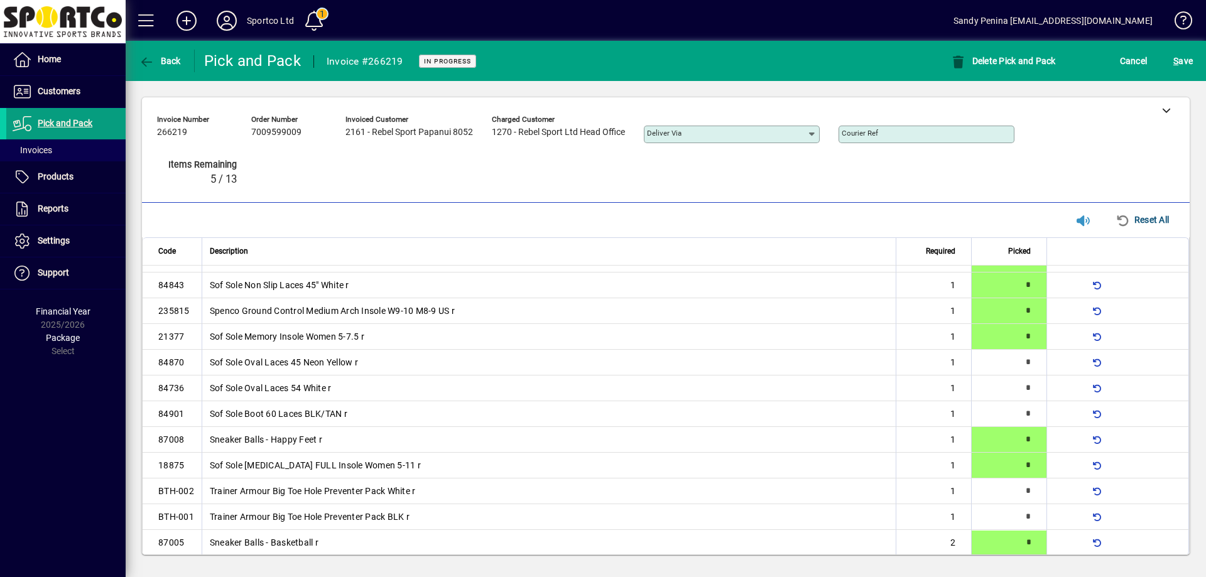
type input "*"
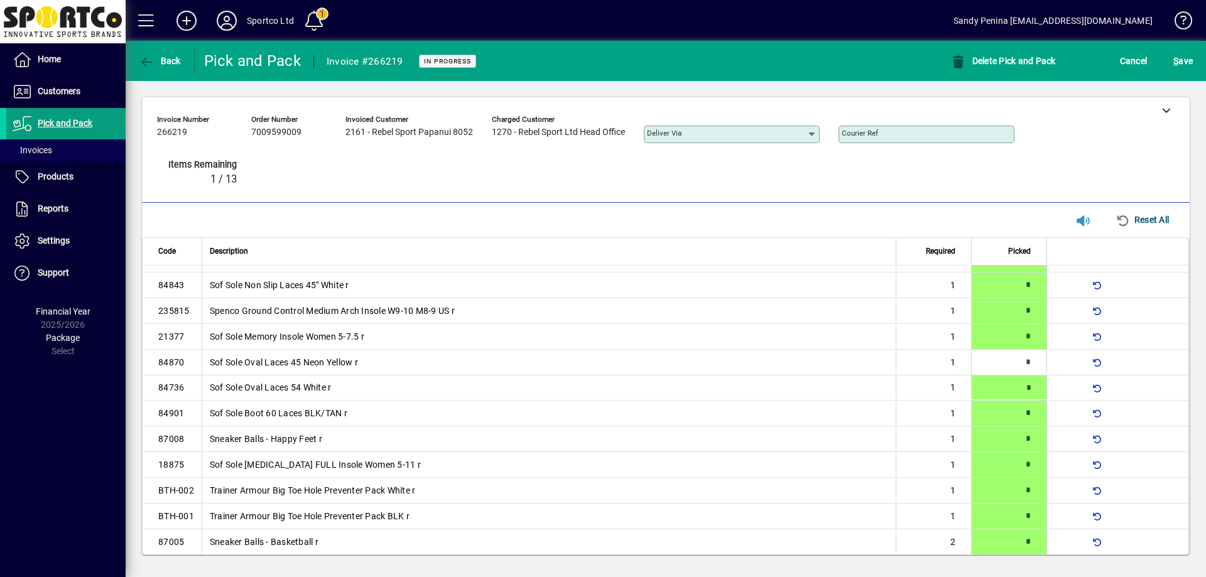
type input "*"
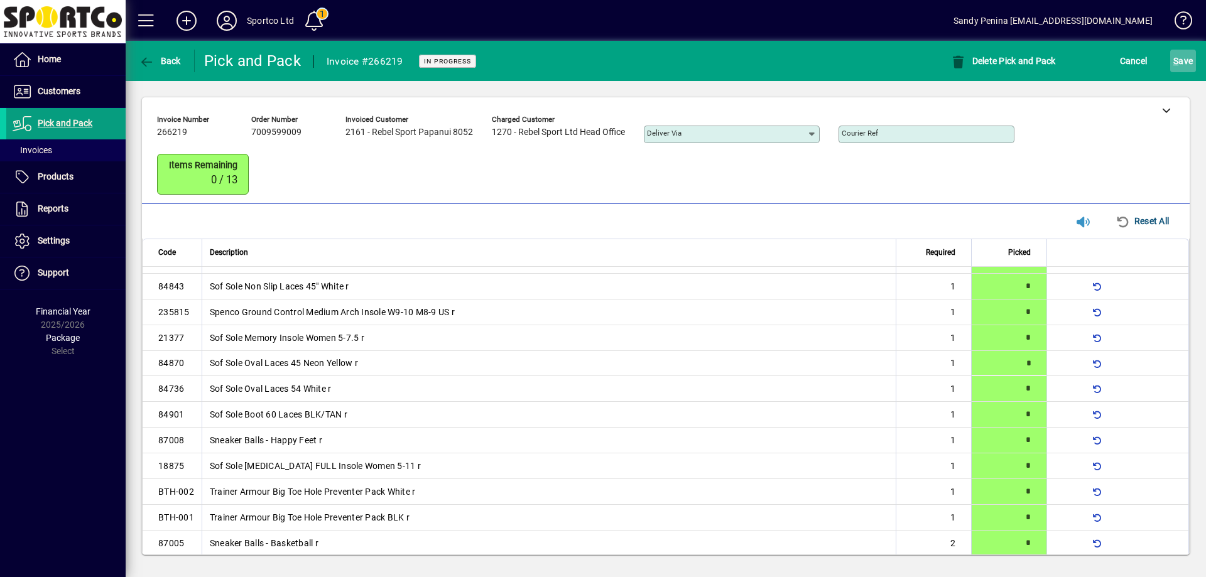
click at [1170, 56] on span "submit" at bounding box center [1183, 61] width 26 height 30
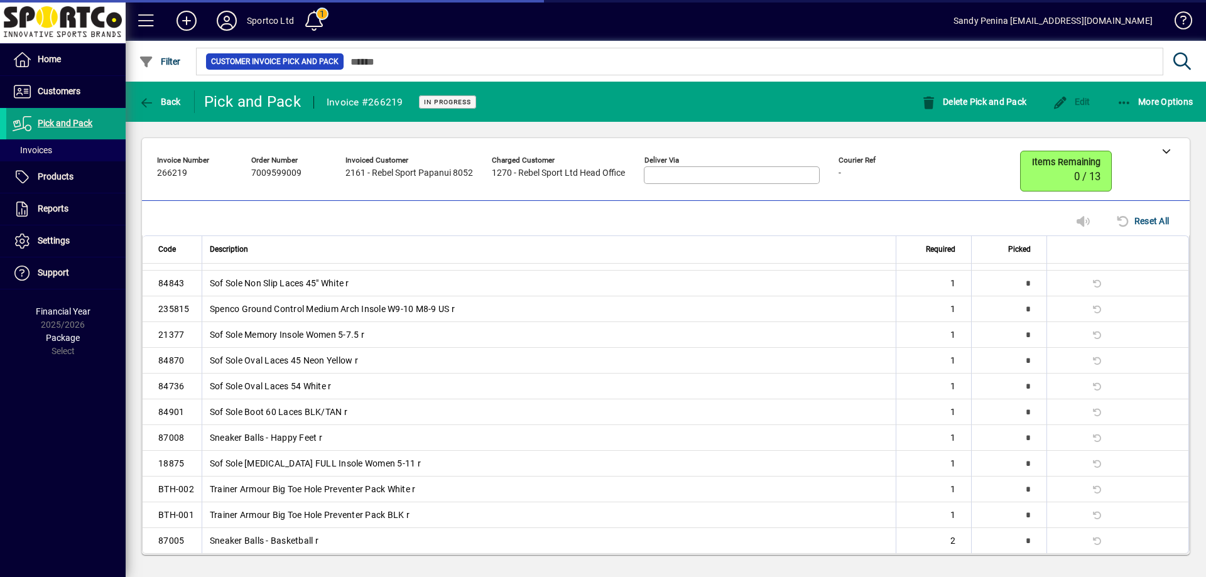
scroll to position [0, 0]
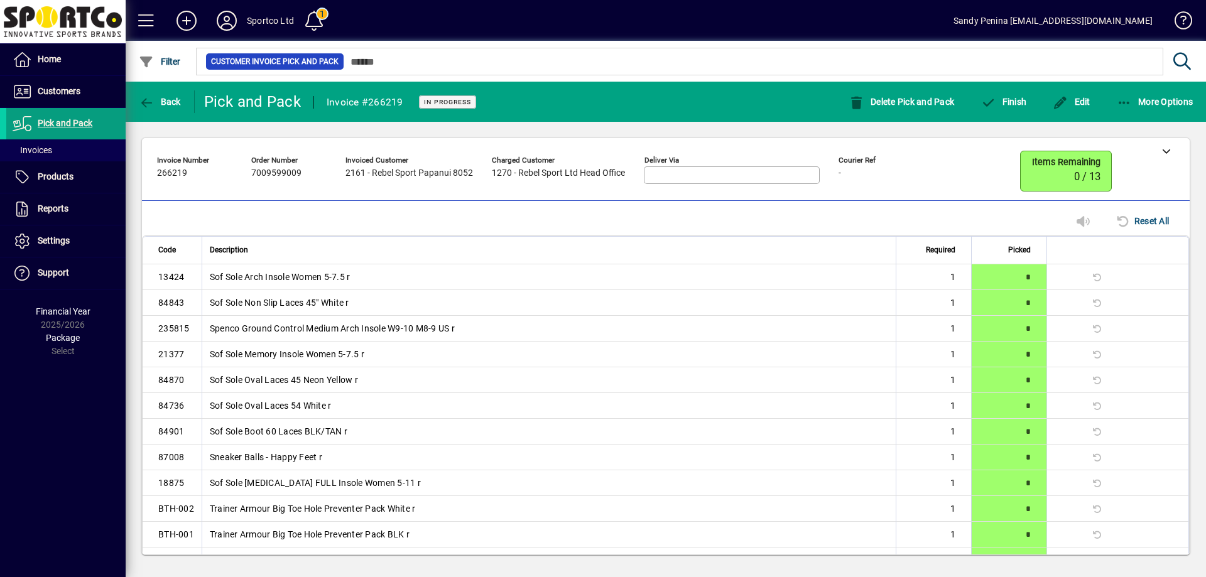
click at [1110, 103] on div "More Options" at bounding box center [1154, 101] width 103 height 23
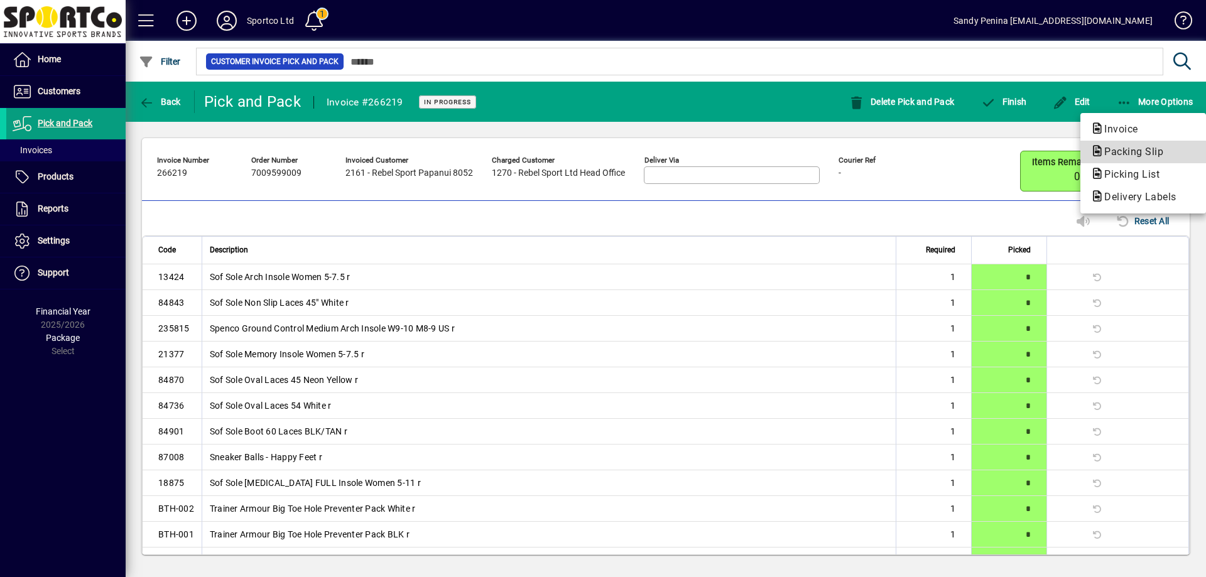
click at [1124, 150] on span "Packing Slip" at bounding box center [1129, 152] width 79 height 12
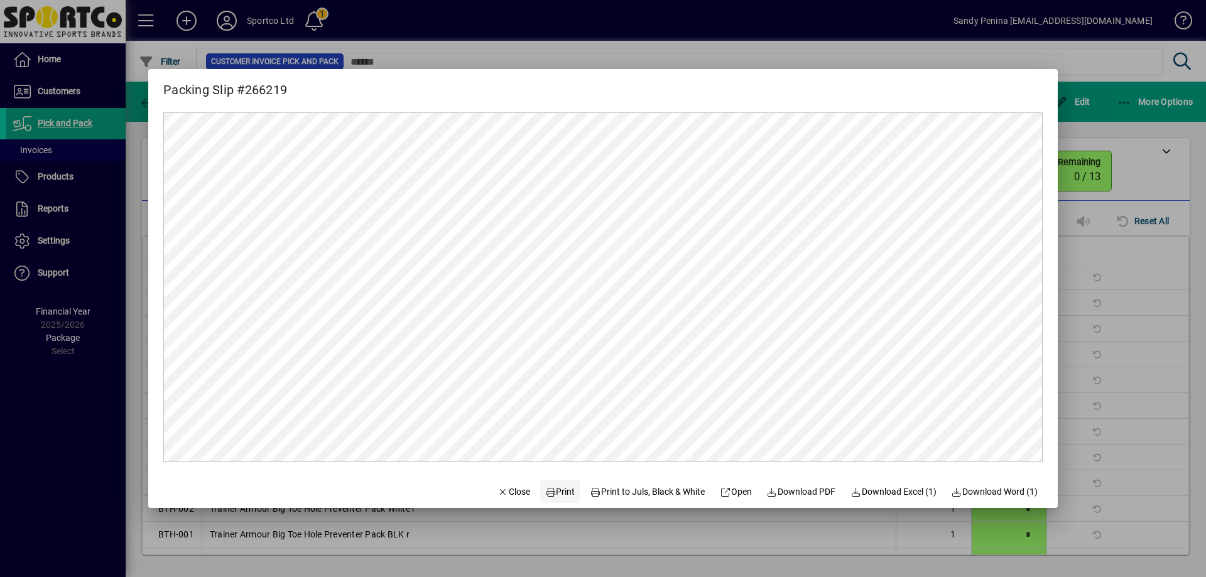
click at [560, 495] on span "Print" at bounding box center [560, 491] width 30 height 13
click at [501, 502] on span "button" at bounding box center [513, 492] width 43 height 30
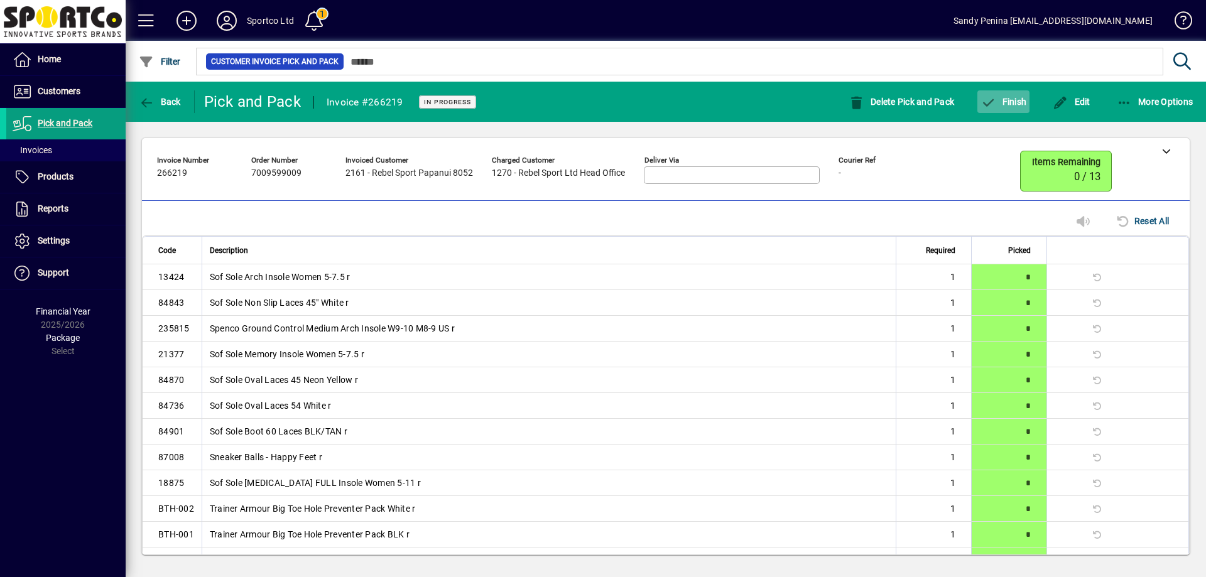
click at [989, 107] on icon "button" at bounding box center [988, 103] width 16 height 13
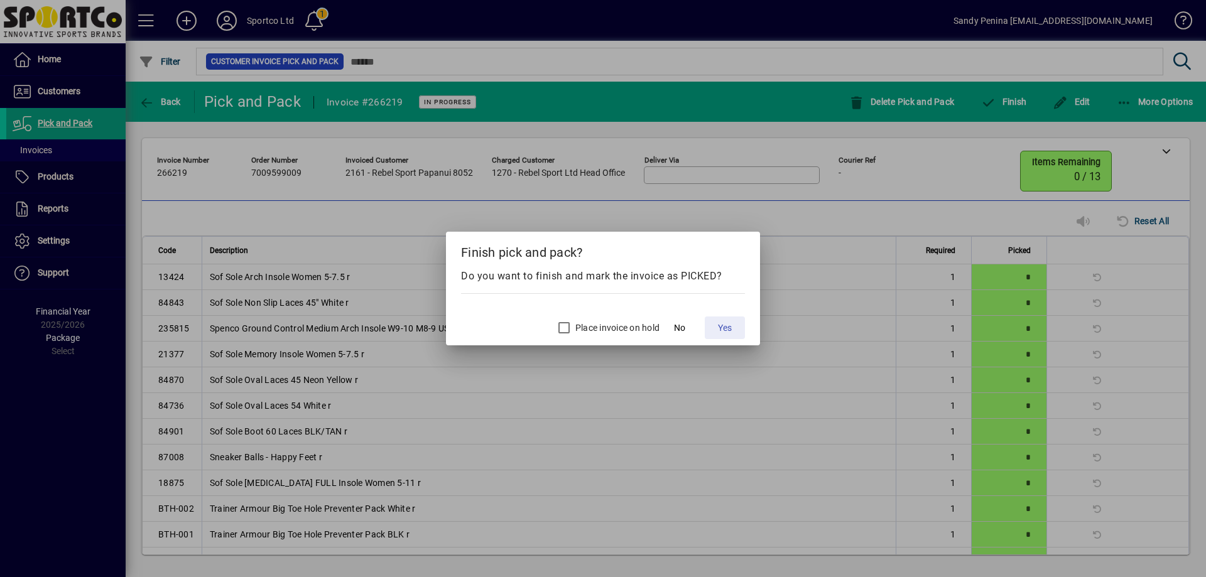
drag, startPoint x: 728, startPoint y: 331, endPoint x: 727, endPoint y: 339, distance: 7.6
click at [727, 331] on span "Yes" at bounding box center [725, 328] width 14 height 13
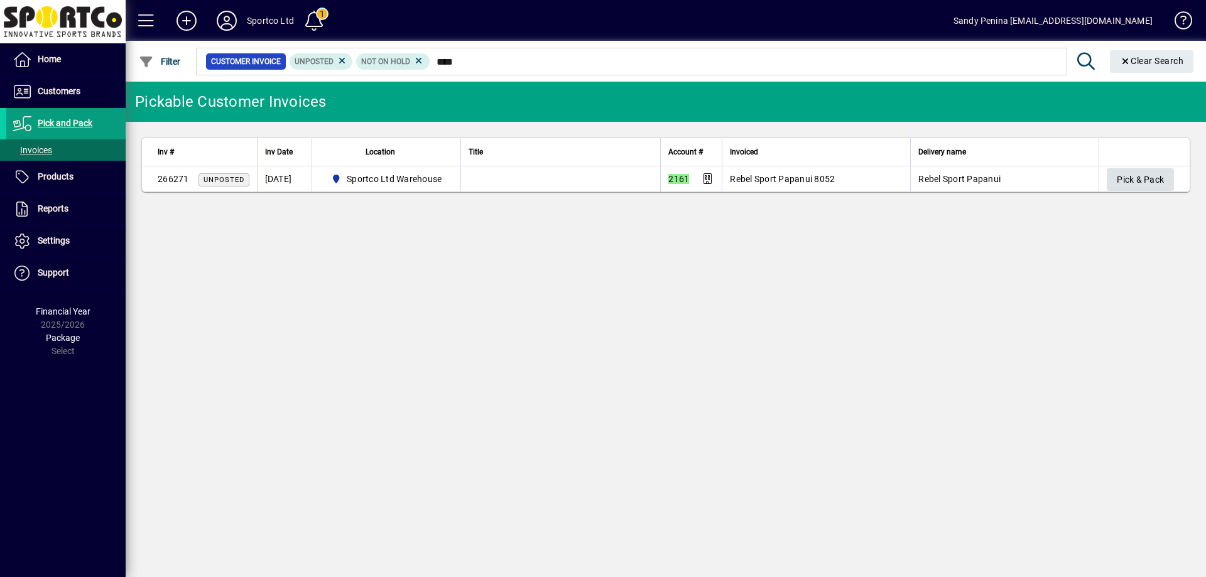
type input "****"
click at [1142, 185] on span "Pick & Pack" at bounding box center [1140, 180] width 47 height 21
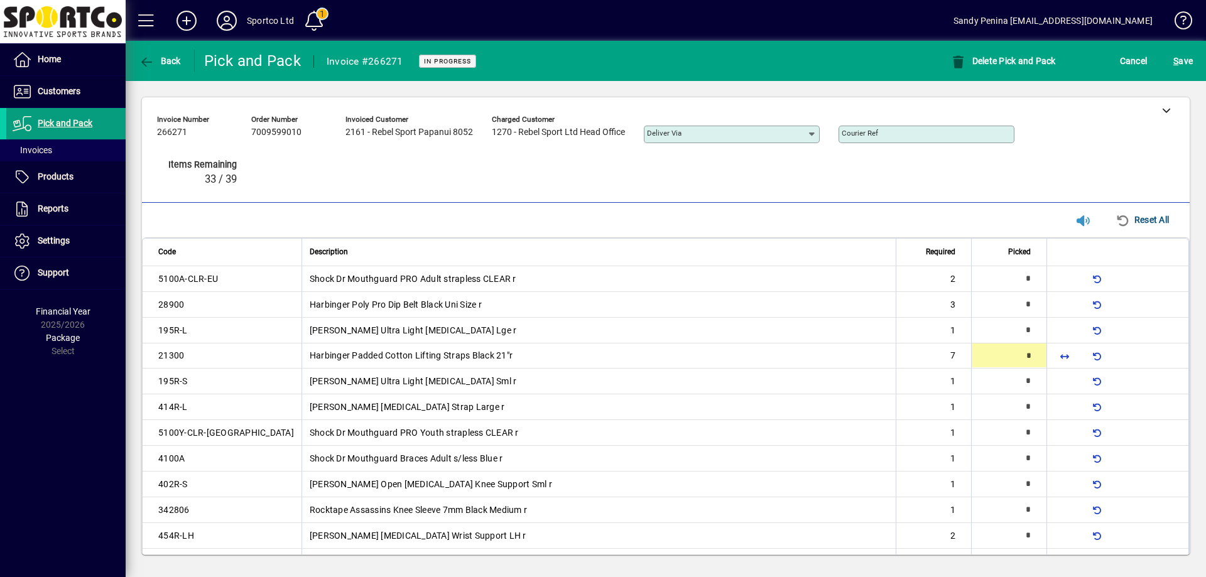
type input "*"
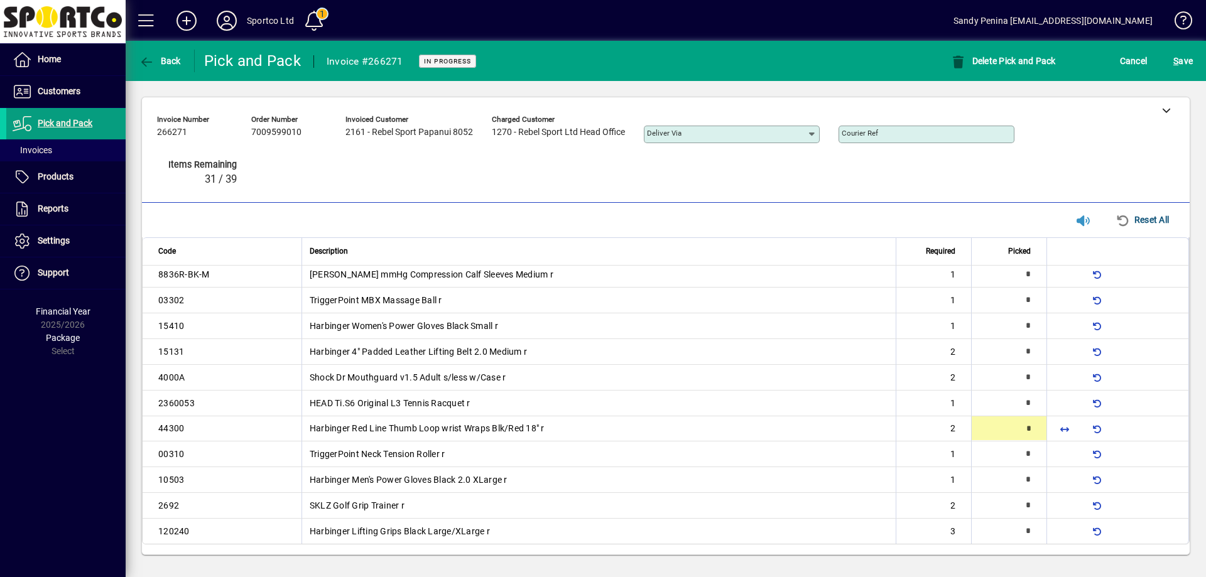
type input "*"
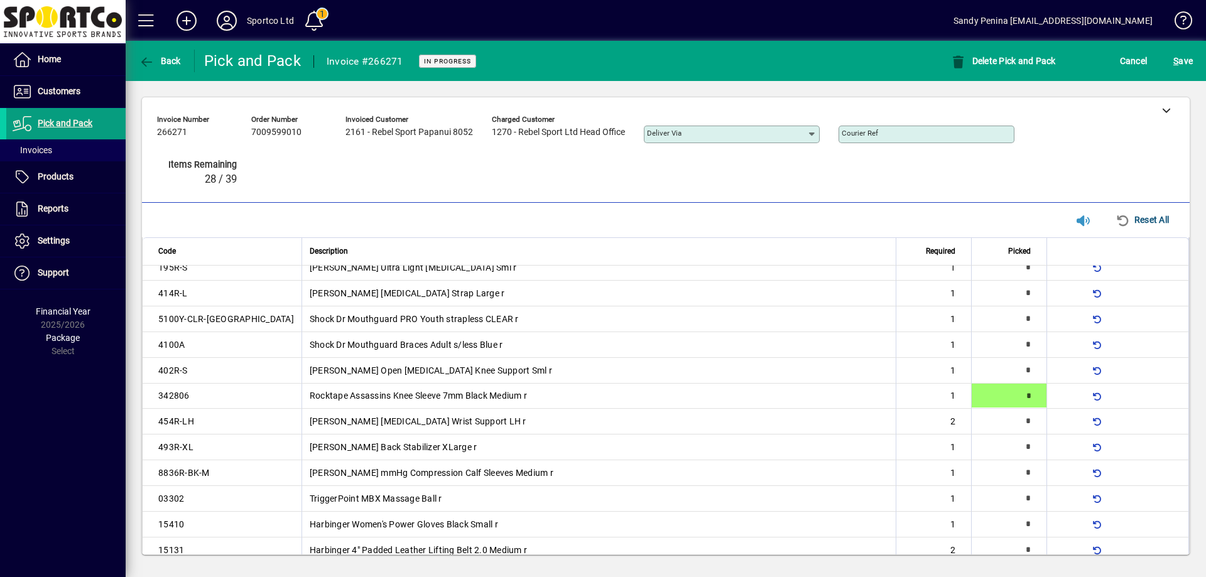
type input "*"
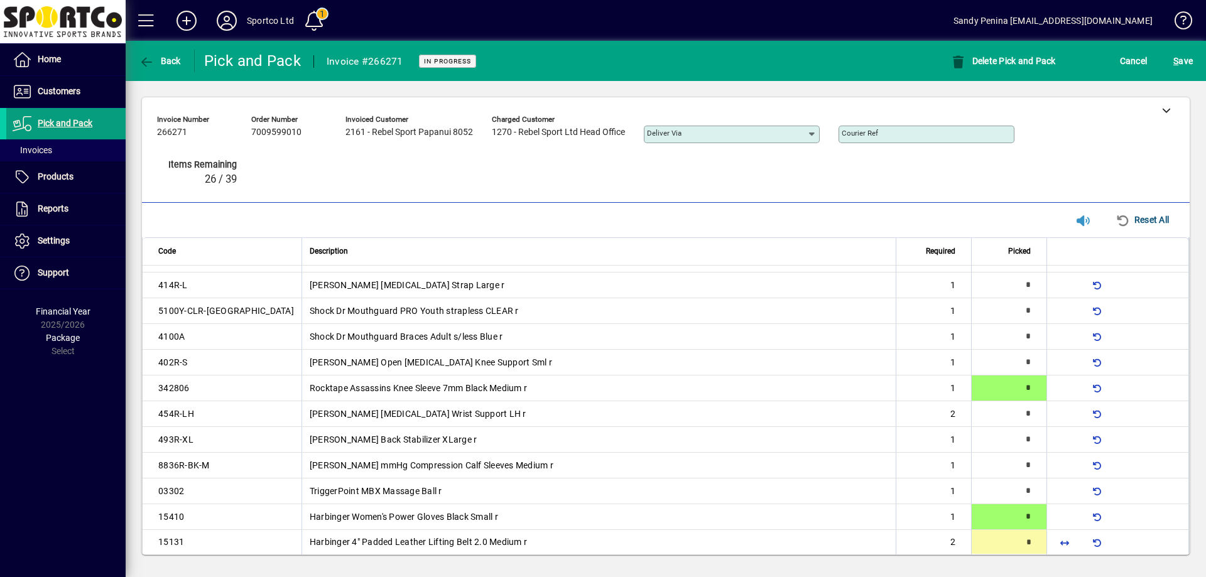
type input "*"
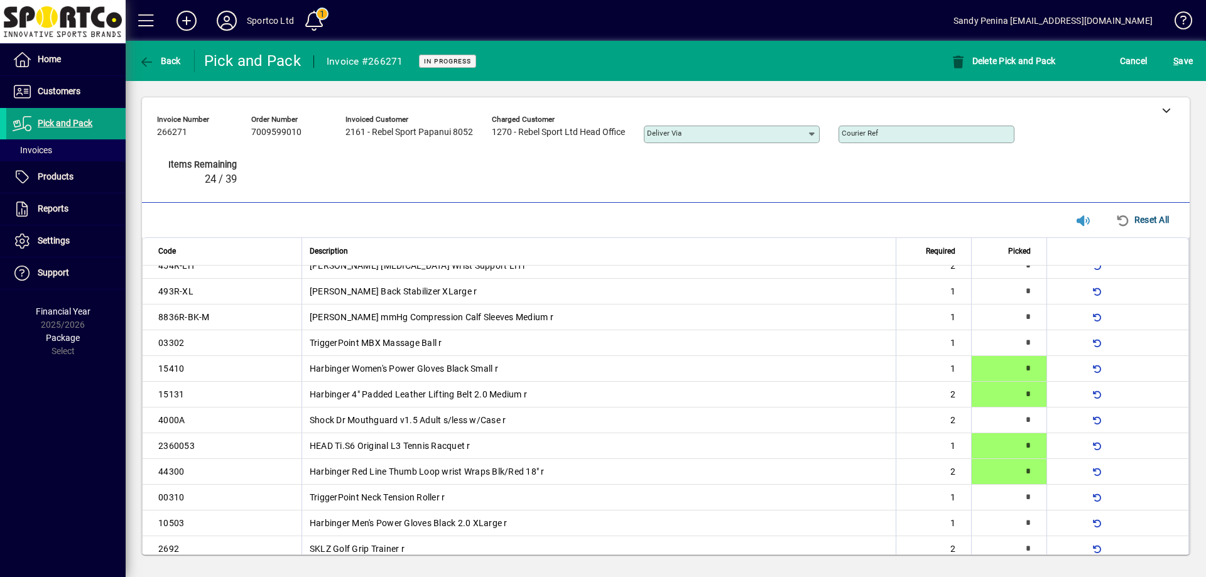
scroll to position [0, 0]
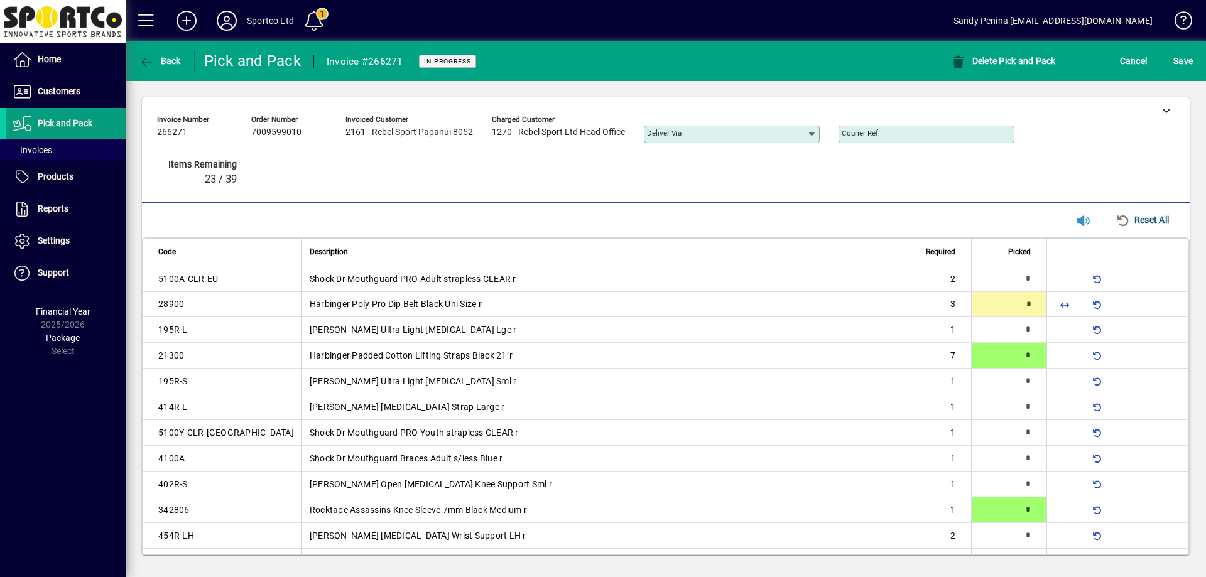
type input "*"
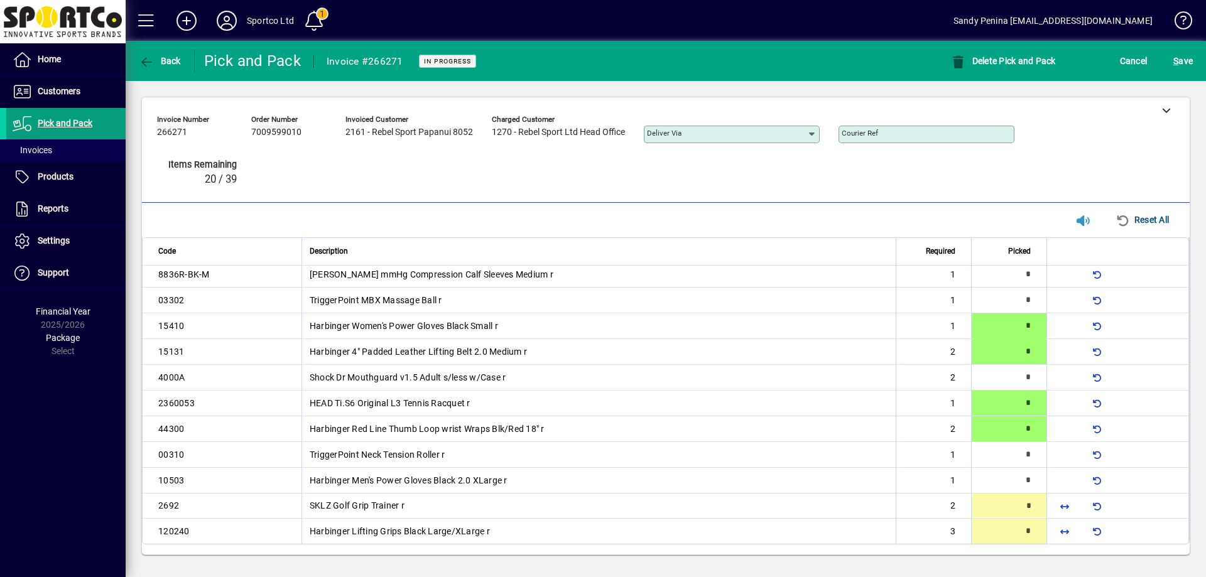
scroll to position [313, 0]
type input "*"
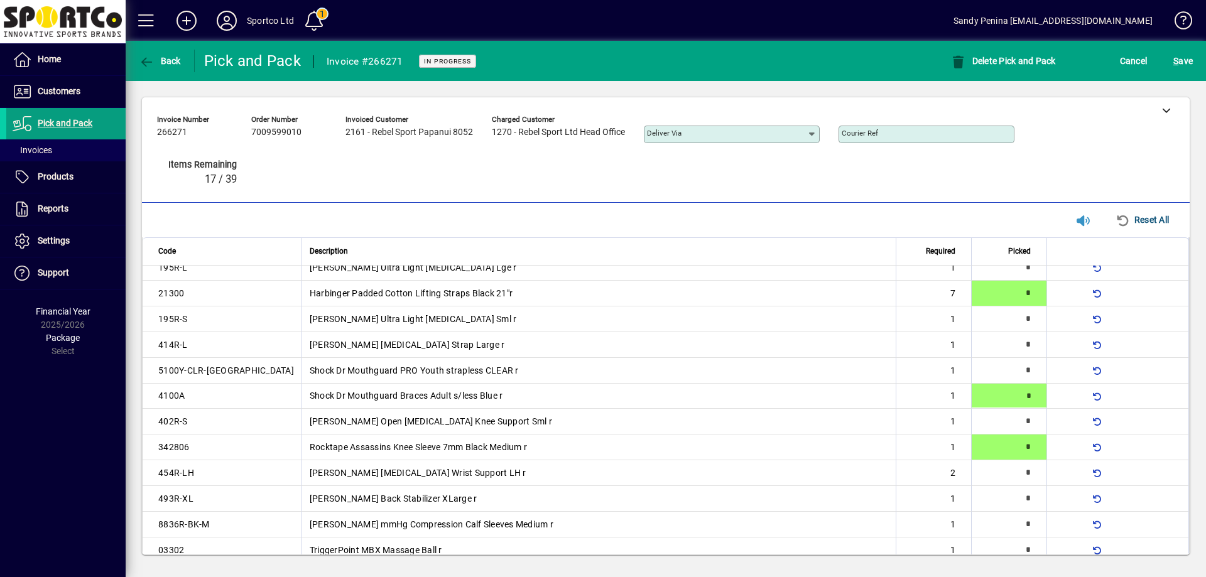
type input "*"
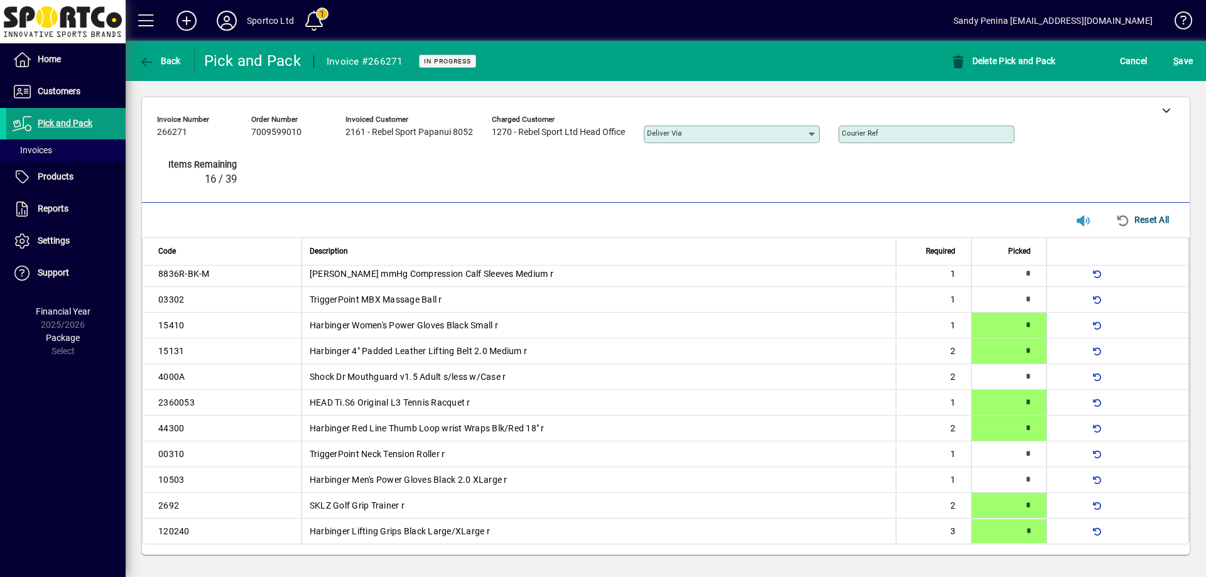
type input "*"
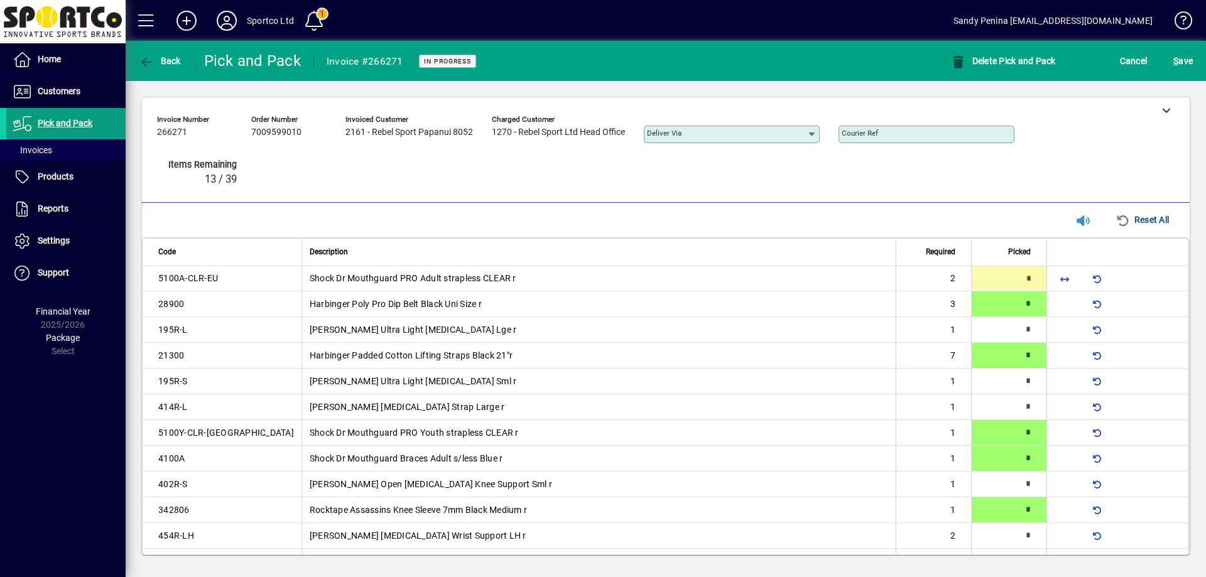
type input "*"
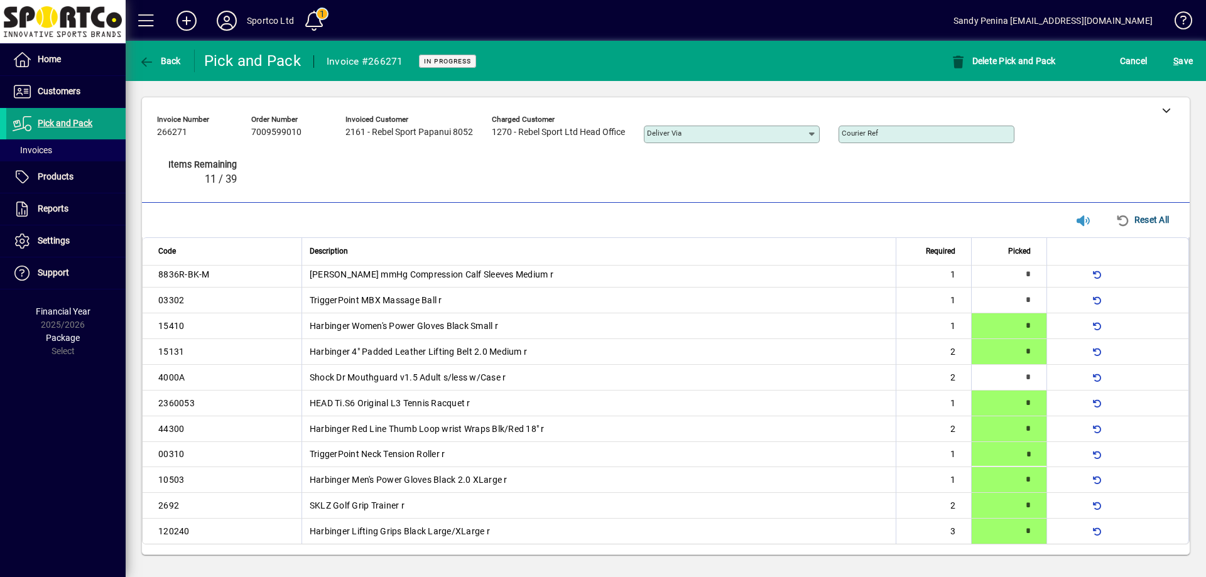
type input "*"
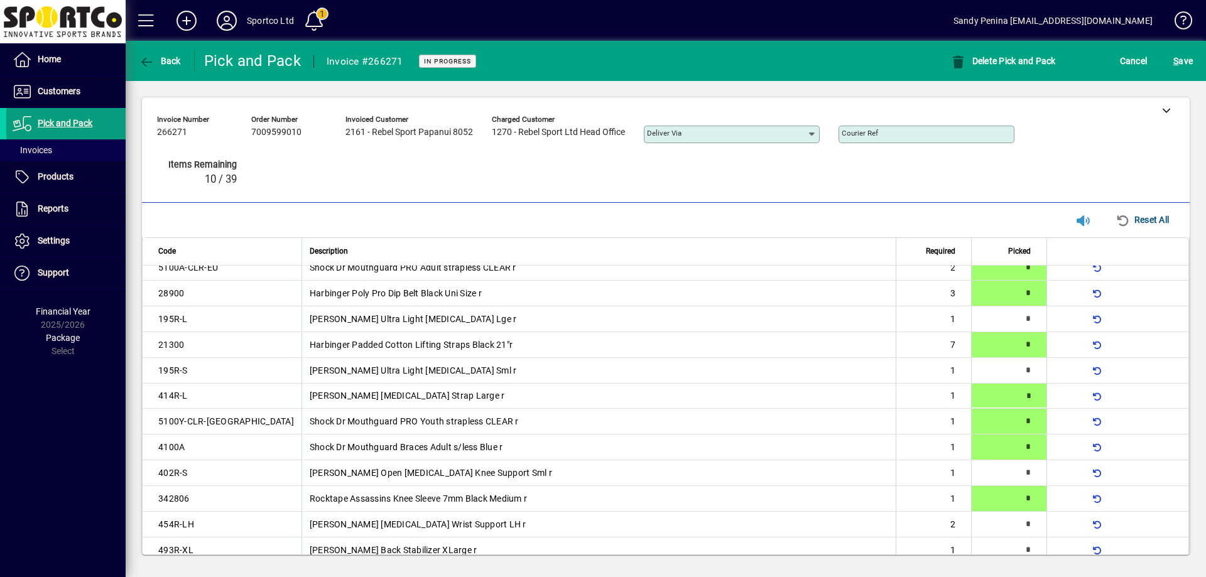
type input "*"
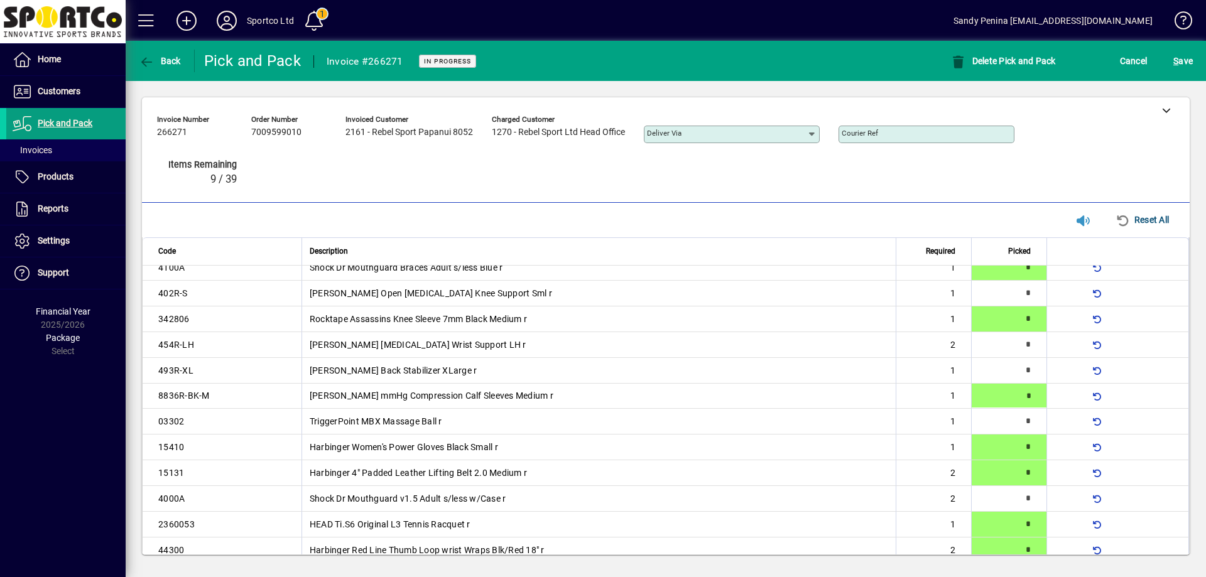
type input "*"
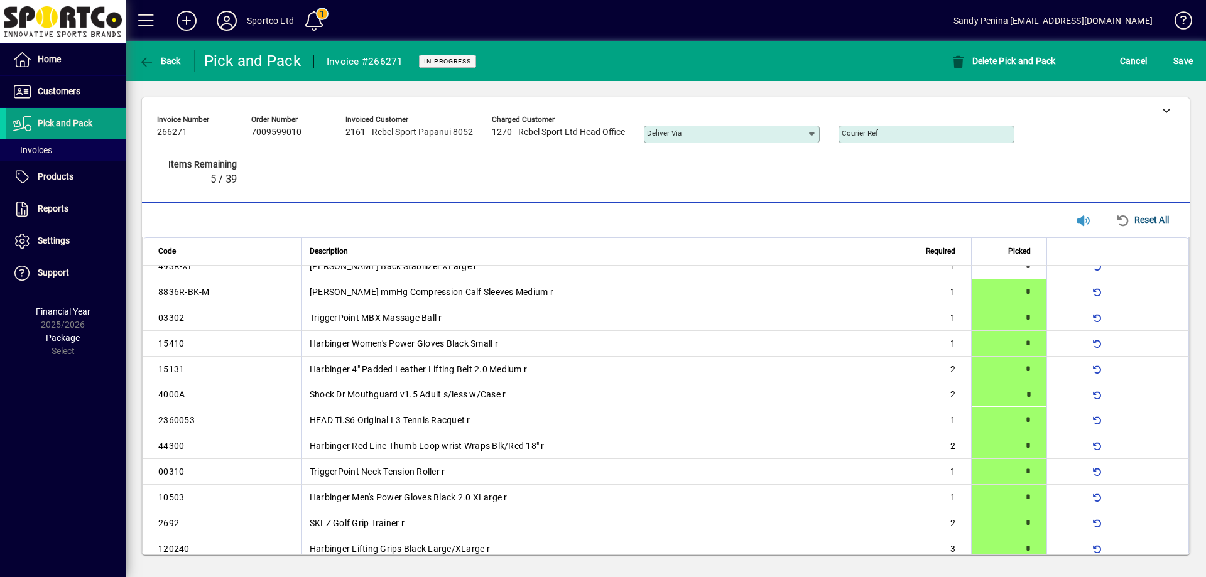
scroll to position [286, 0]
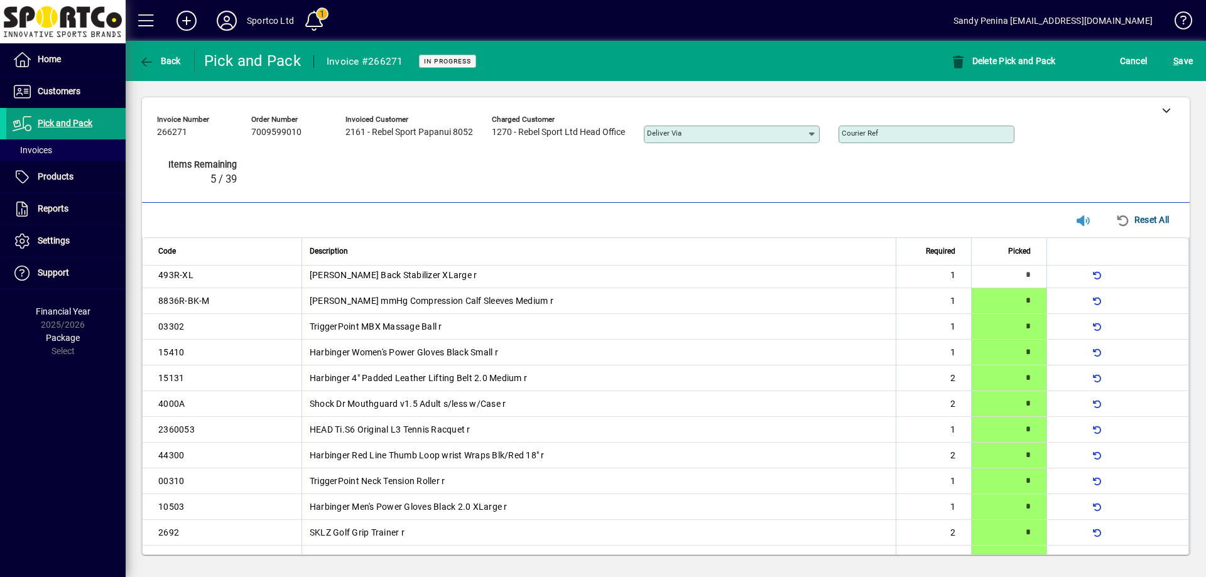
type input "*"
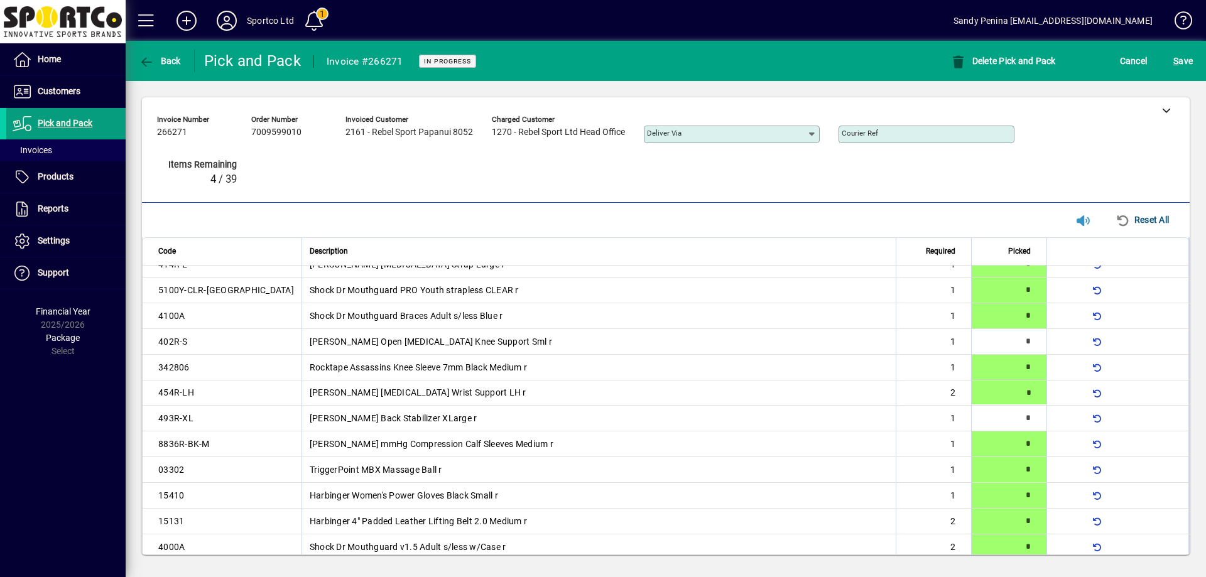
scroll to position [141, 0]
type input "*"
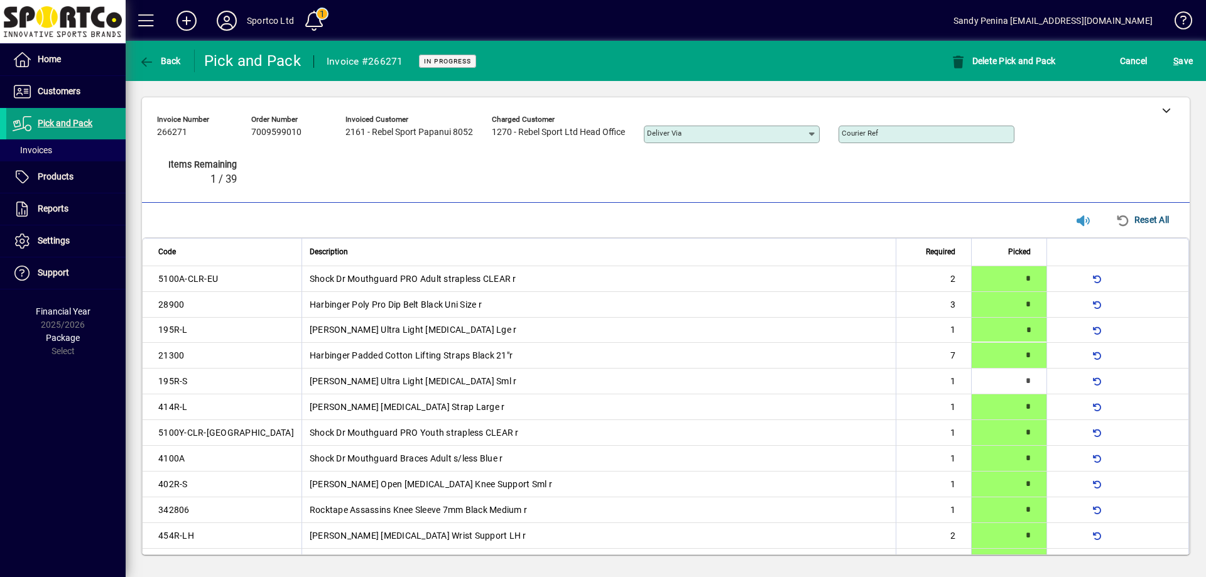
type input "*"
click at [1196, 63] on div "S ave" at bounding box center [1183, 61] width 46 height 23
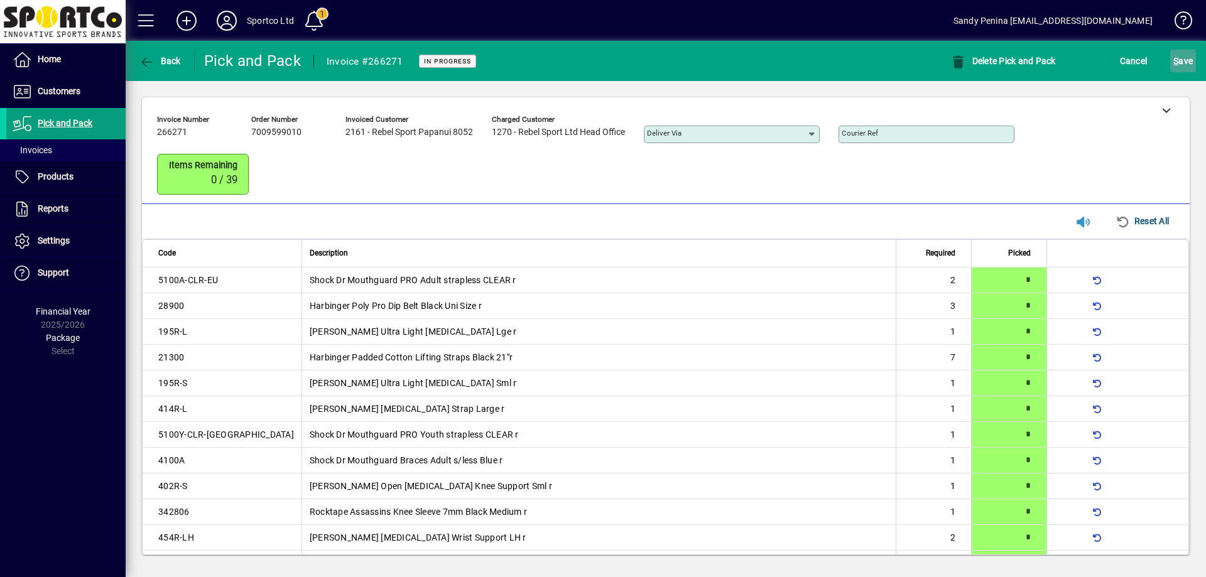
click at [1182, 60] on span "S ave" at bounding box center [1182, 61] width 19 height 20
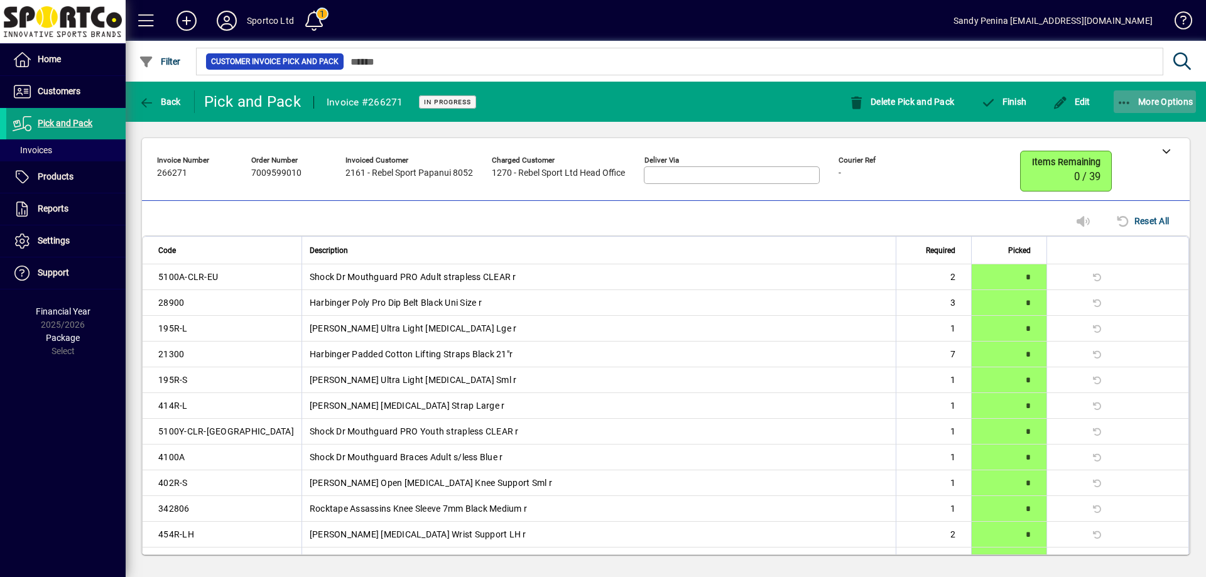
click at [1132, 98] on span "More Options" at bounding box center [1155, 102] width 77 height 10
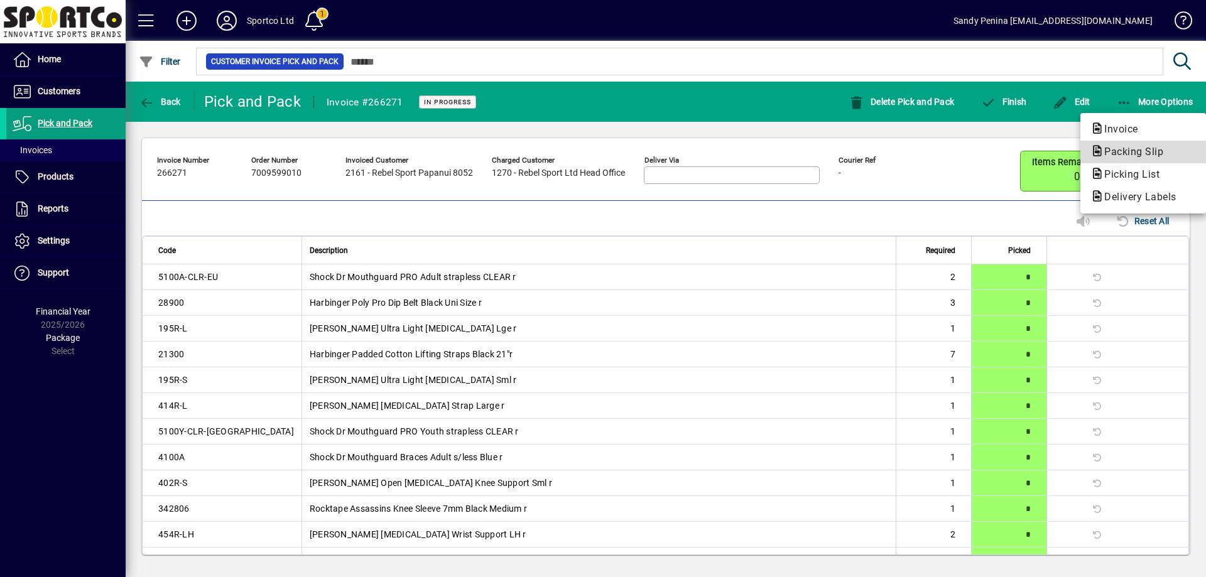
click at [1129, 162] on button "Packing Slip" at bounding box center [1143, 152] width 126 height 23
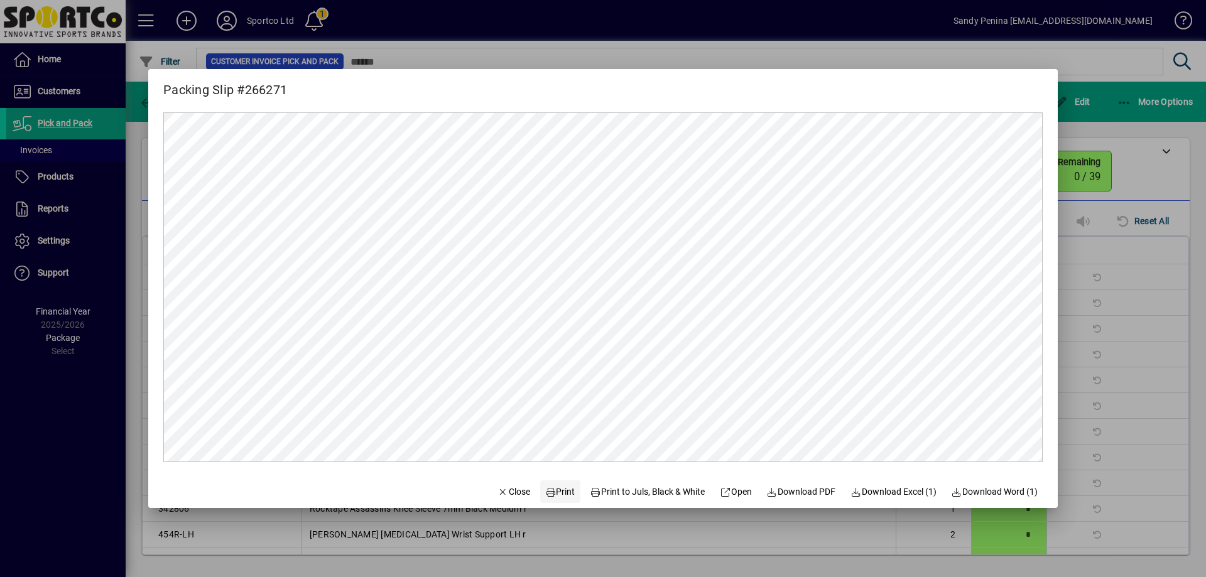
click at [546, 494] on span "Print" at bounding box center [560, 491] width 30 height 13
click at [498, 482] on span "button" at bounding box center [513, 492] width 43 height 30
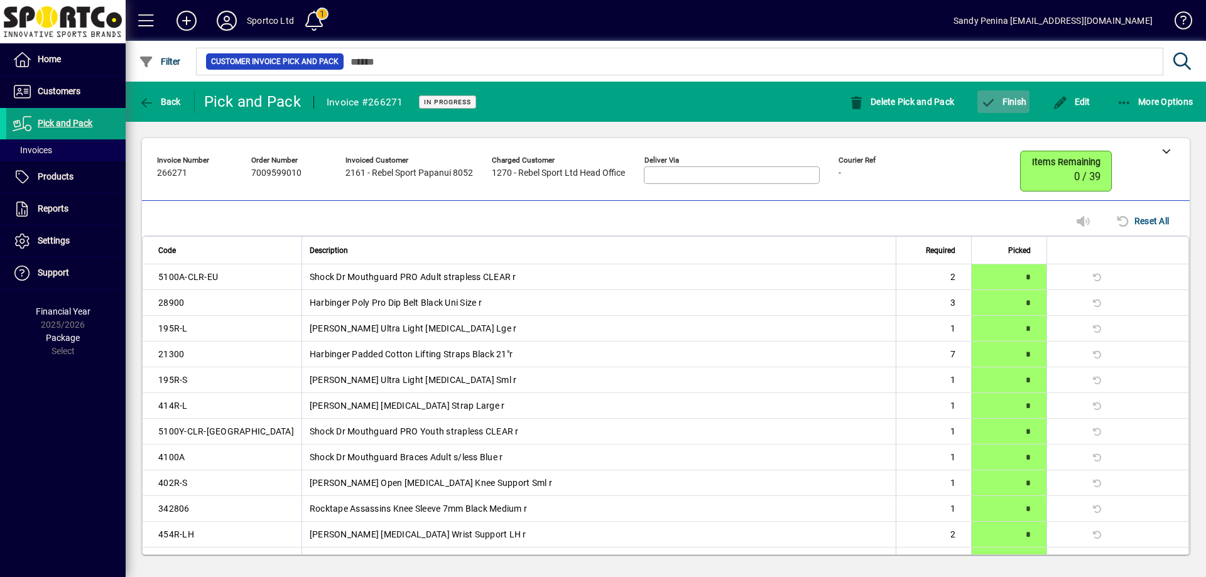
click at [1019, 94] on span "button" at bounding box center [1003, 102] width 52 height 30
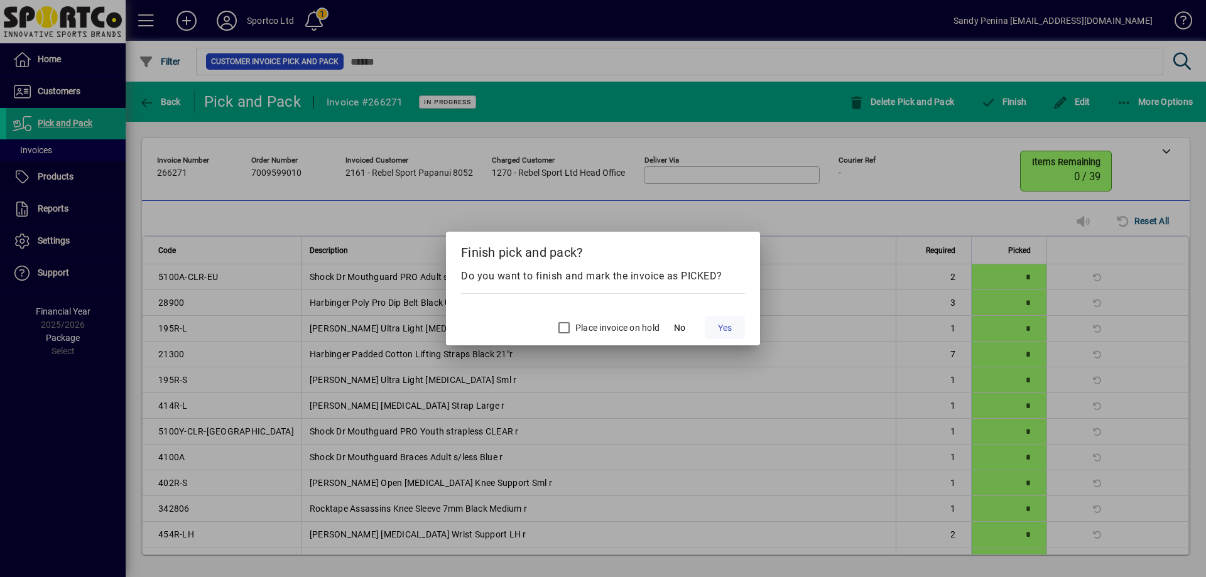
click at [720, 330] on span "Yes" at bounding box center [725, 328] width 14 height 13
